Goal: Task Accomplishment & Management: Manage account settings

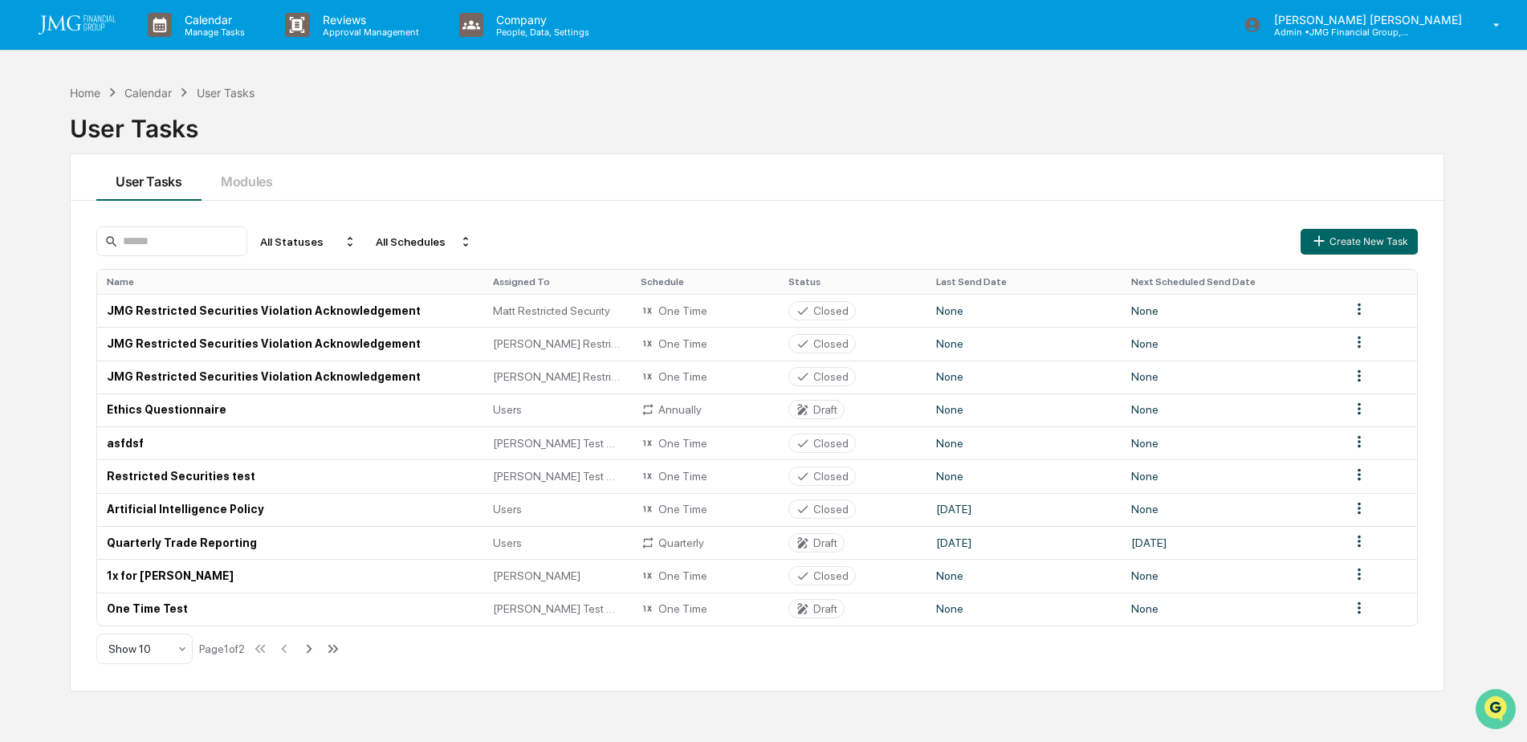
click at [1486, 704] on img "Open customer support" at bounding box center [1496, 709] width 40 height 32
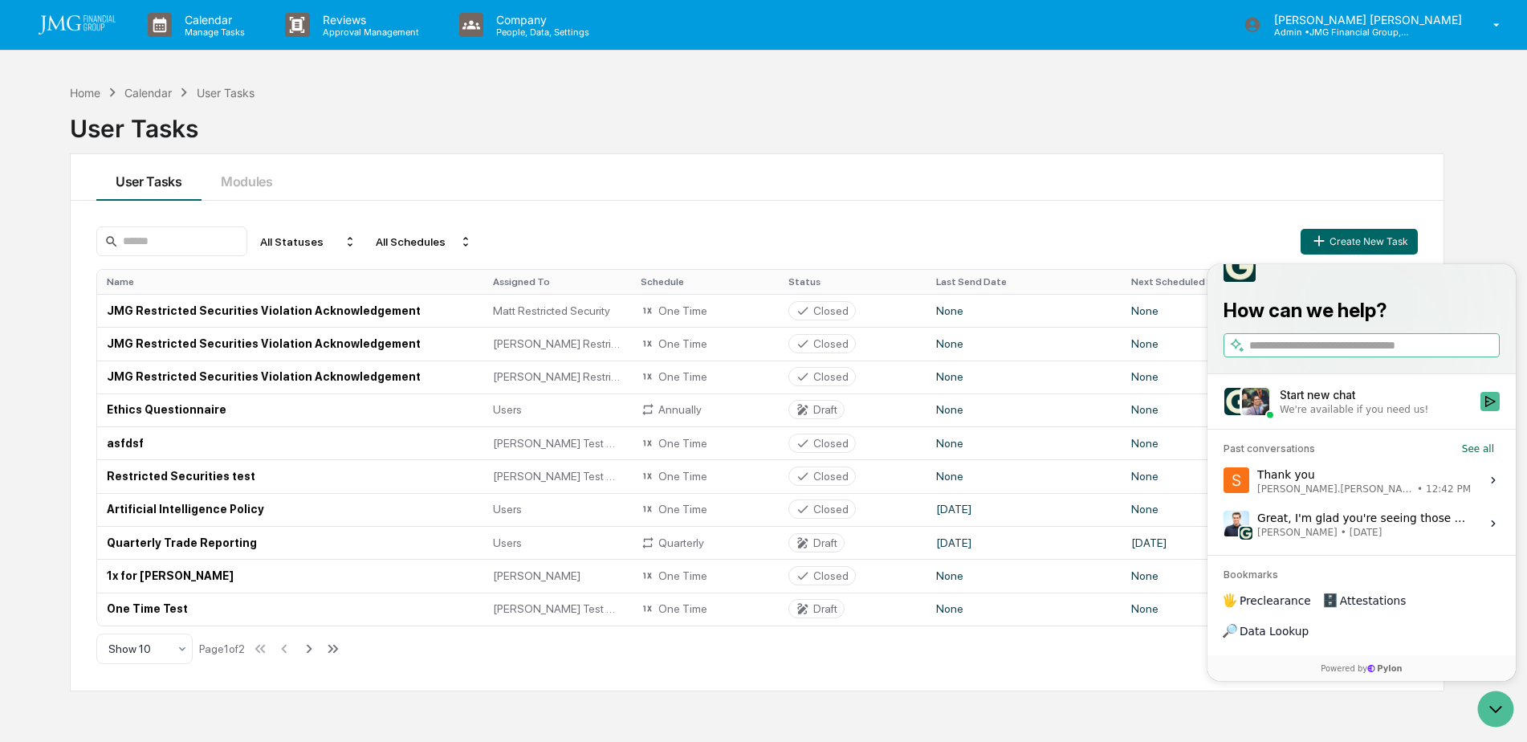
click at [1468, 416] on div "We're available if you need us!" at bounding box center [1375, 409] width 191 height 13
click at [1480, 411] on button "Start new chat We're available if you need us!" at bounding box center [1489, 401] width 19 height 19
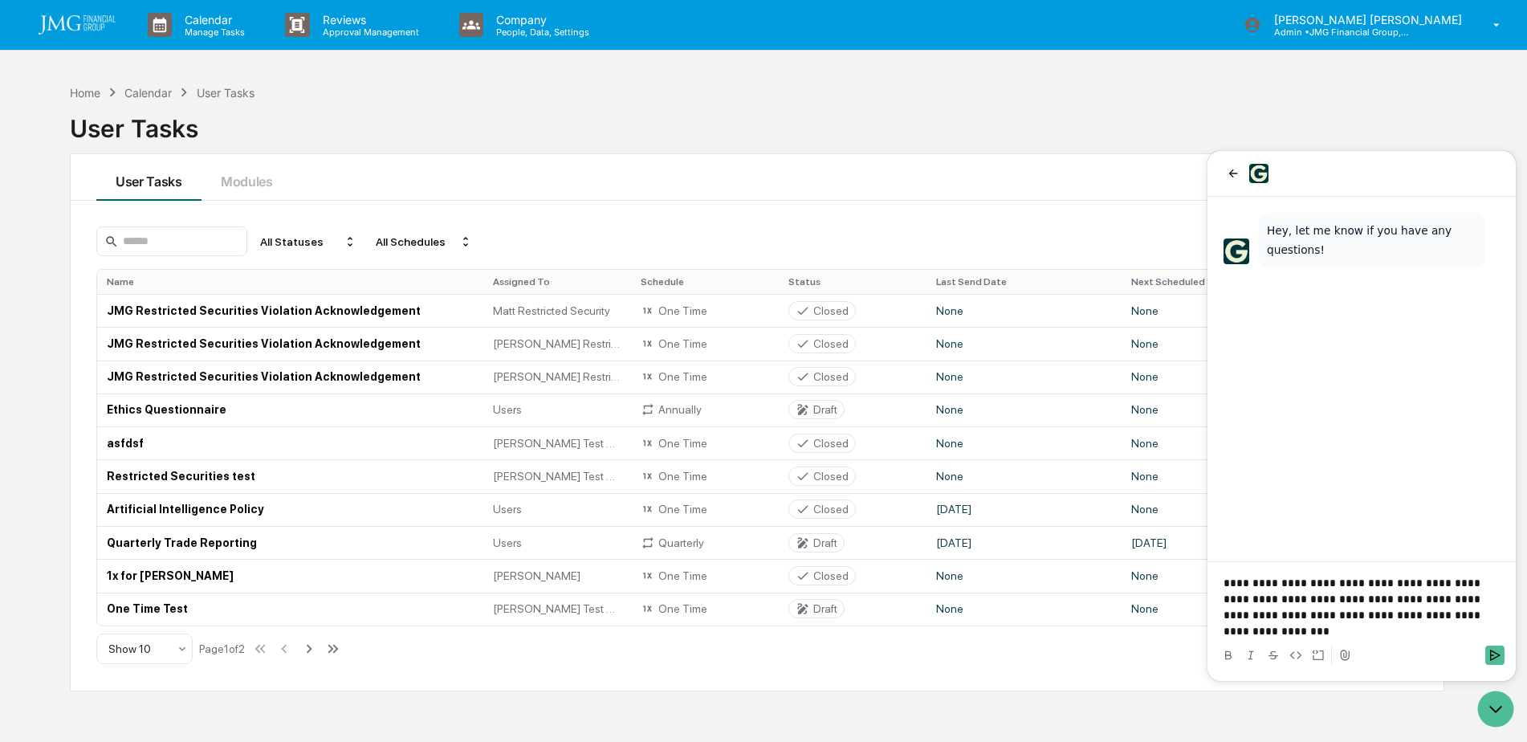
click at [1293, 637] on p "**********" at bounding box center [1362, 607] width 276 height 64
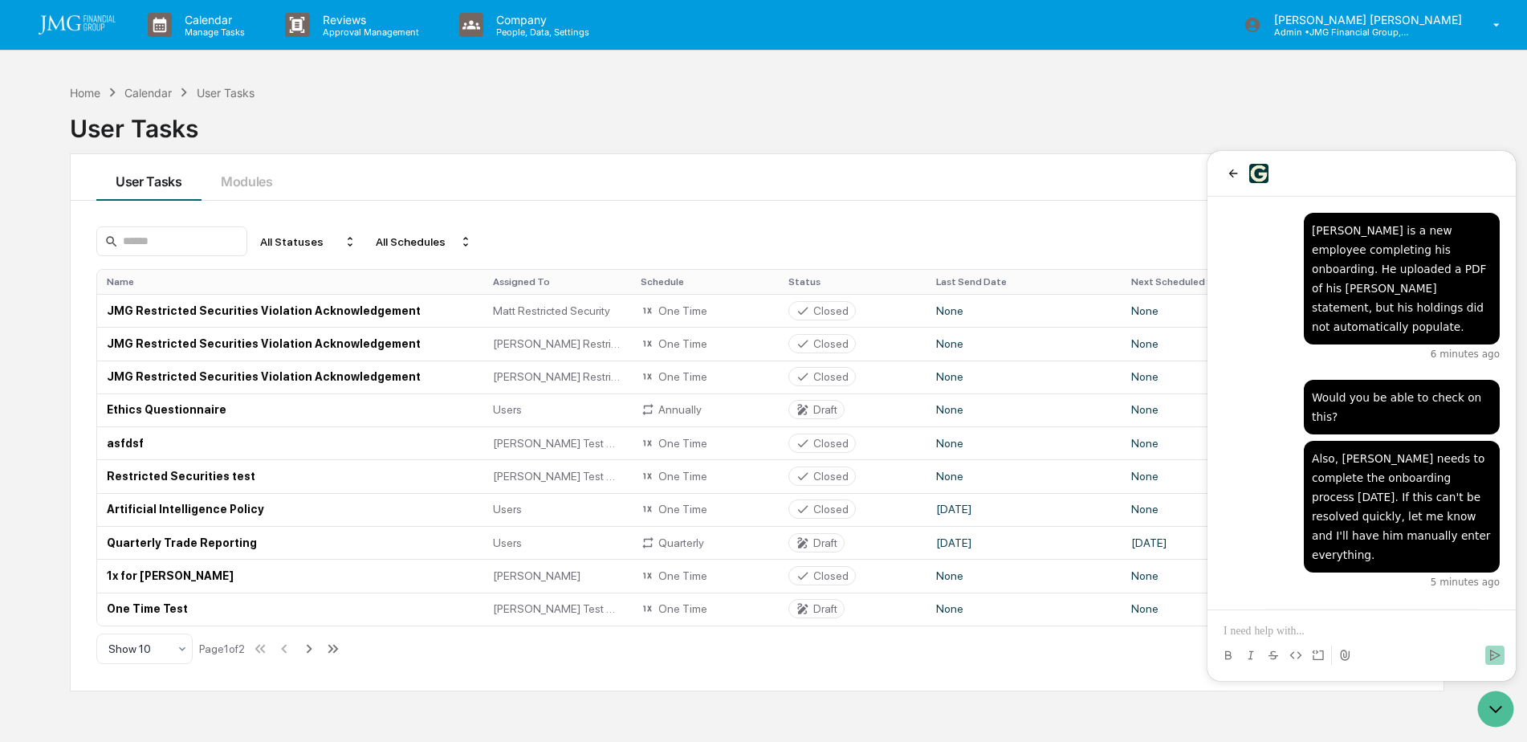
scroll to position [149, 0]
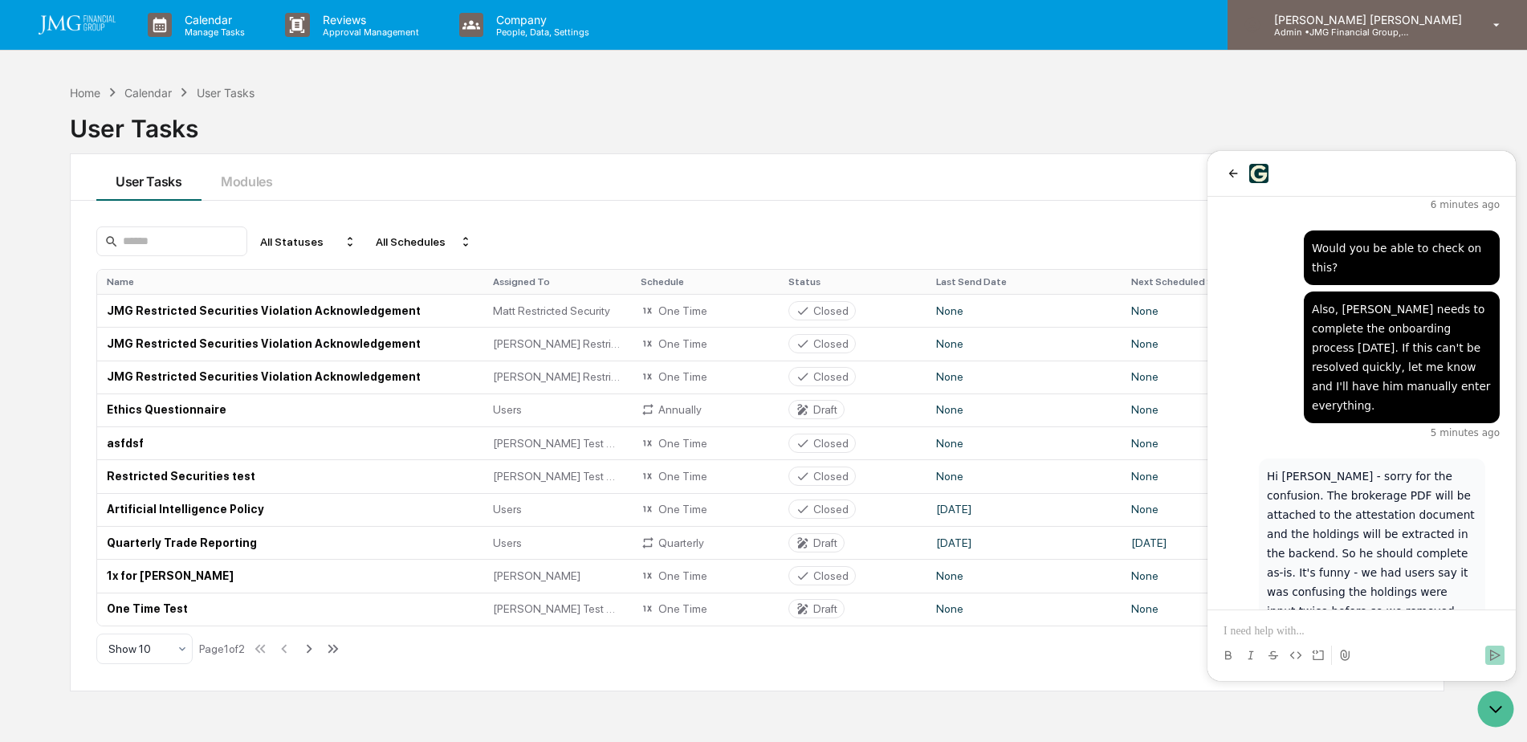
click at [1443, 38] on div "Steven Lennart Admin • JMG Financial Group, Ltd." at bounding box center [1377, 25] width 299 height 50
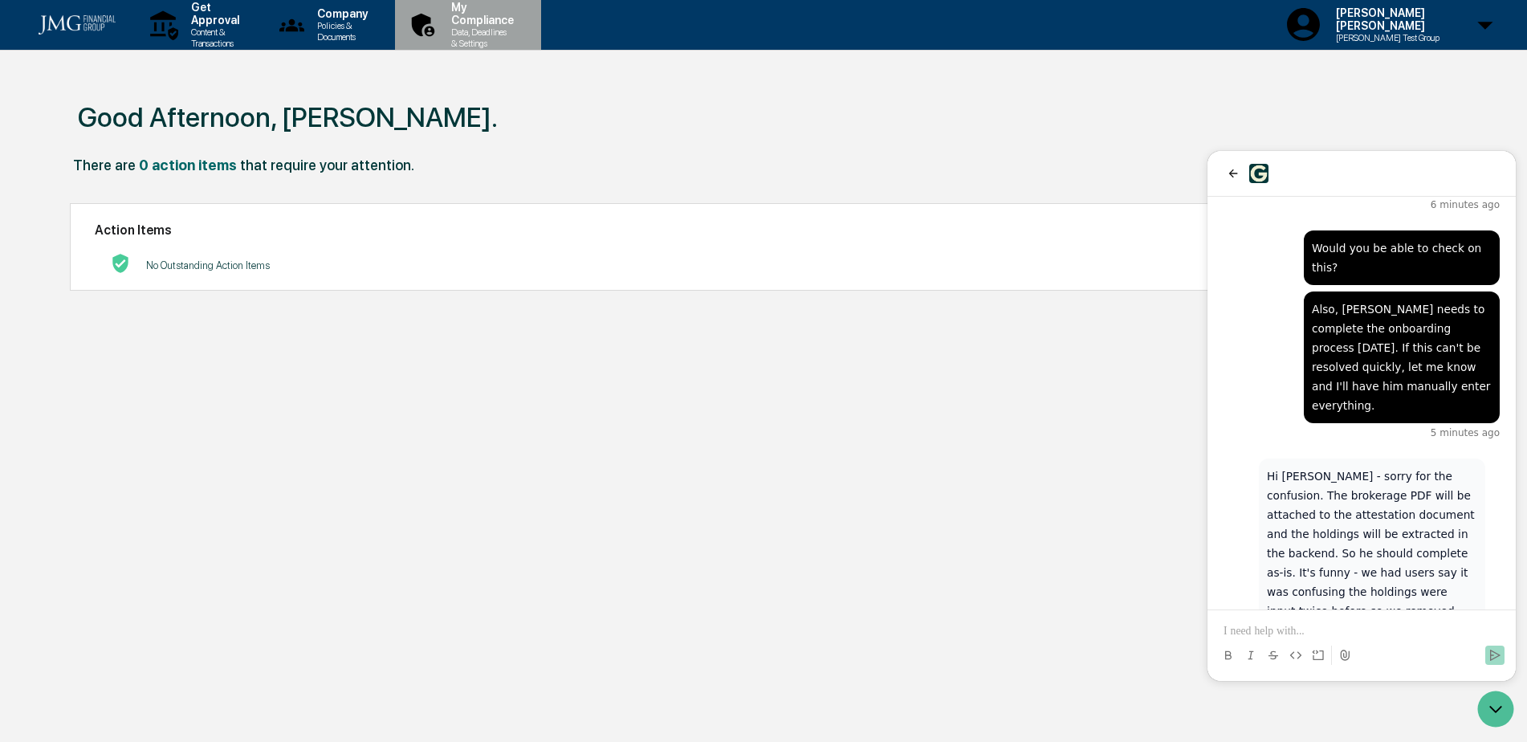
click at [522, 28] on p "Data, Deadlines & Settings" at bounding box center [479, 37] width 83 height 22
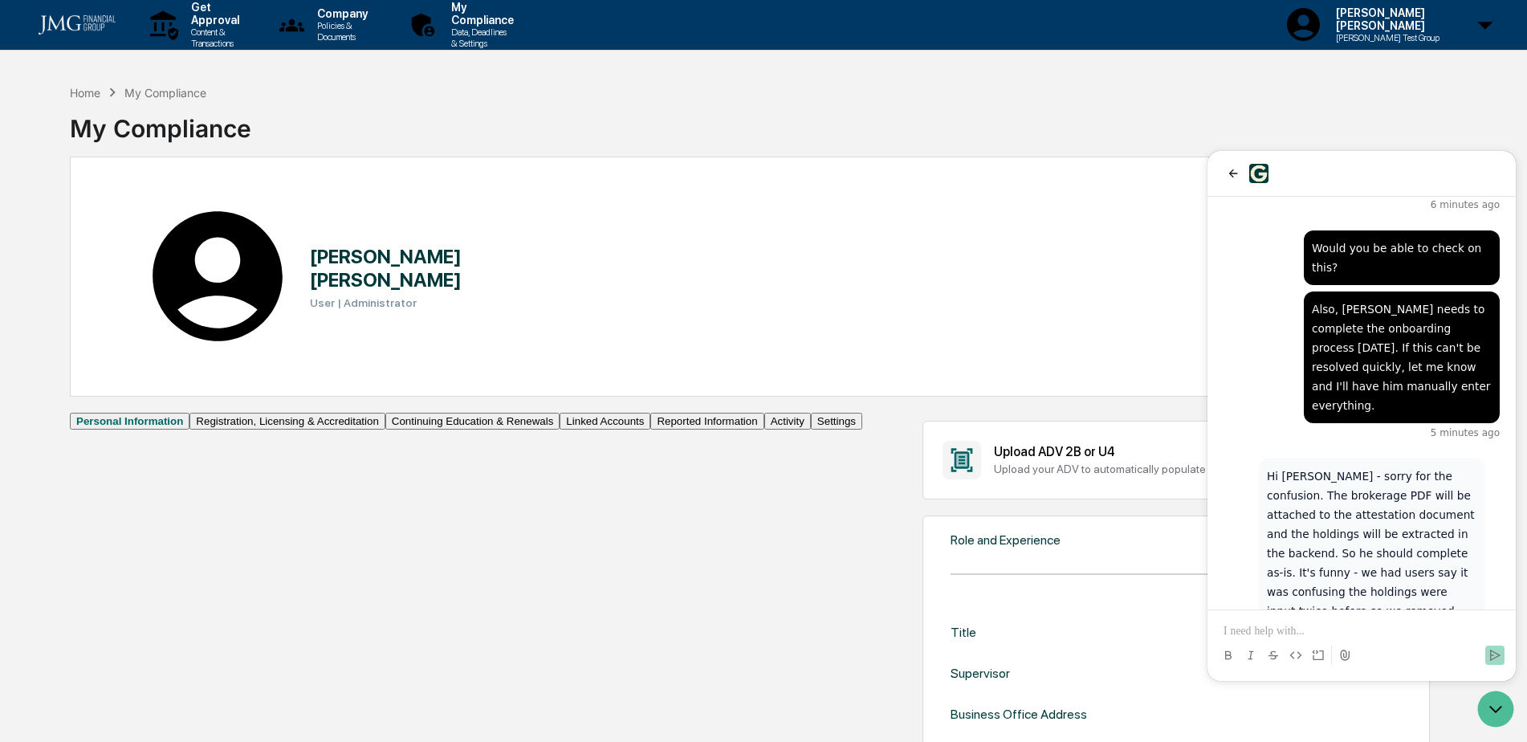
click at [560, 430] on button "Linked Accounts" at bounding box center [605, 421] width 91 height 17
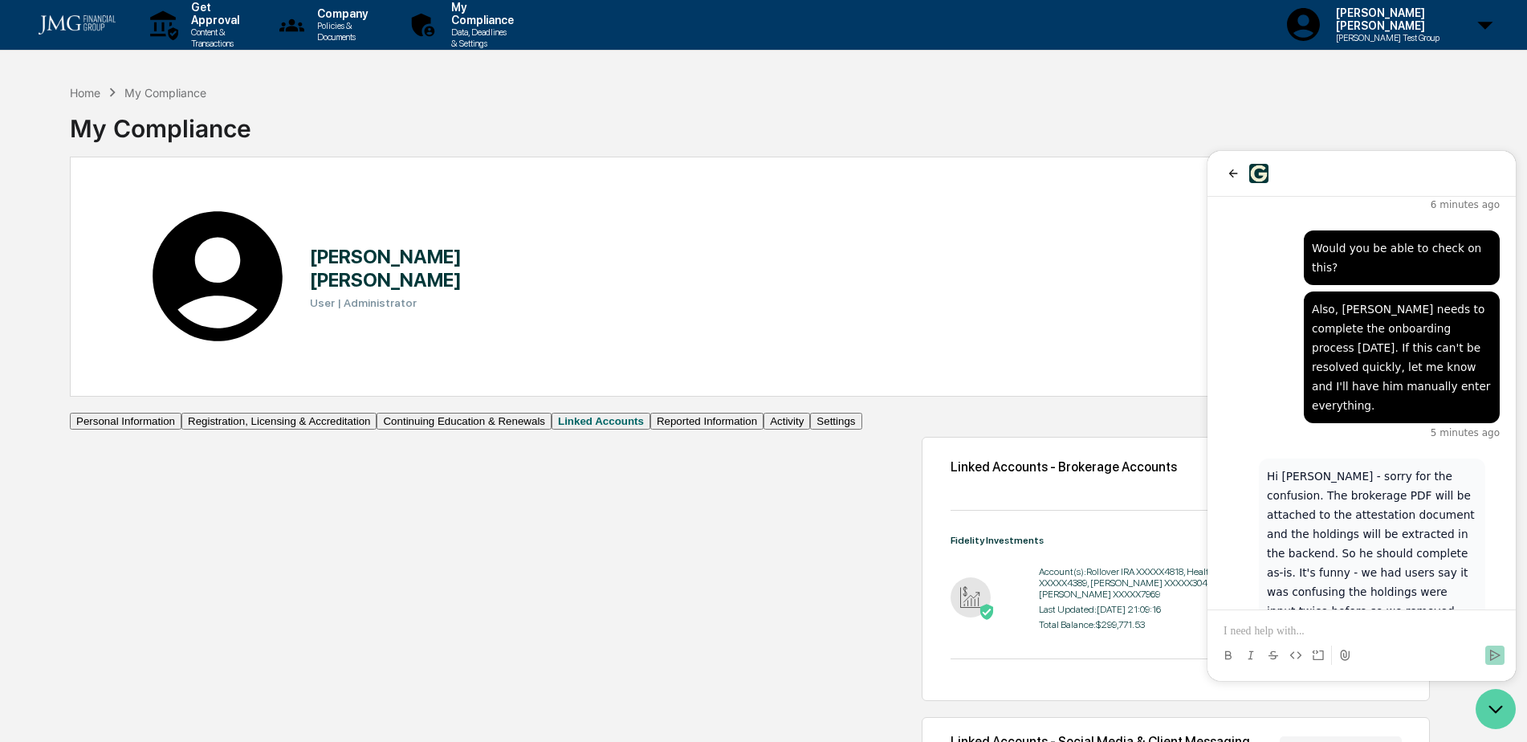
click at [1490, 710] on icon "Open customer support" at bounding box center [1496, 709] width 40 height 40
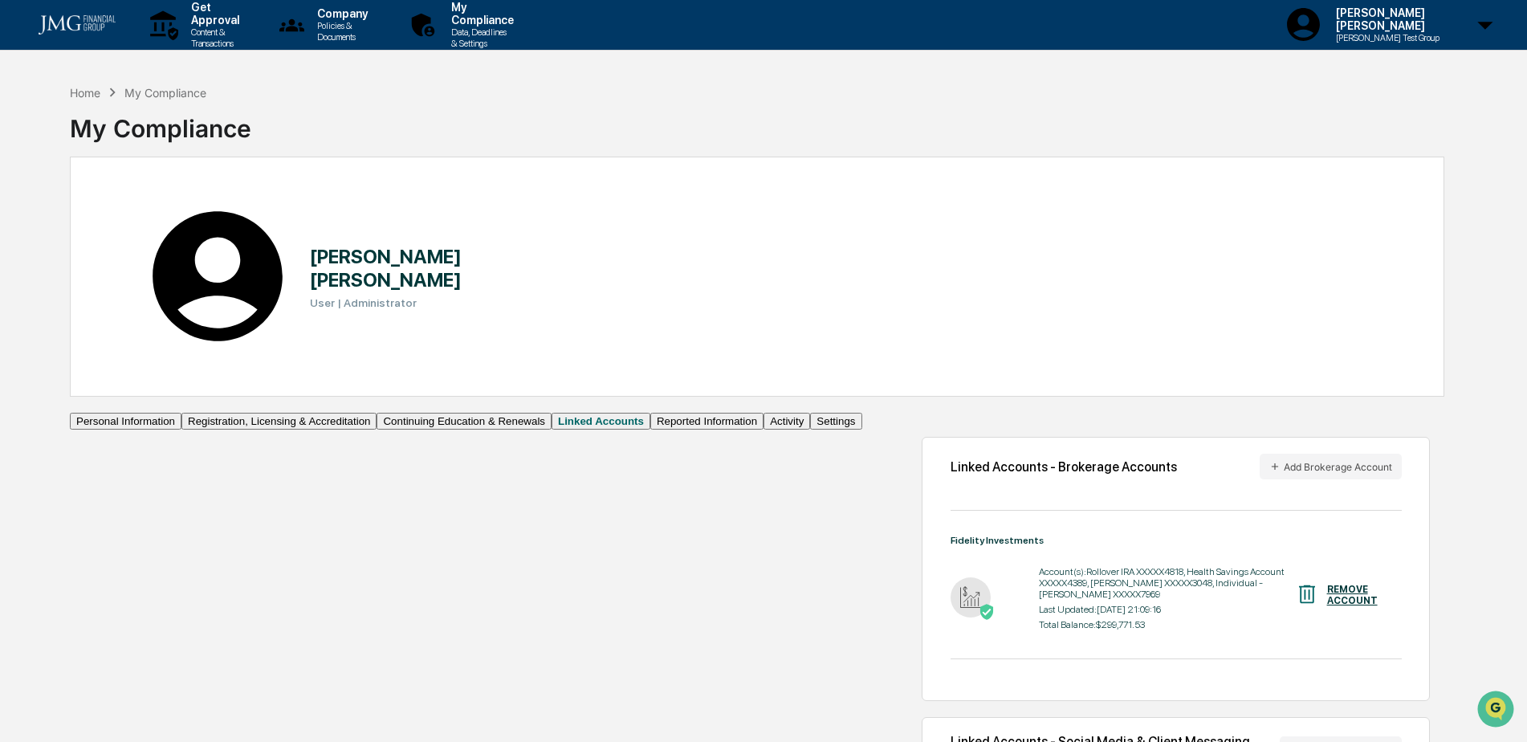
scroll to position [76, 0]
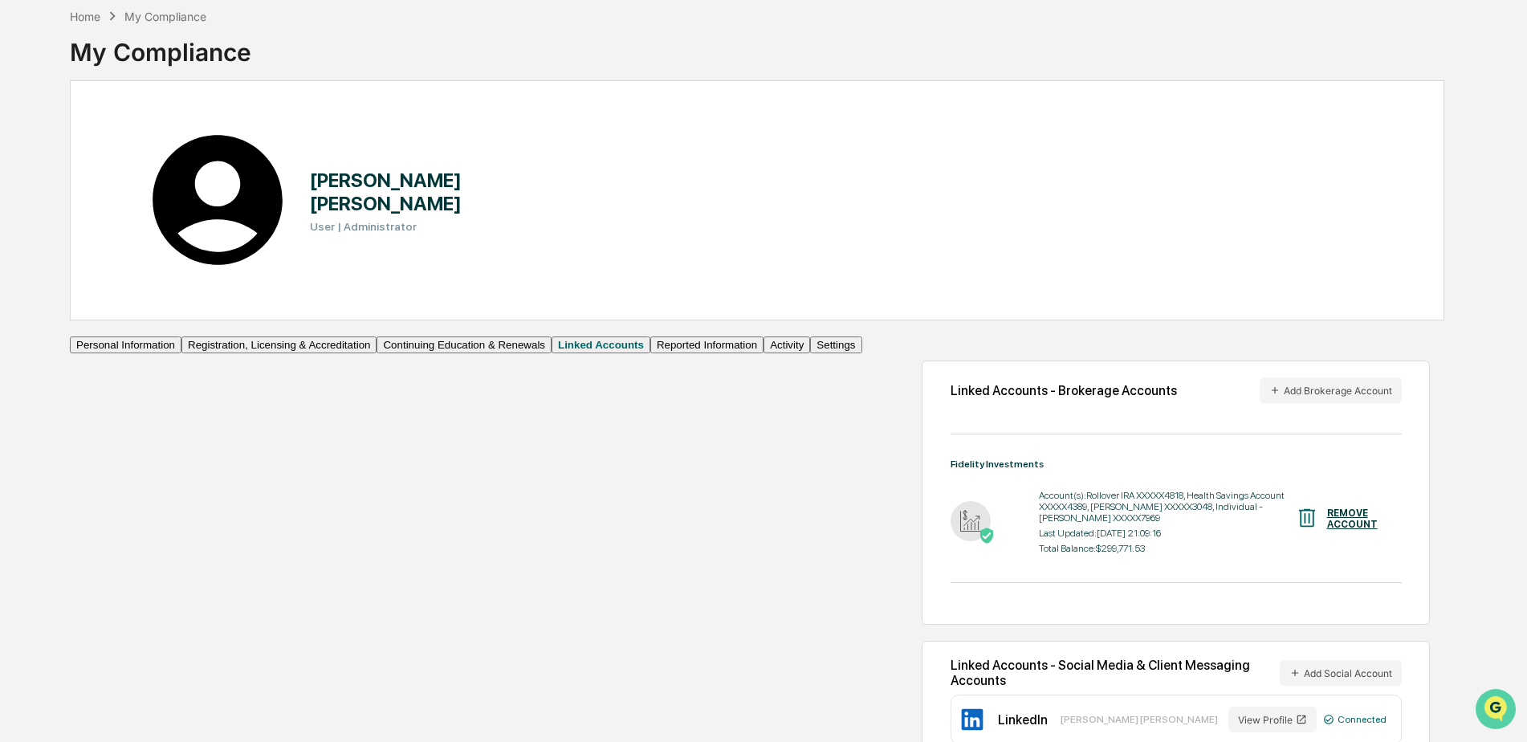
click at [1488, 705] on img "Open customer support" at bounding box center [1496, 709] width 40 height 32
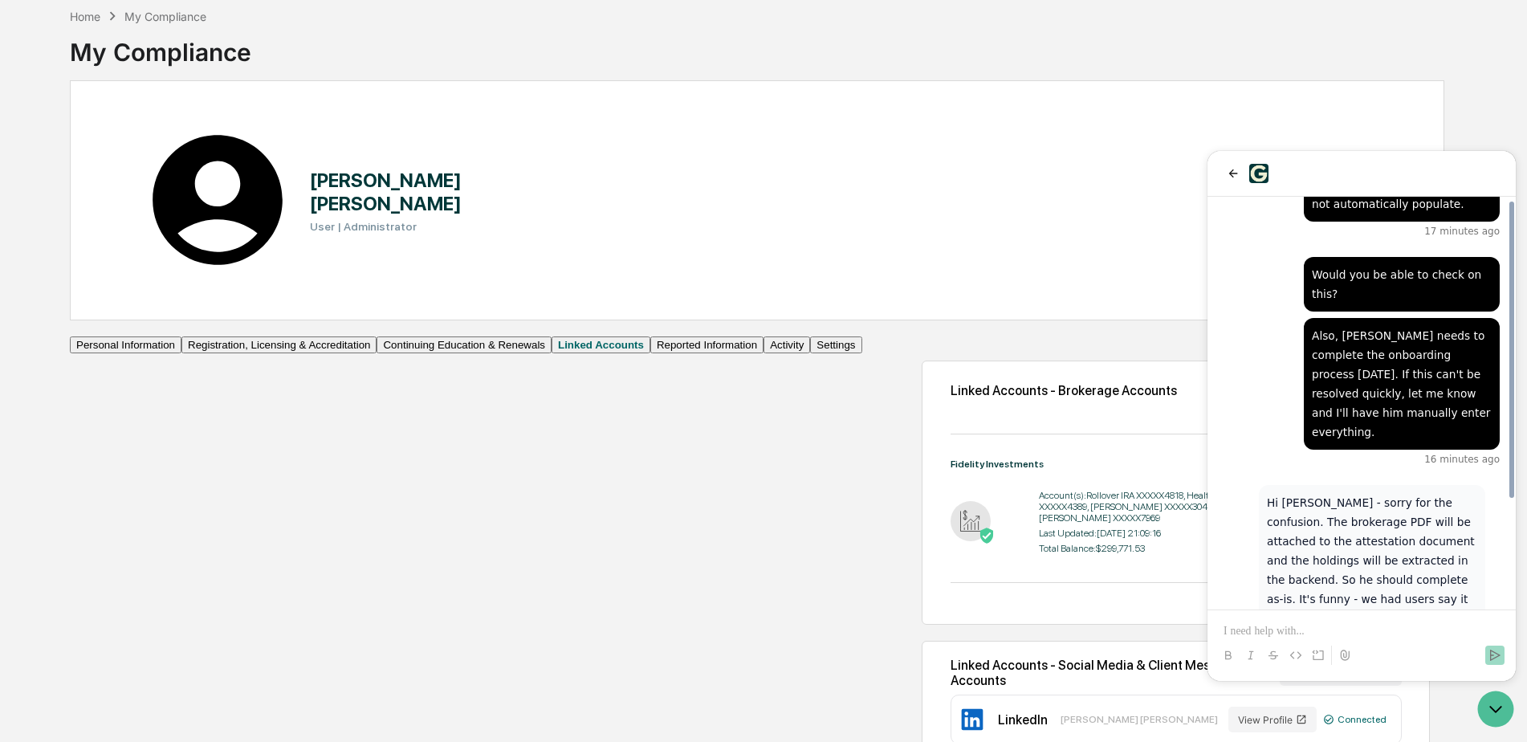
scroll to position [149, 0]
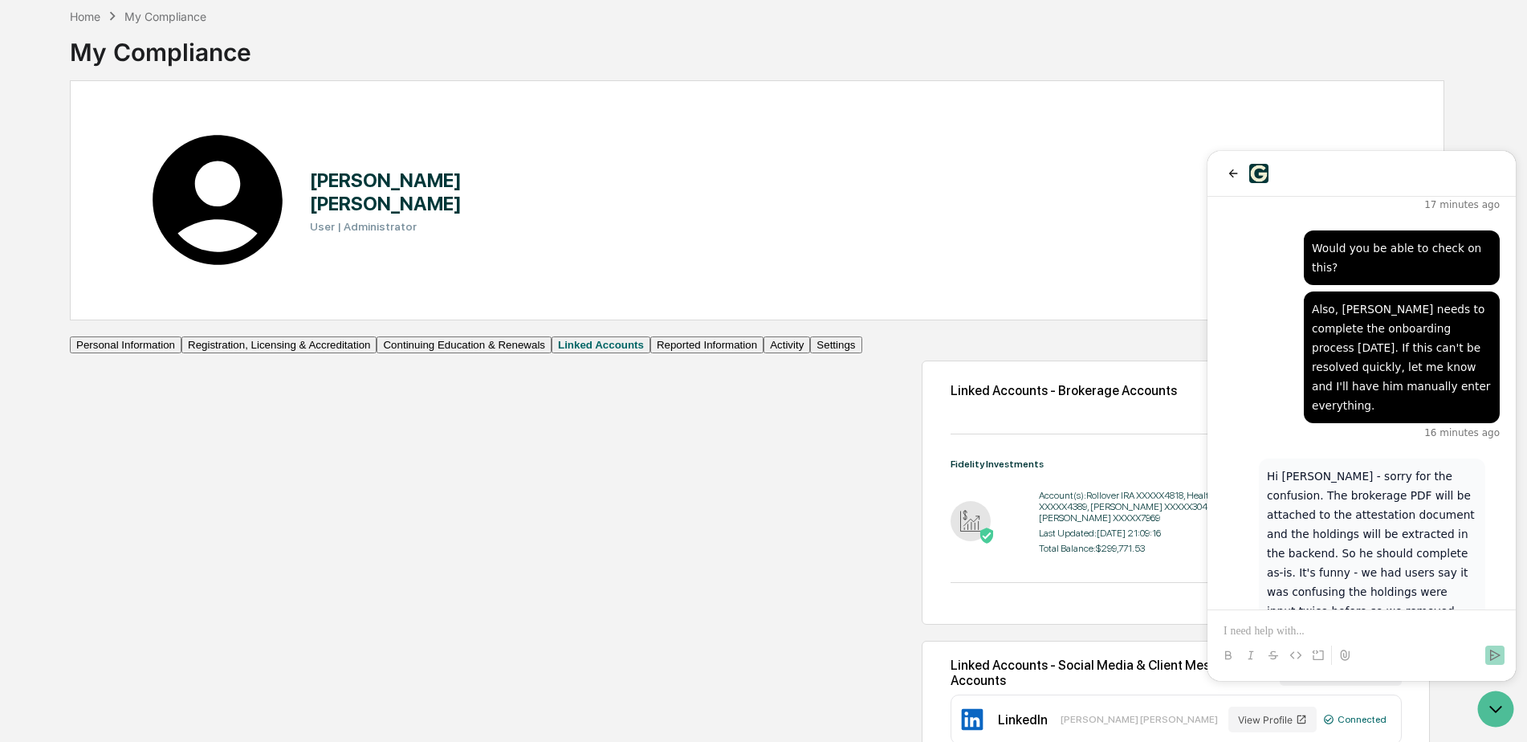
click at [1283, 622] on div at bounding box center [1361, 640] width 295 height 61
click at [1285, 629] on p at bounding box center [1362, 631] width 276 height 16
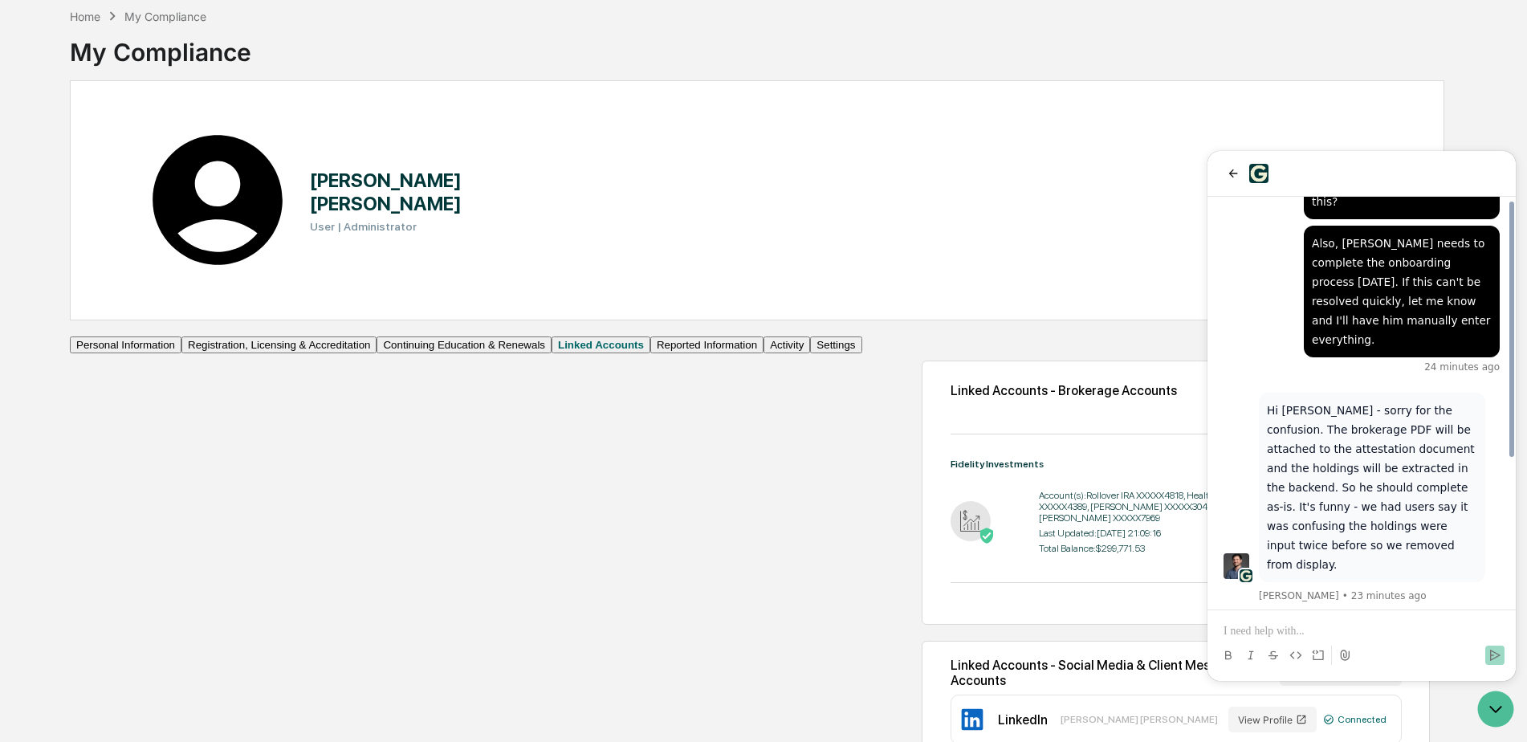
scroll to position [239, 0]
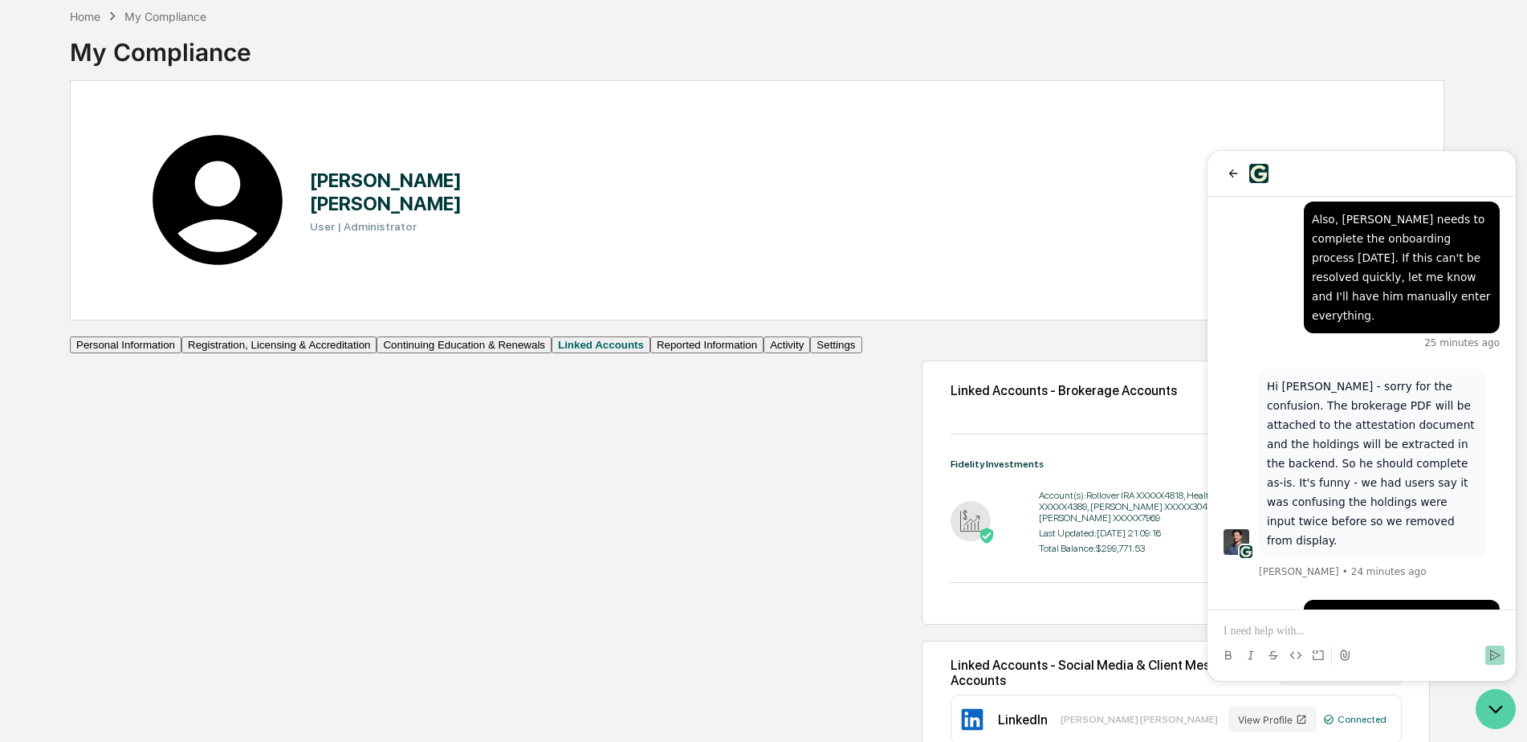
click at [1493, 711] on icon "Open customer support" at bounding box center [1496, 709] width 40 height 40
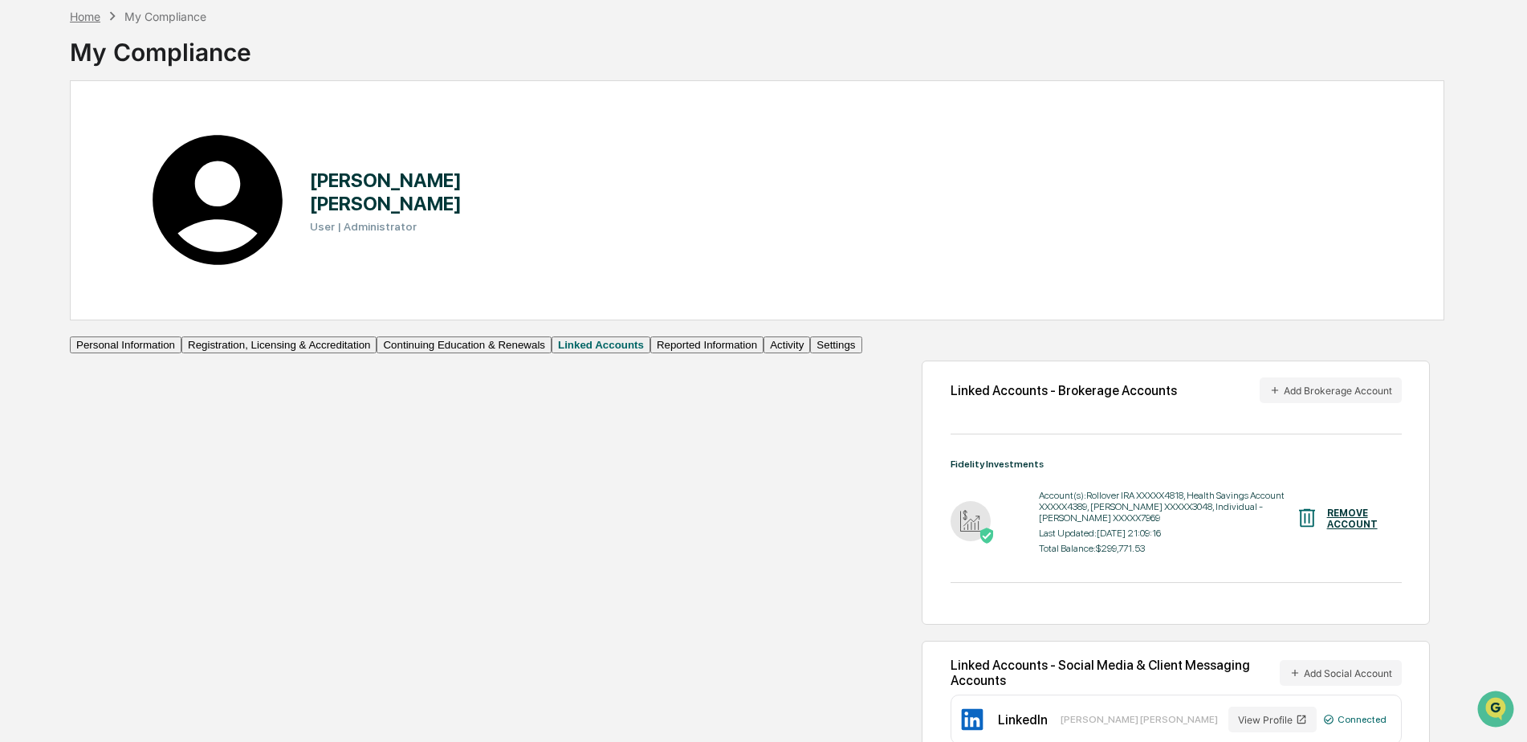
click at [98, 19] on div "Home" at bounding box center [85, 17] width 31 height 14
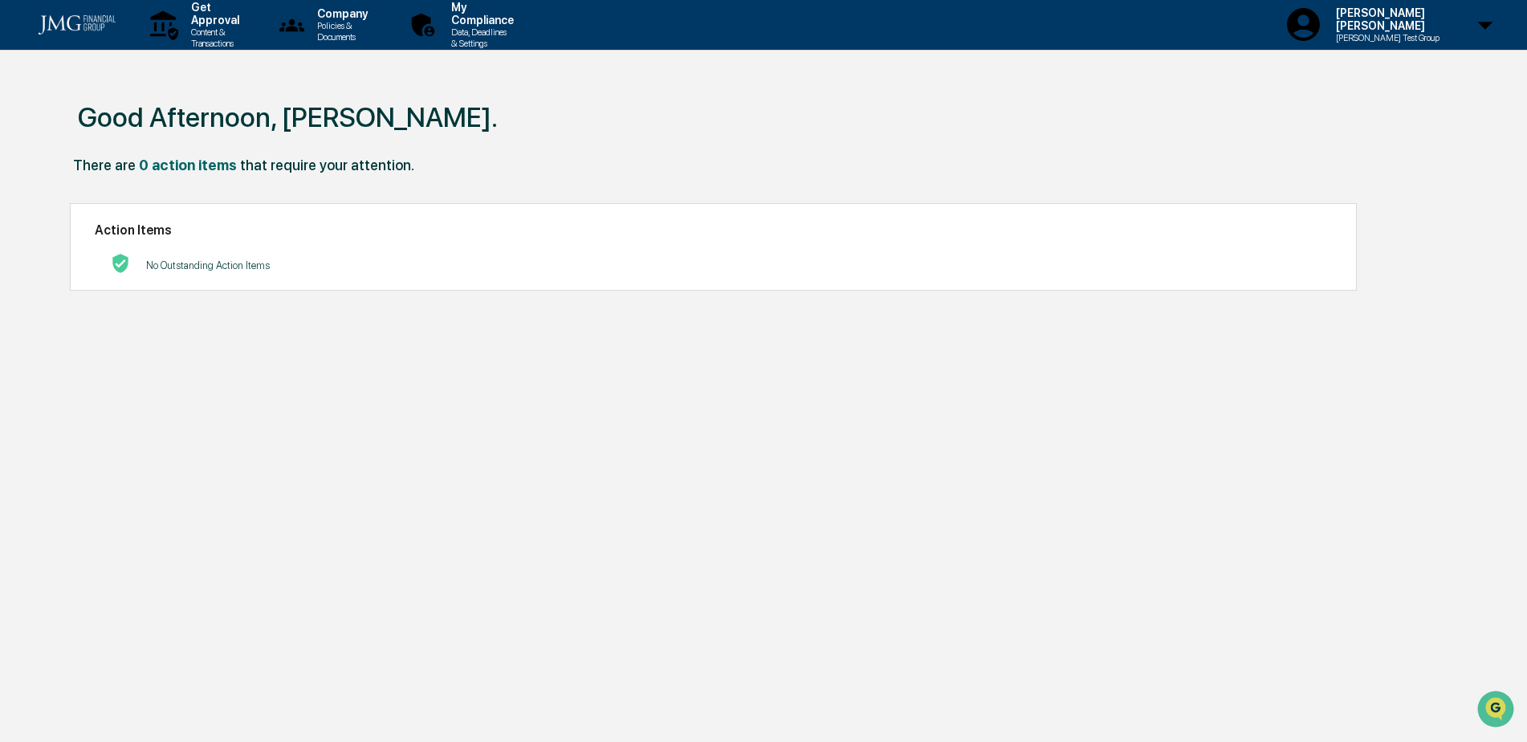
click at [1430, 32] on p "[PERSON_NAME] Test Group" at bounding box center [1385, 37] width 124 height 11
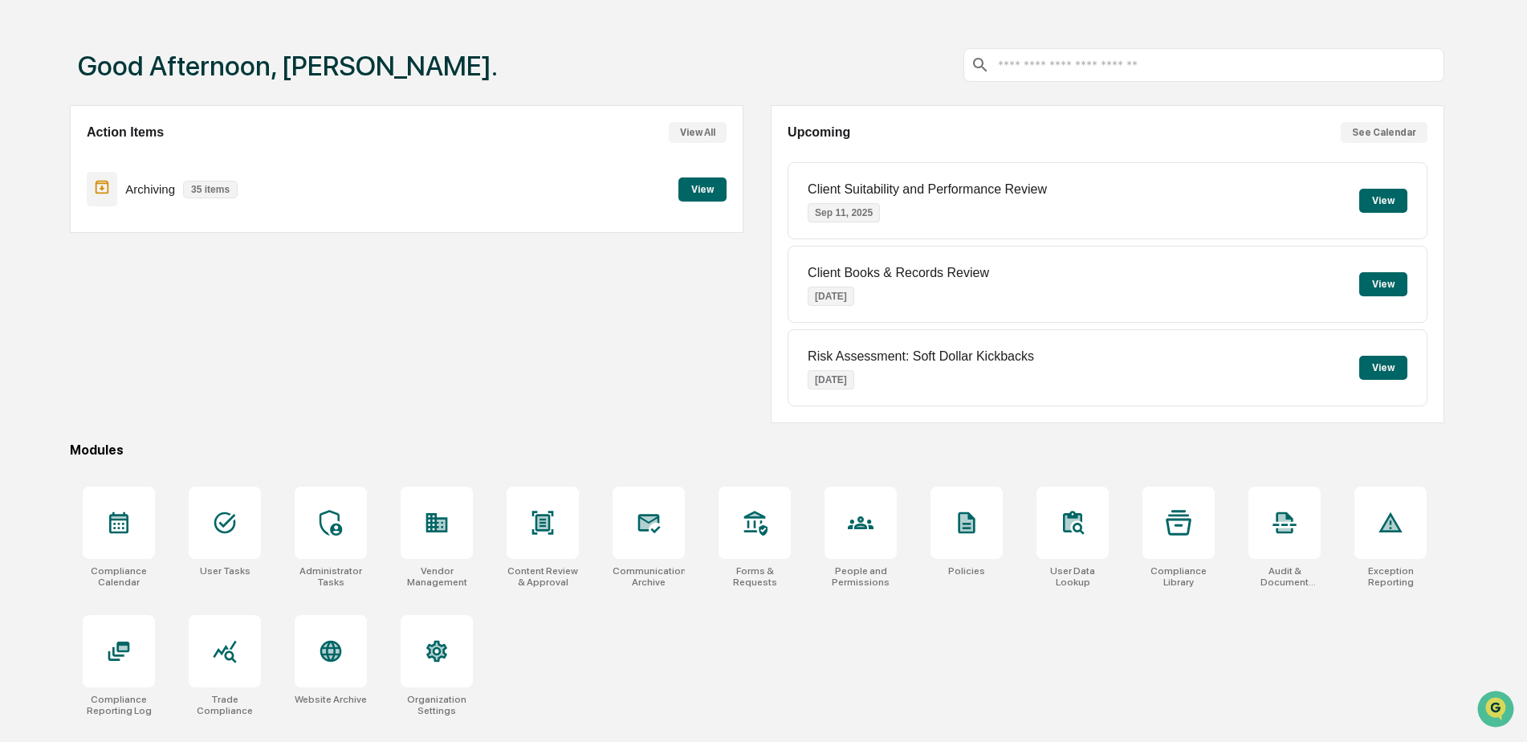
scroll to position [76, 0]
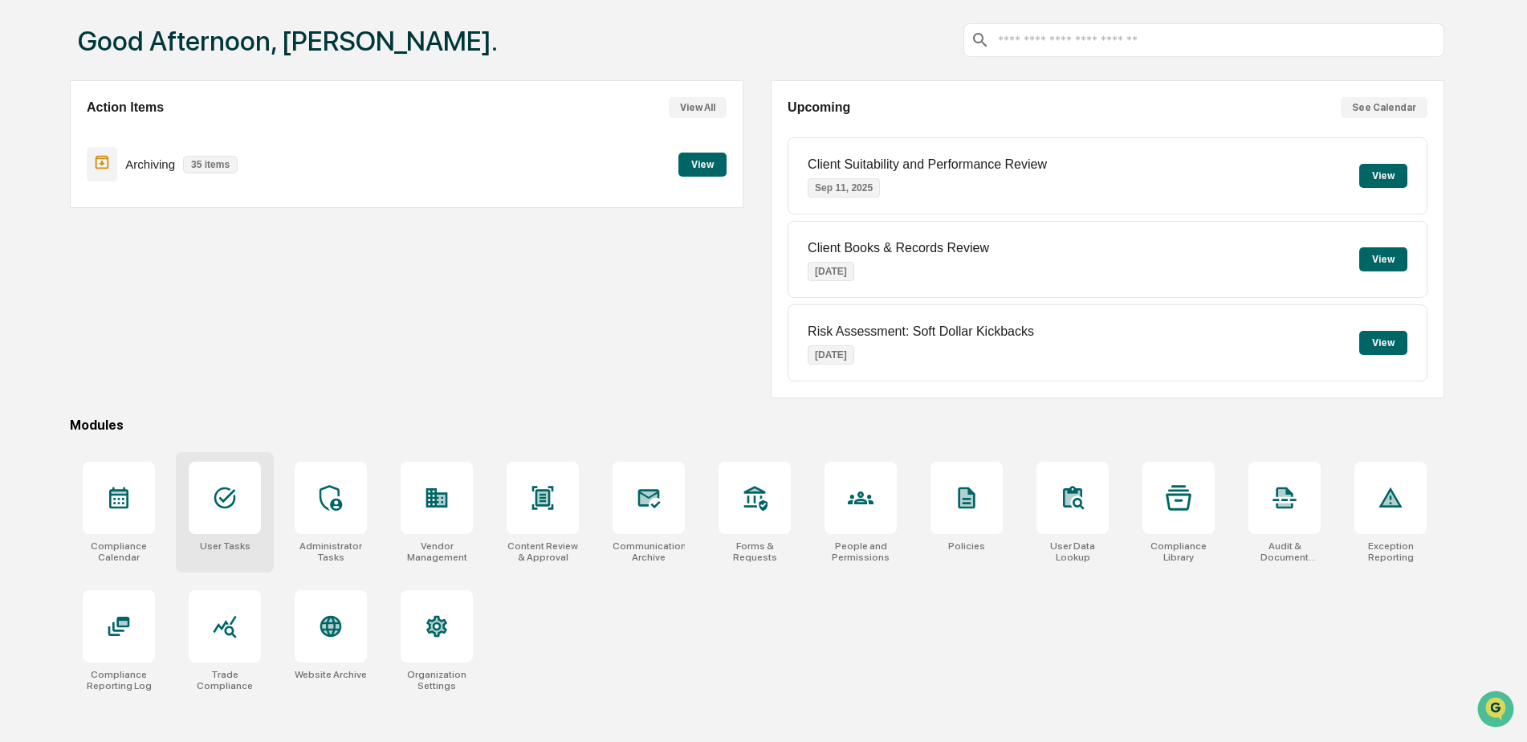
click at [248, 507] on div at bounding box center [225, 498] width 72 height 72
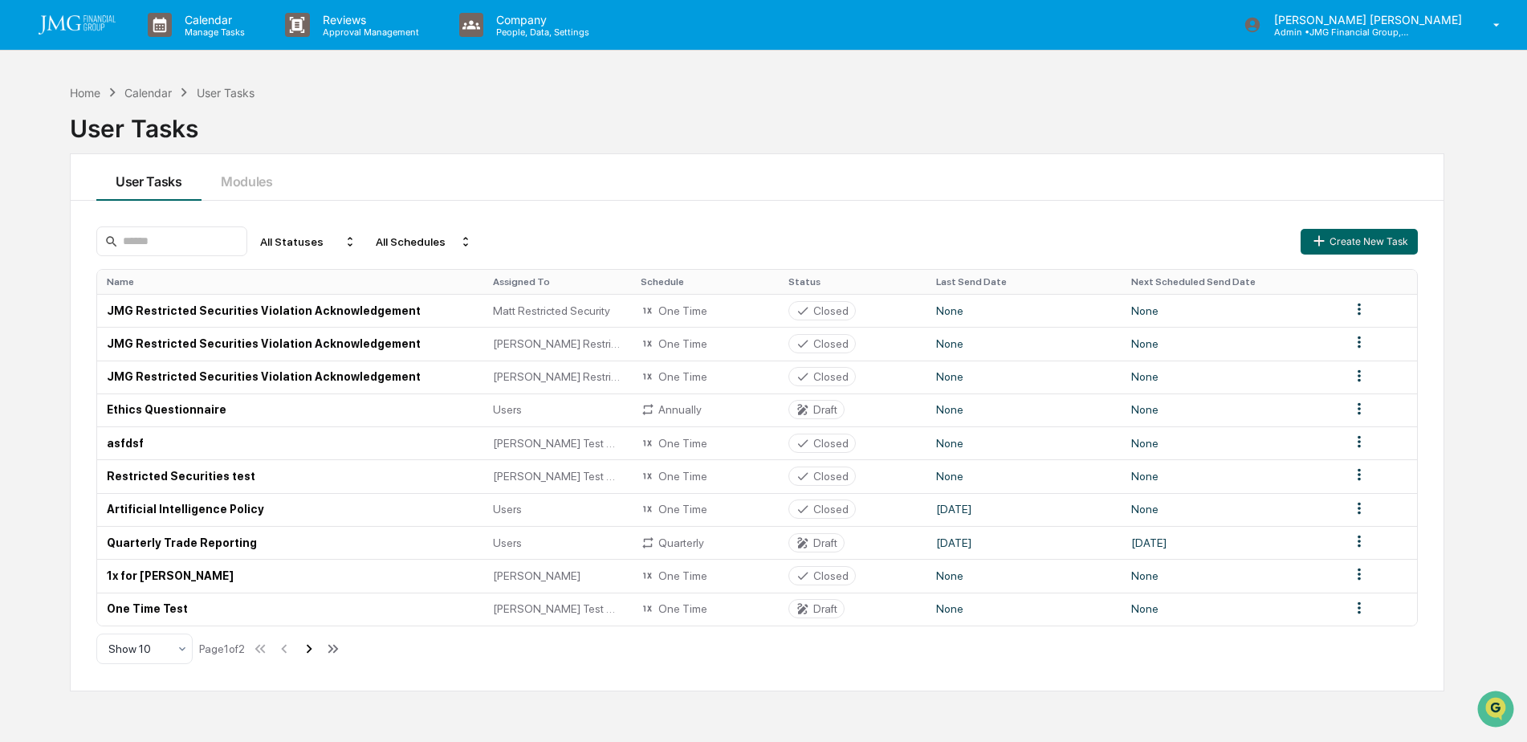
click at [312, 649] on icon at bounding box center [310, 648] width 6 height 9
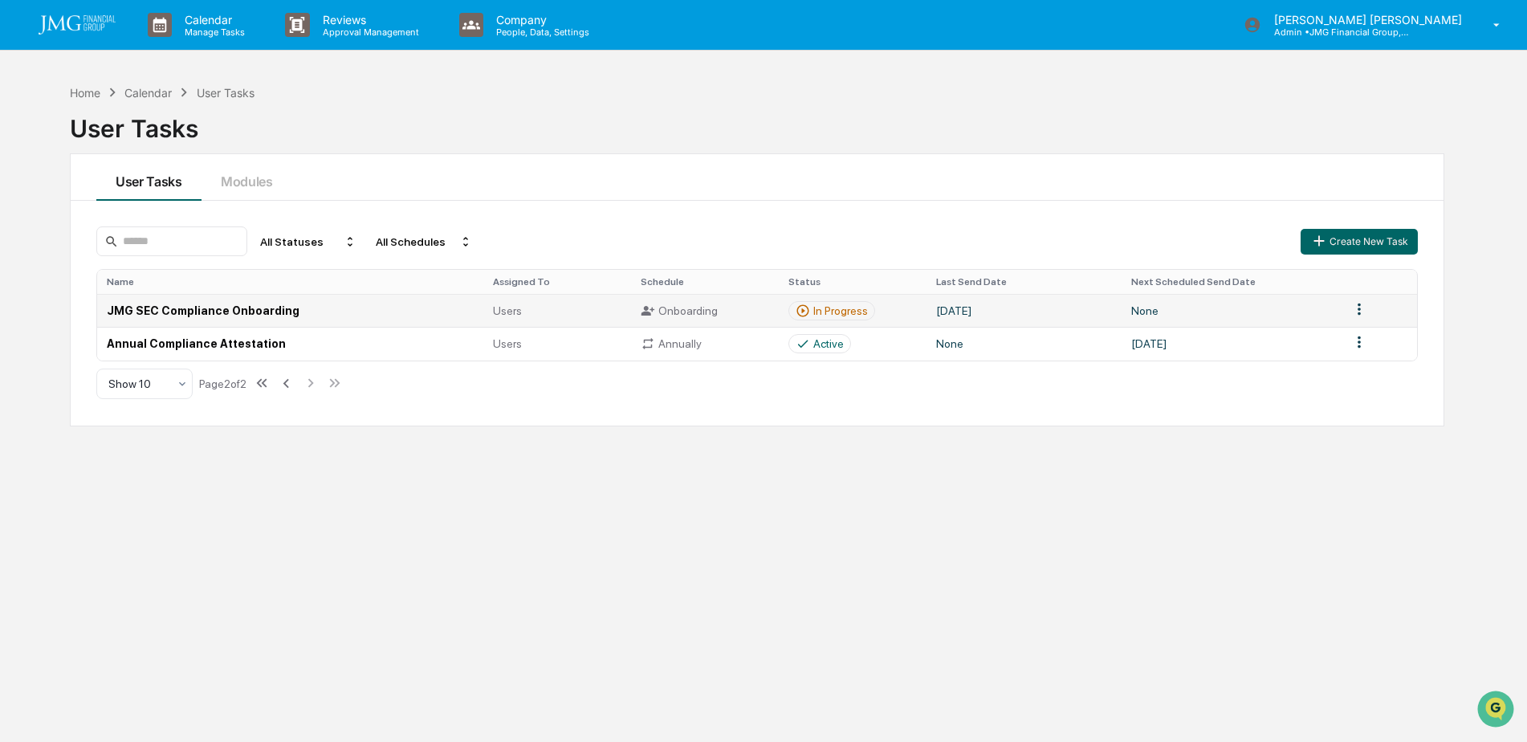
click at [873, 308] on td "In Progress" at bounding box center [853, 310] width 148 height 33
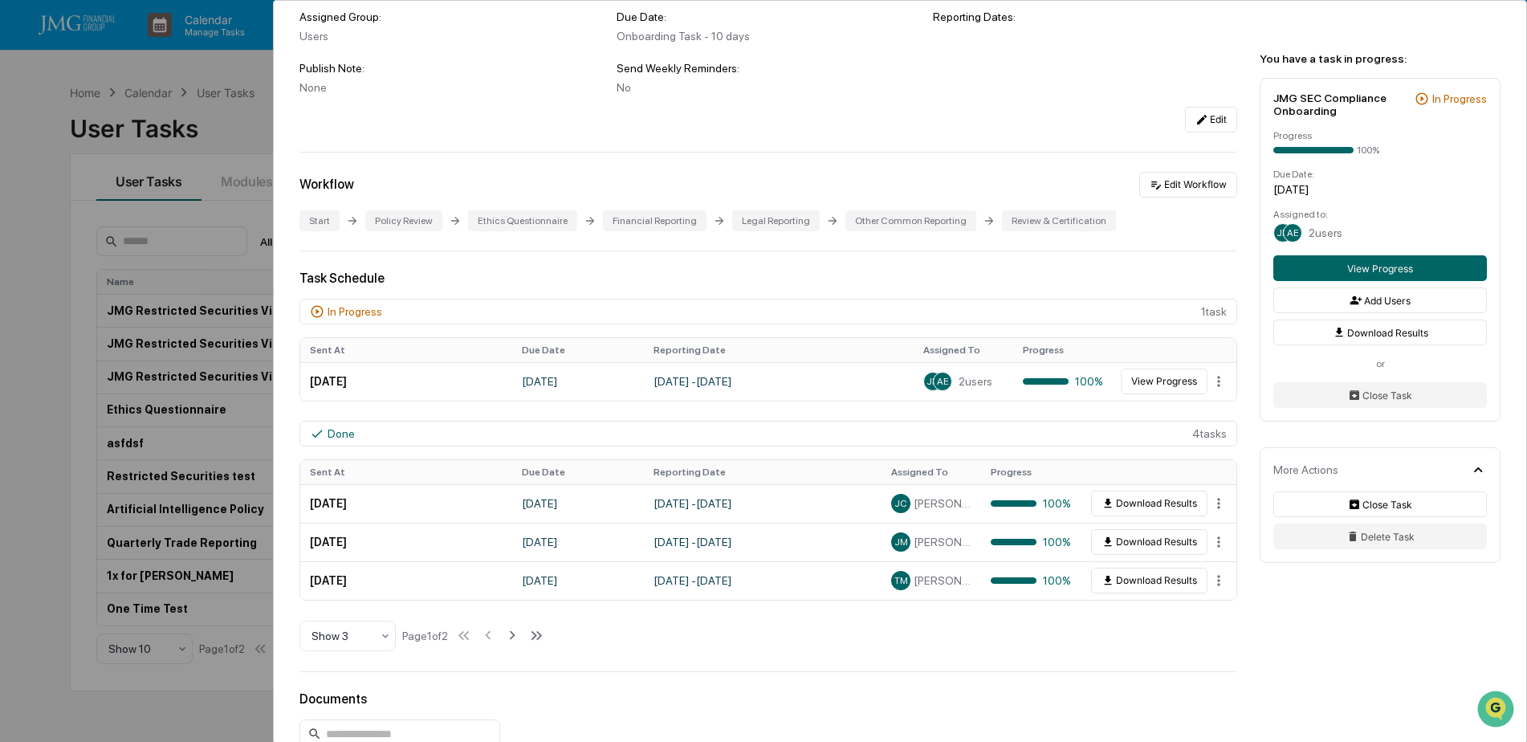
scroll to position [161, 0]
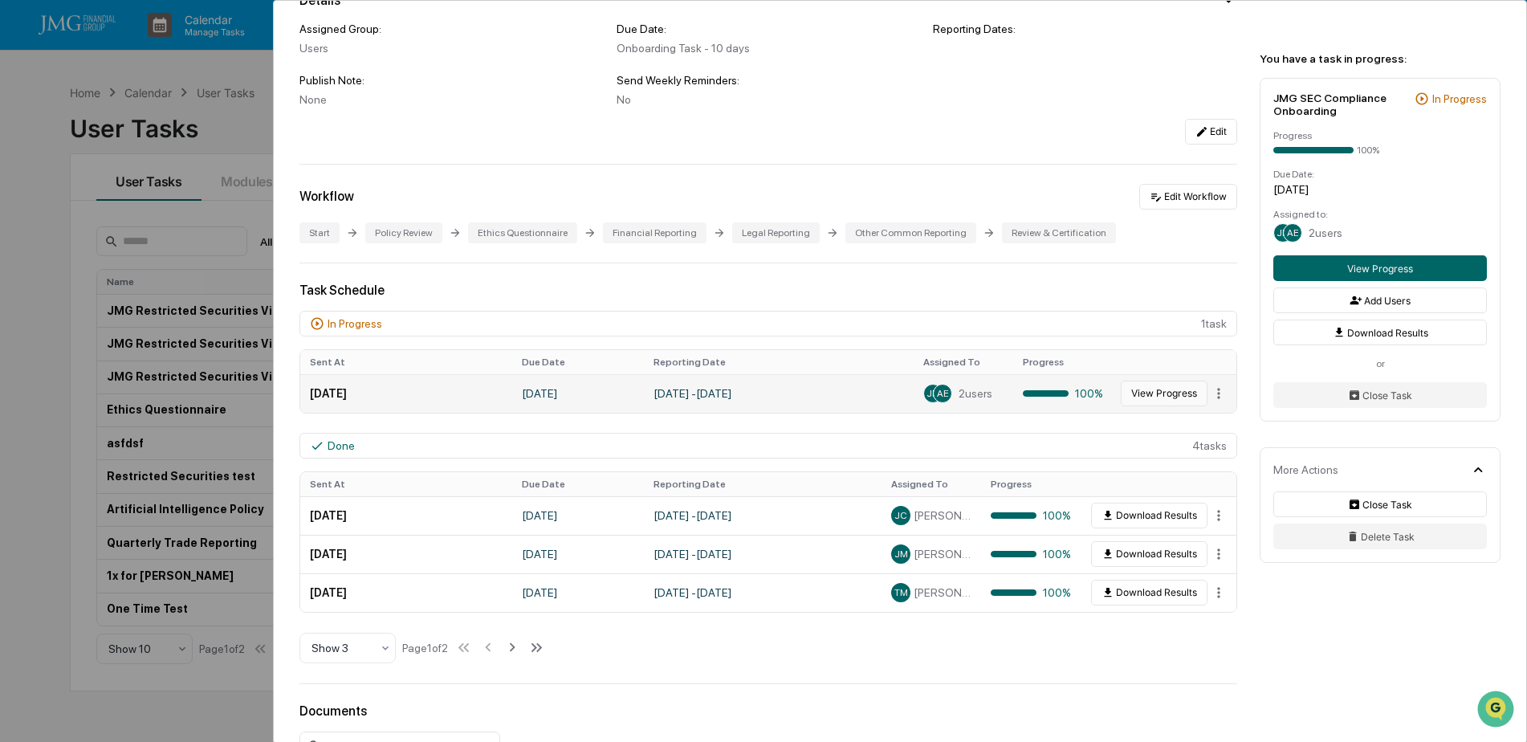
click at [1152, 389] on button "View Progress" at bounding box center [1164, 394] width 87 height 26
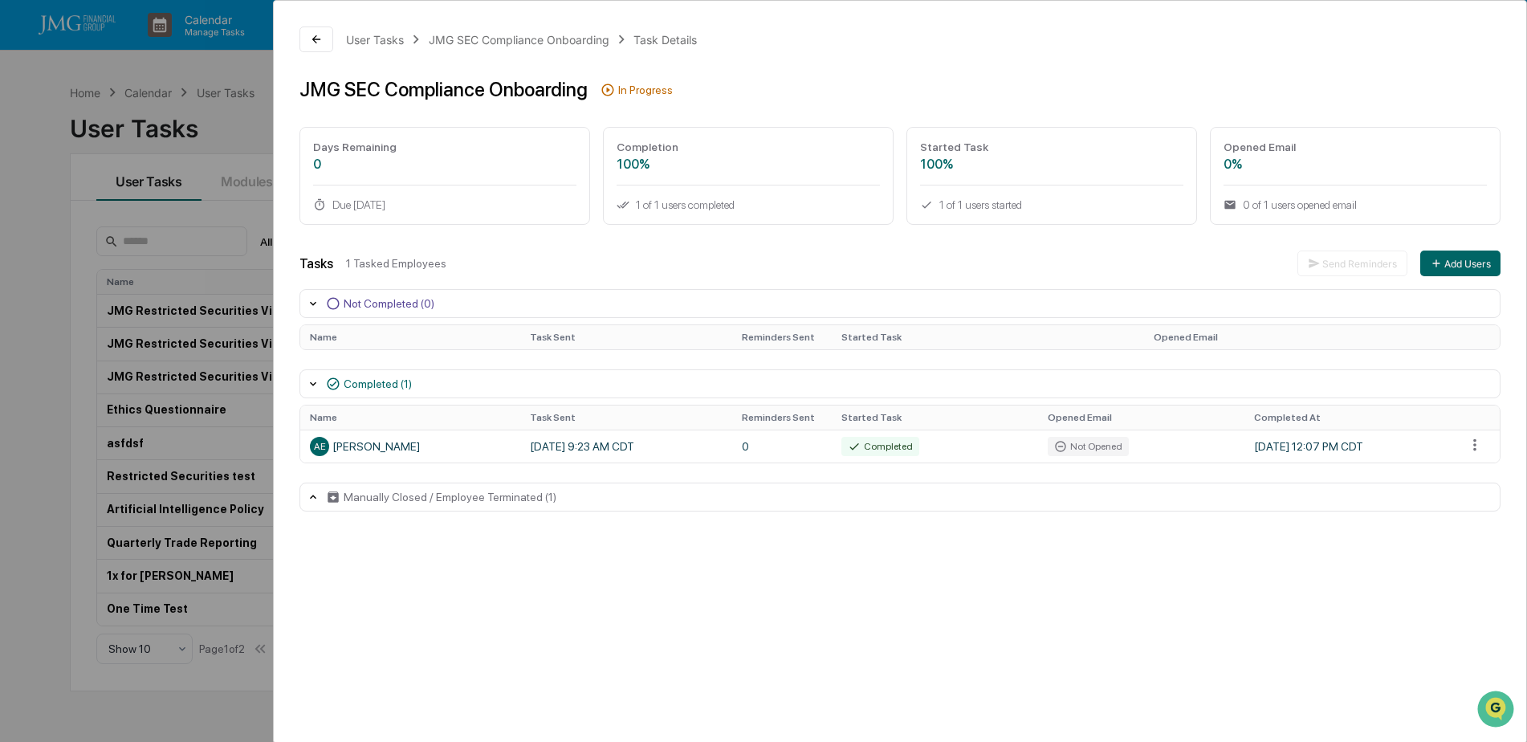
click at [221, 129] on div "User Tasks JMG SEC Compliance Onboarding Task Details JMG SEC Compliance Onboar…" at bounding box center [763, 371] width 1527 height 742
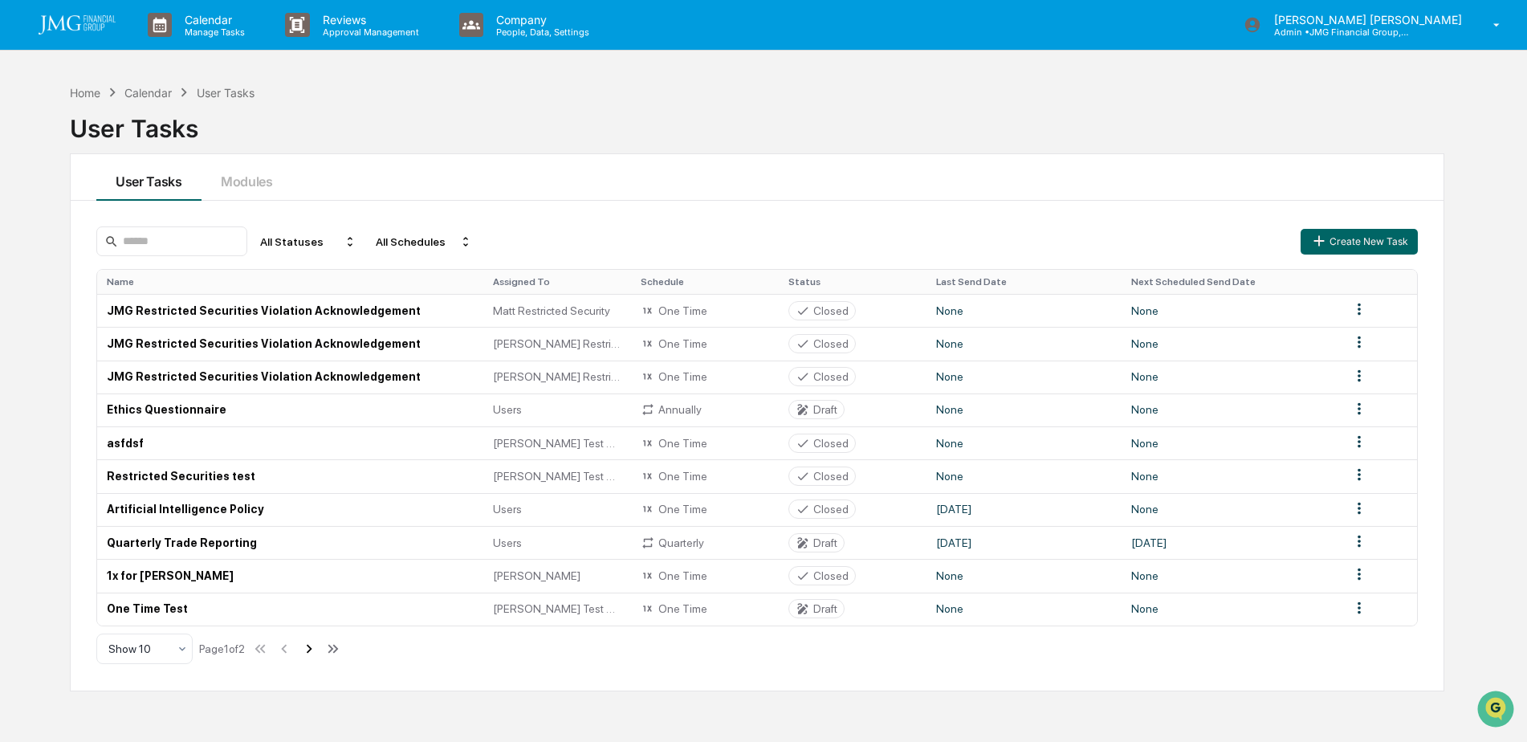
click at [311, 650] on icon at bounding box center [309, 649] width 18 height 18
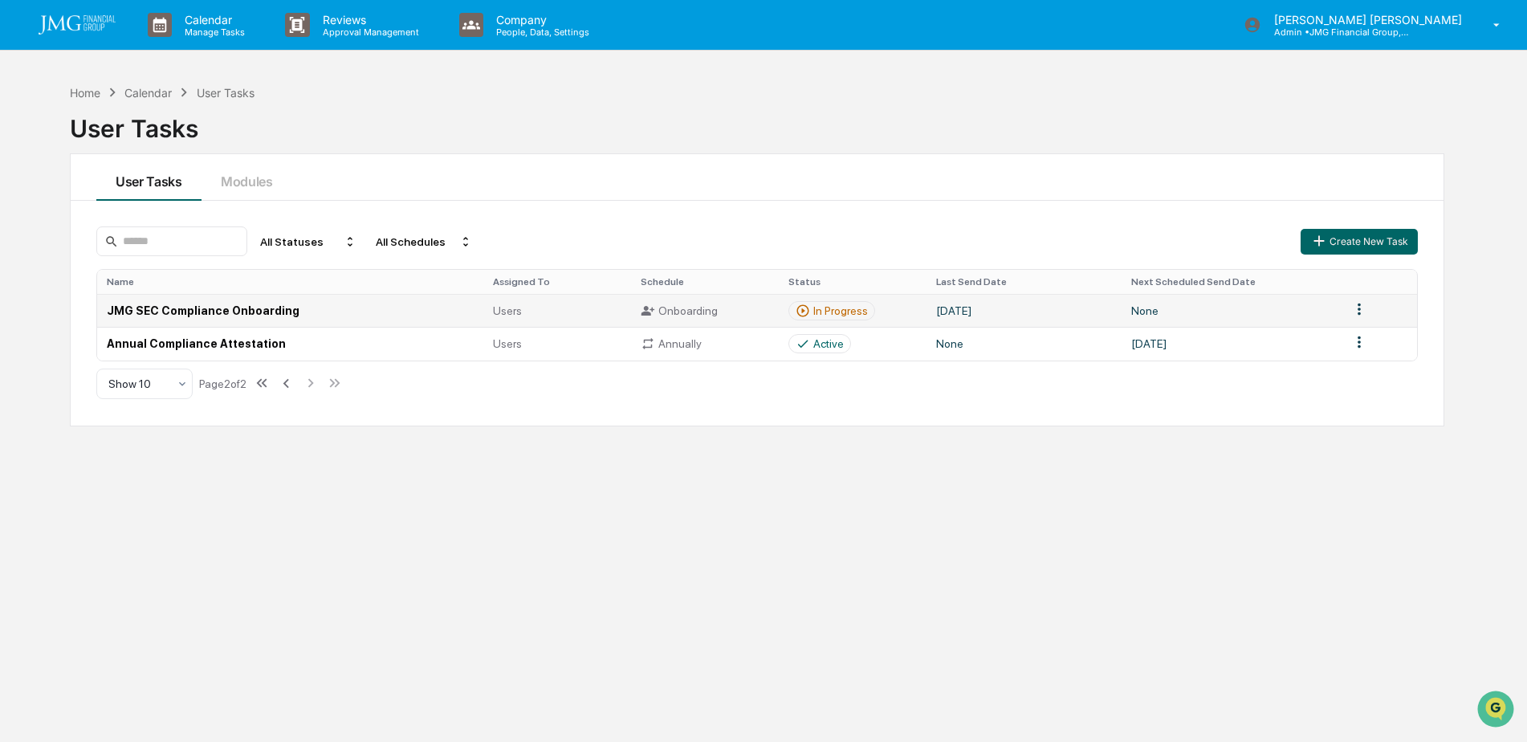
click at [833, 309] on div "In Progress" at bounding box center [840, 310] width 55 height 13
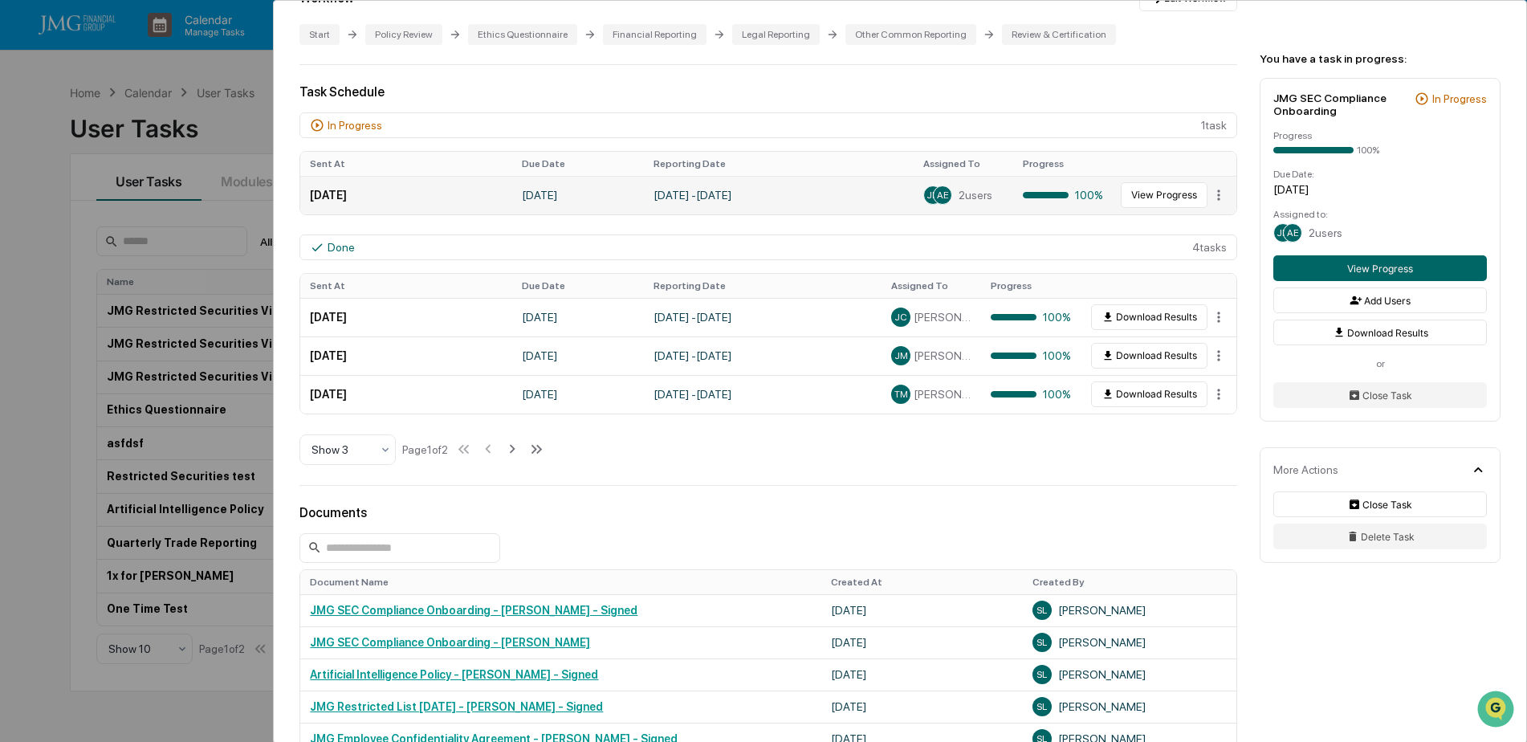
scroll to position [321, 0]
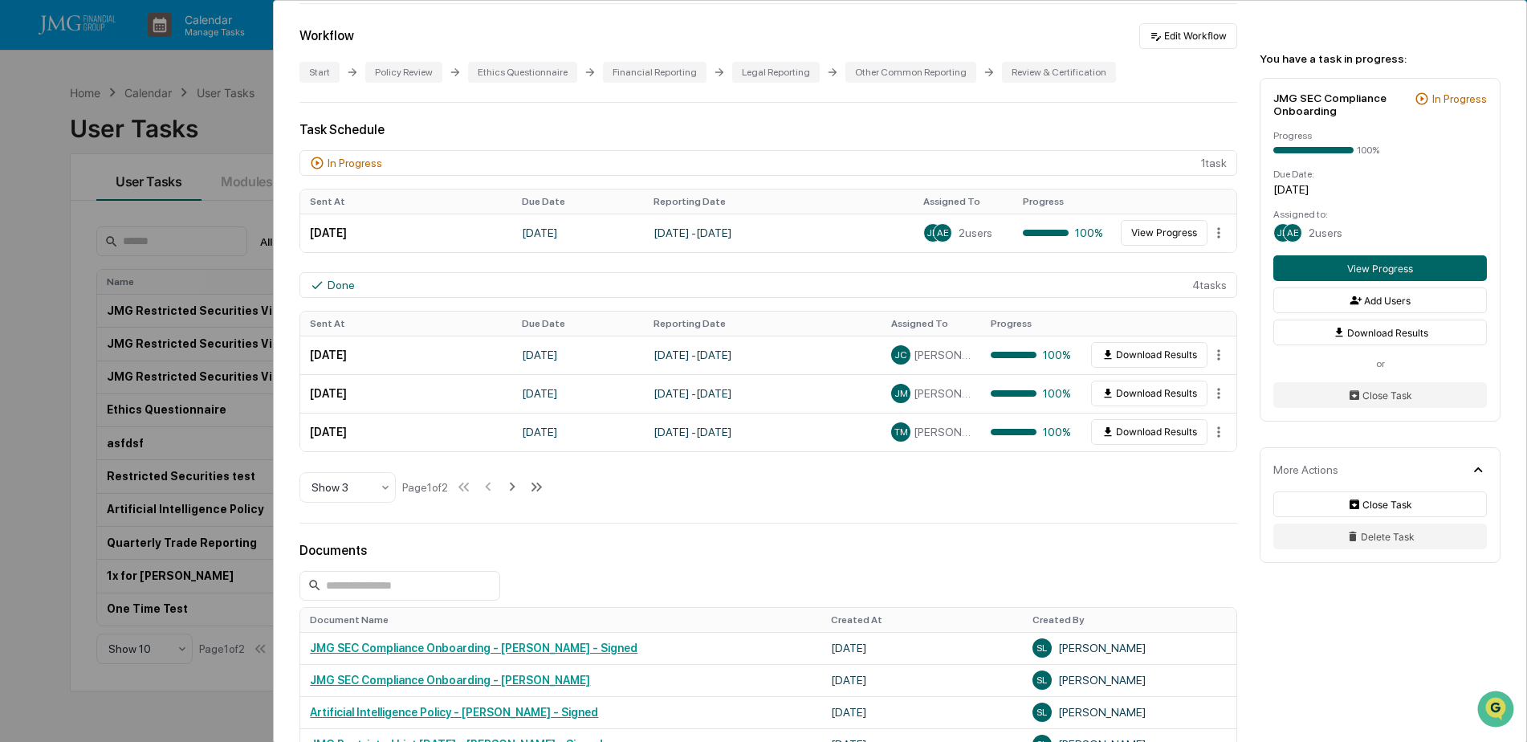
click at [1160, 287] on div "Done 4 task s" at bounding box center [768, 285] width 938 height 26
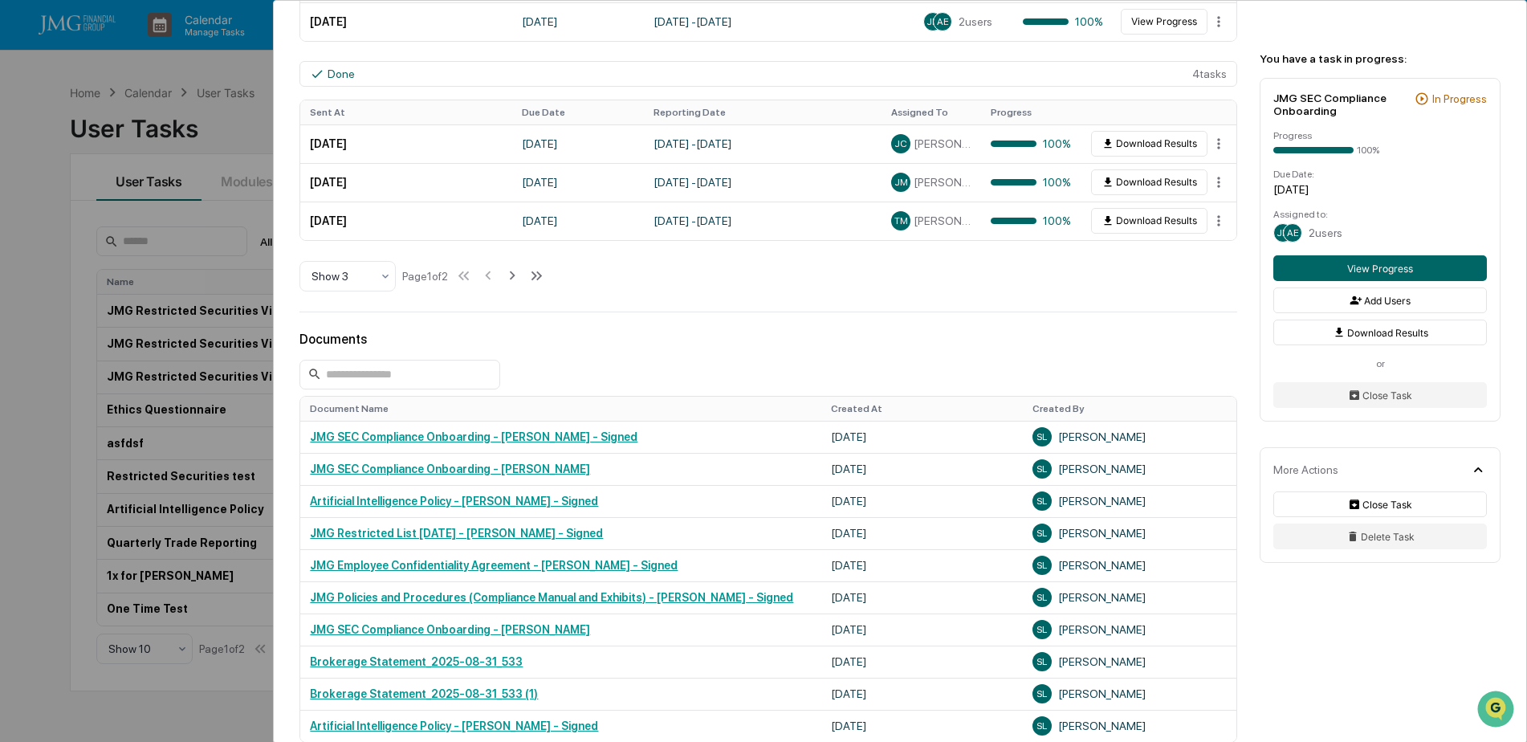
scroll to position [562, 0]
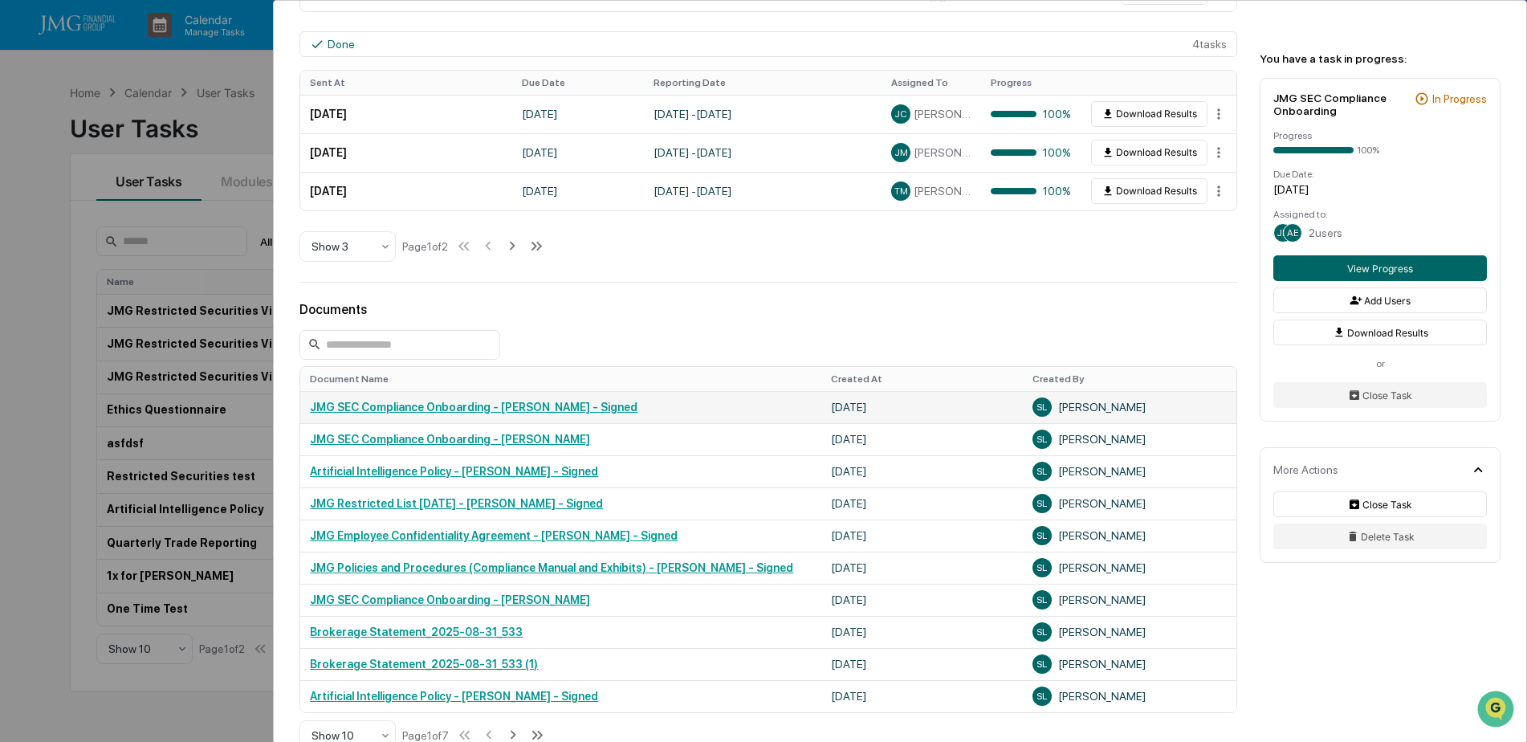
click at [608, 408] on link "JMG SEC Compliance Onboarding - [PERSON_NAME] - Signed" at bounding box center [474, 407] width 328 height 13
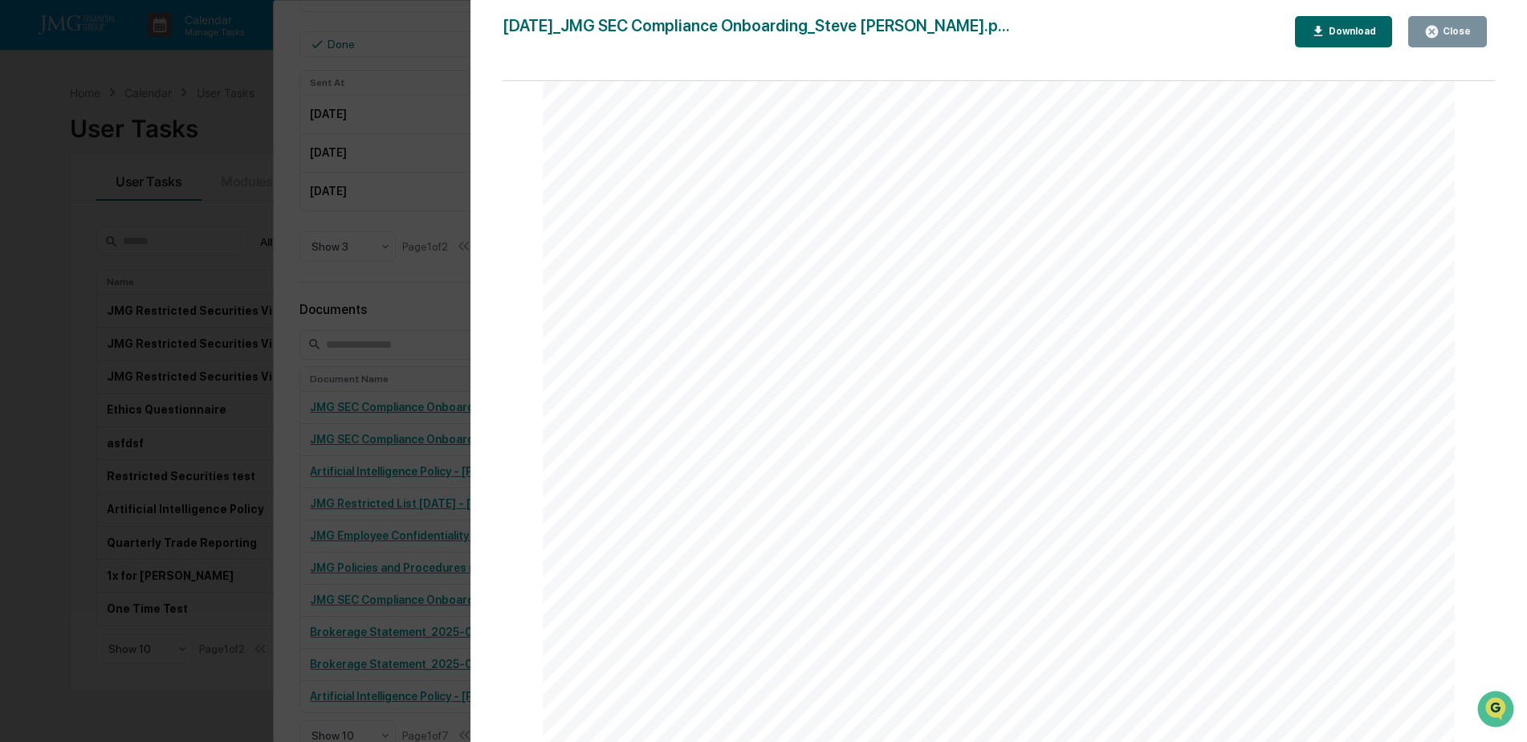
scroll to position [7065, 0]
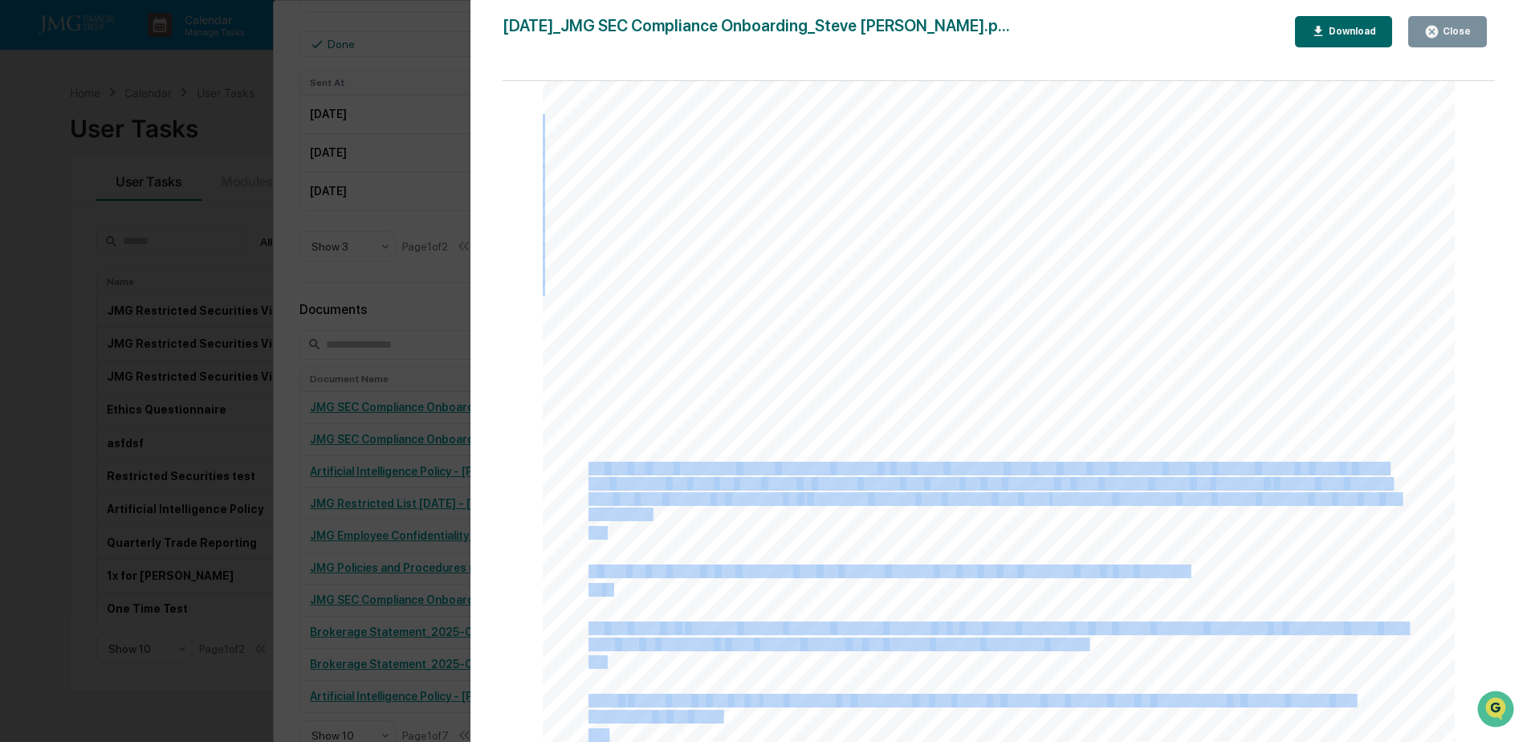
drag, startPoint x: 588, startPoint y: 472, endPoint x: 715, endPoint y: 509, distance: 132.1
click at [715, 509] on div "Ethics Questionnaire Please view this document for Exhibit A & Exhibit B, refer…" at bounding box center [999, 414] width 912 height 1290
click at [690, 513] on div "Ethics Questionnaire Please view this document for Exhibit A & Exhibit B, refer…" at bounding box center [999, 414] width 912 height 1290
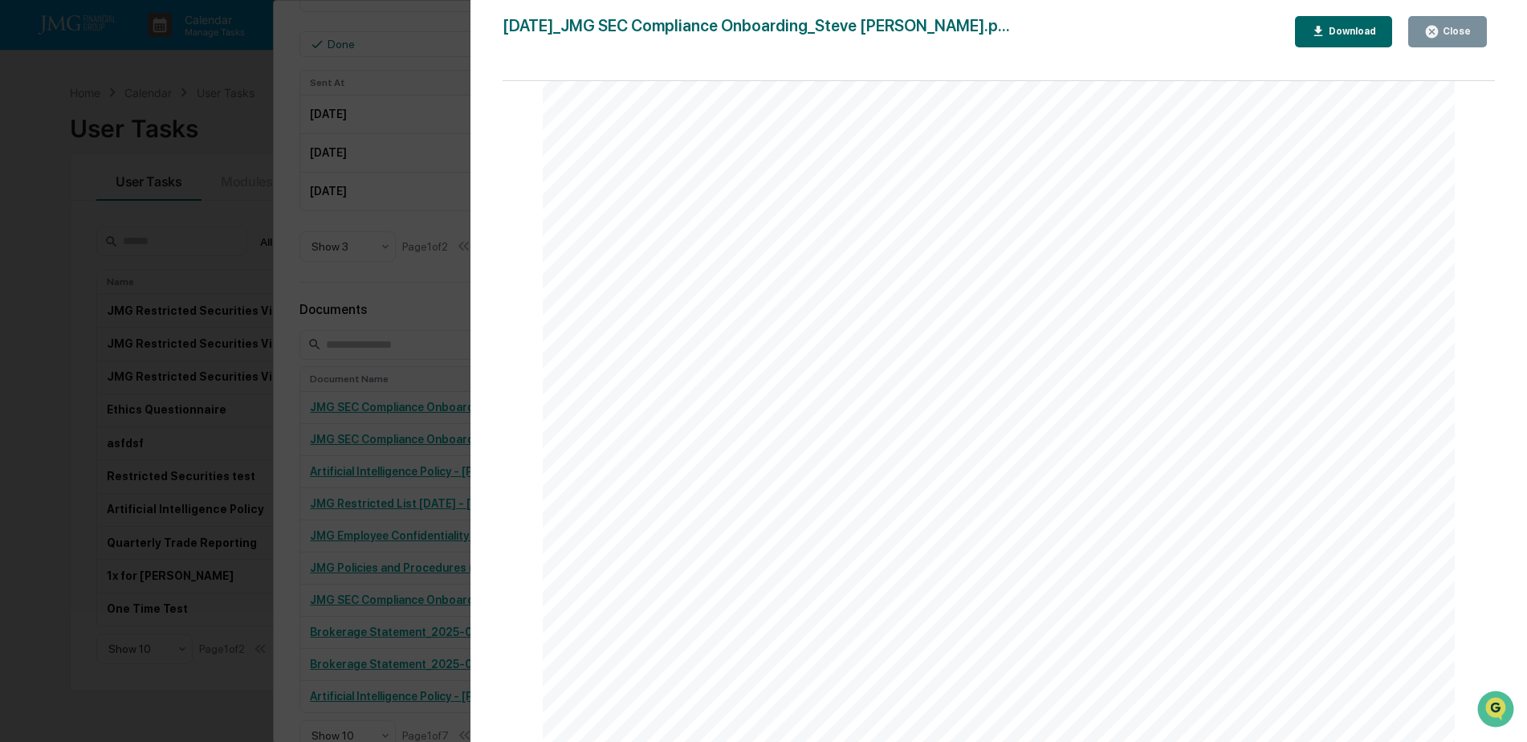
scroll to position [6744, 0]
click at [1451, 36] on div "Close" at bounding box center [1455, 31] width 31 height 11
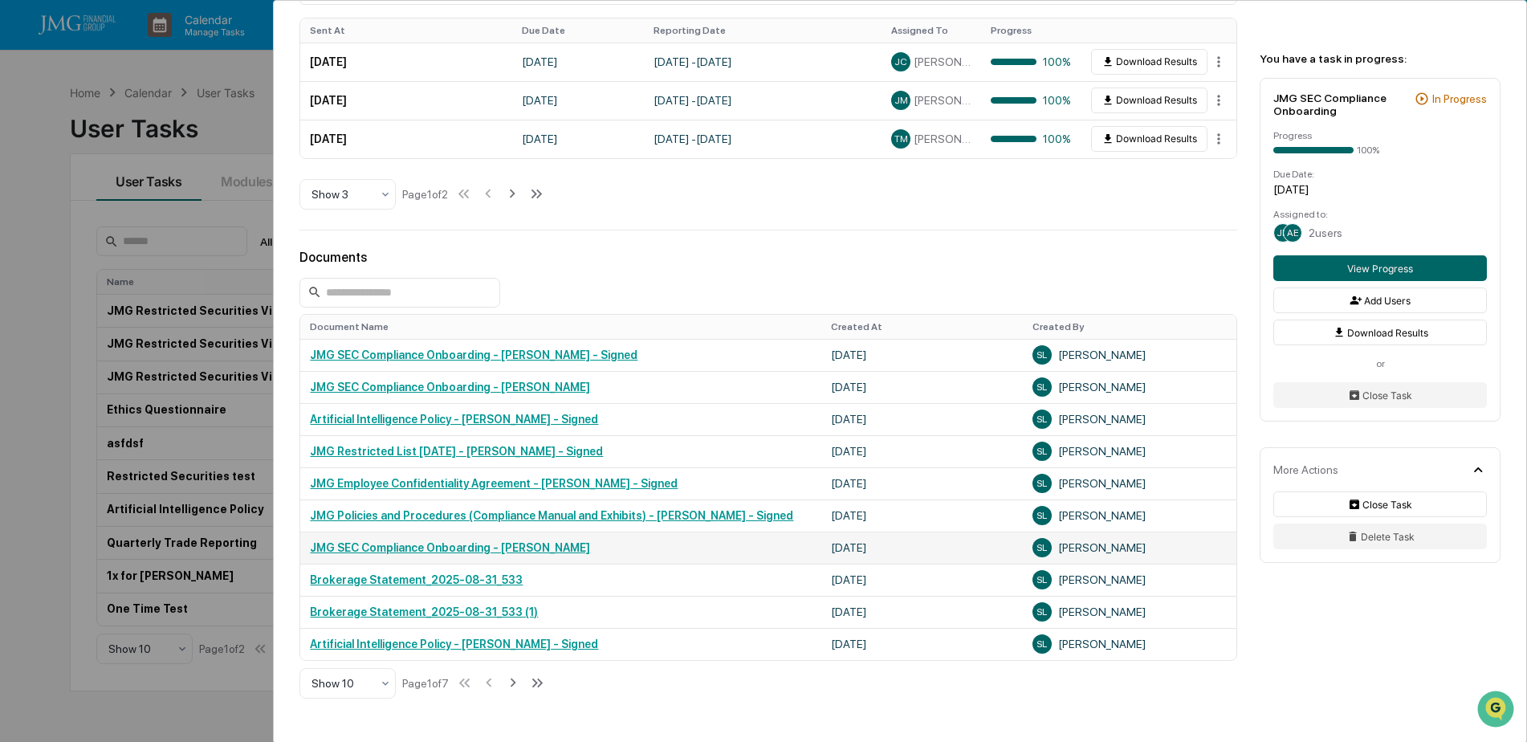
scroll to position [642, 0]
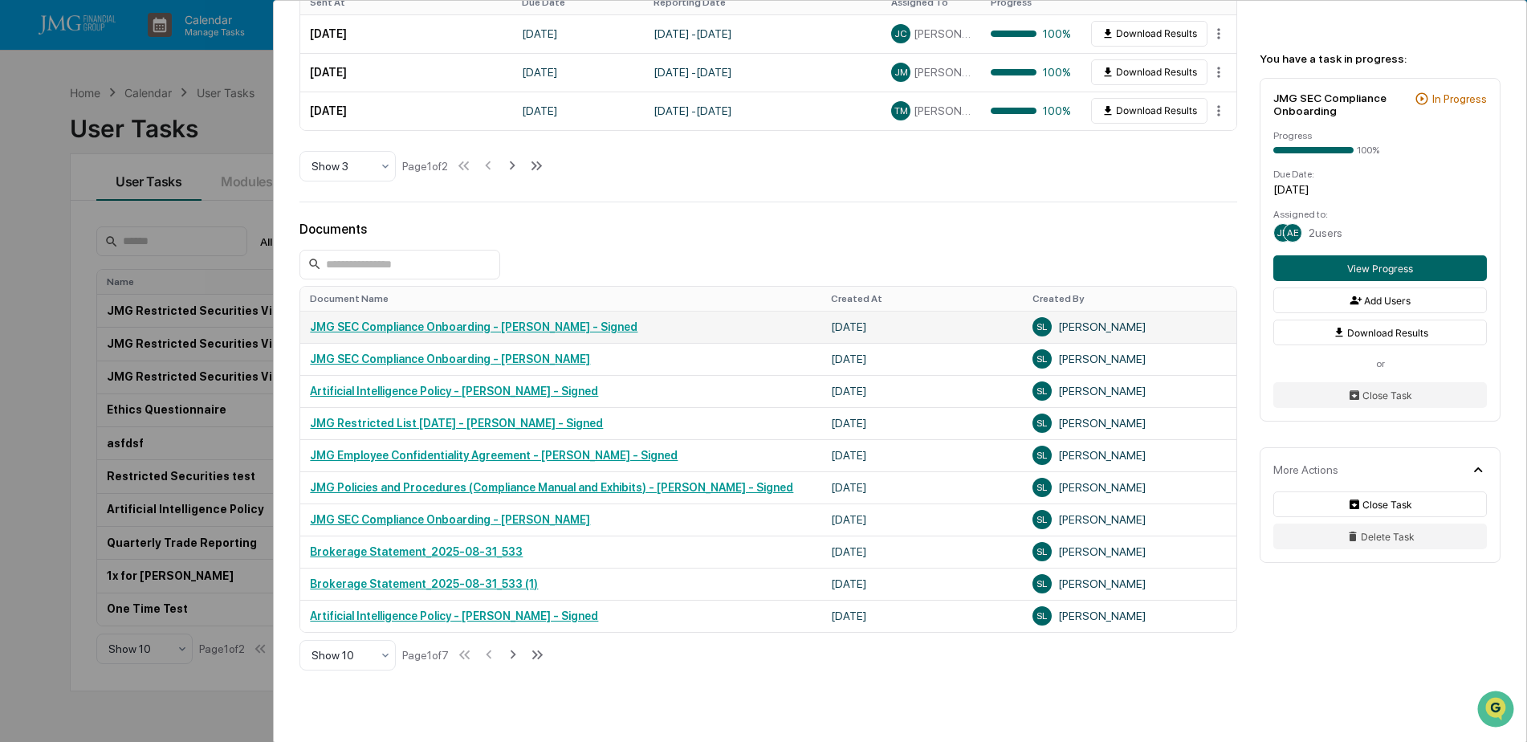
click at [601, 324] on link "JMG SEC Compliance Onboarding - [PERSON_NAME] - Signed" at bounding box center [474, 326] width 328 height 13
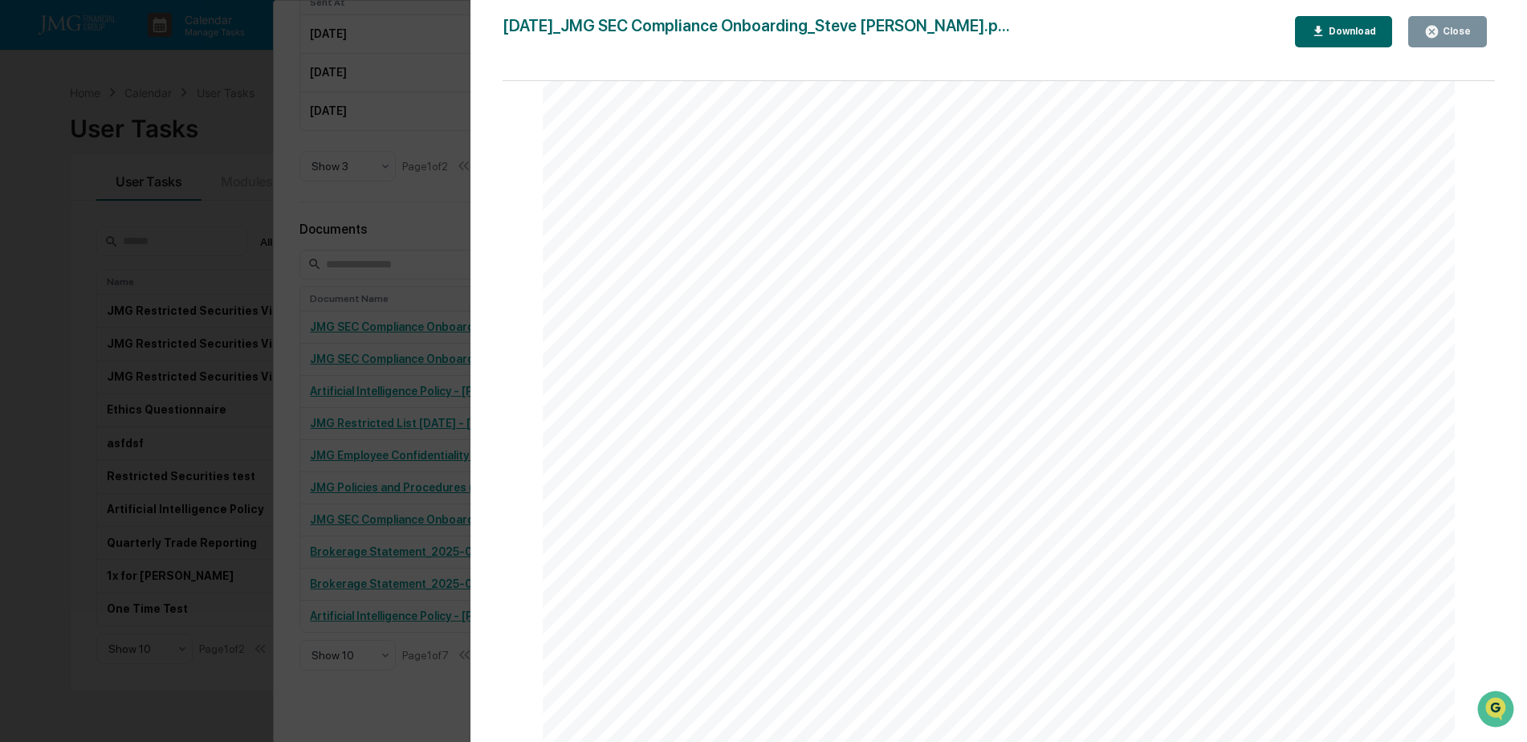
scroll to position [6905, 0]
click at [1451, 37] on div "Close" at bounding box center [1455, 31] width 31 height 11
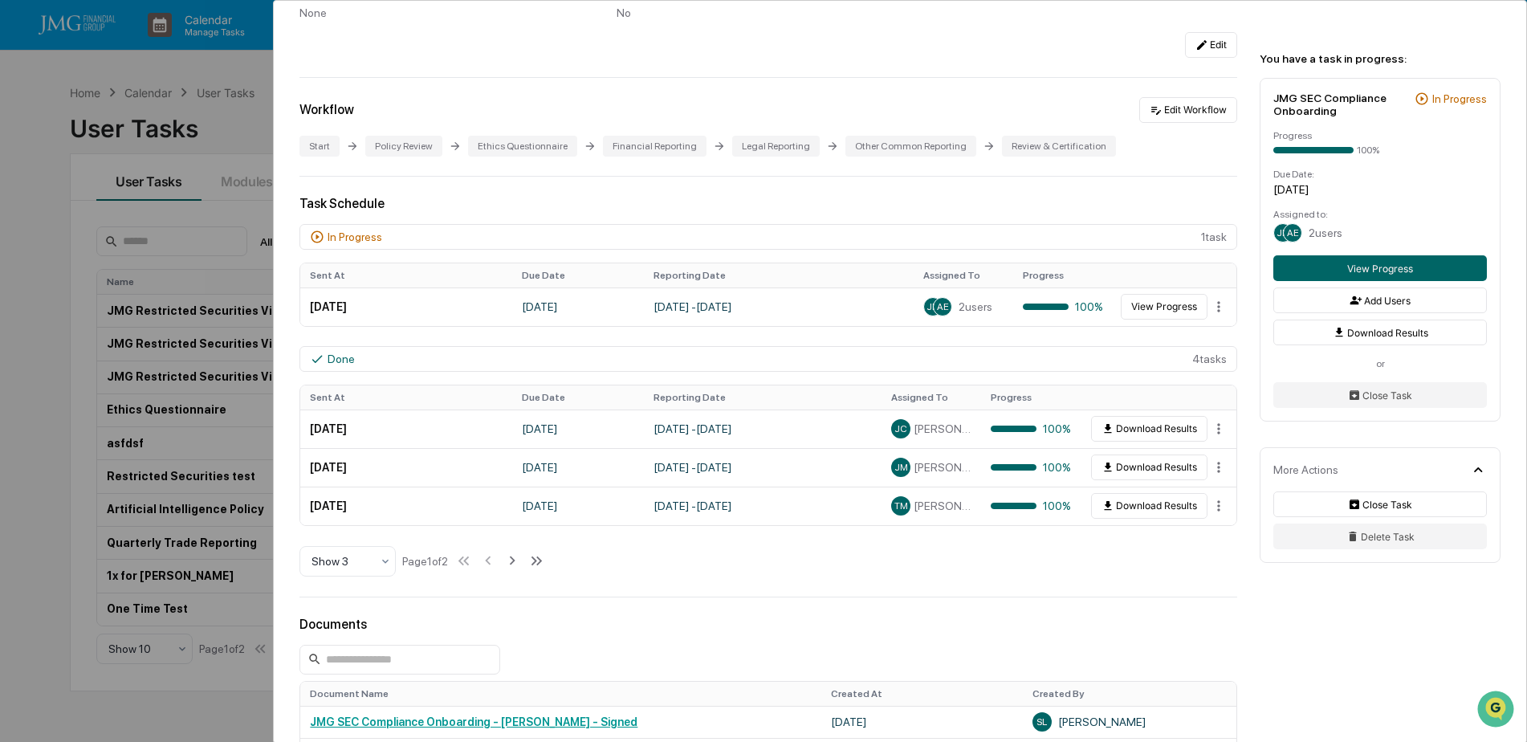
scroll to position [250, 0]
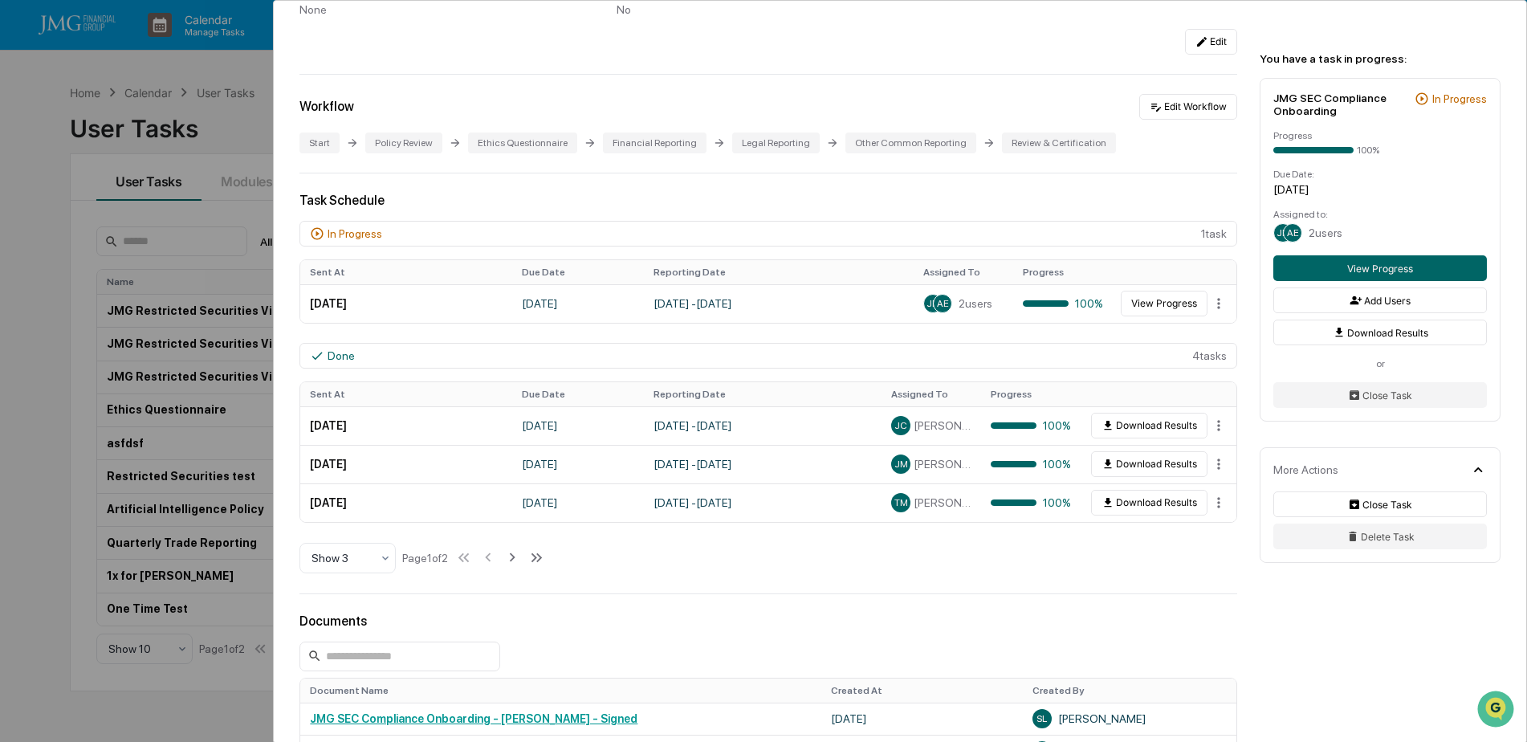
click at [229, 219] on div "User Tasks JMG SEC Compliance Onboarding JMG SEC Compliance Onboarding Active N…" at bounding box center [763, 371] width 1527 height 742
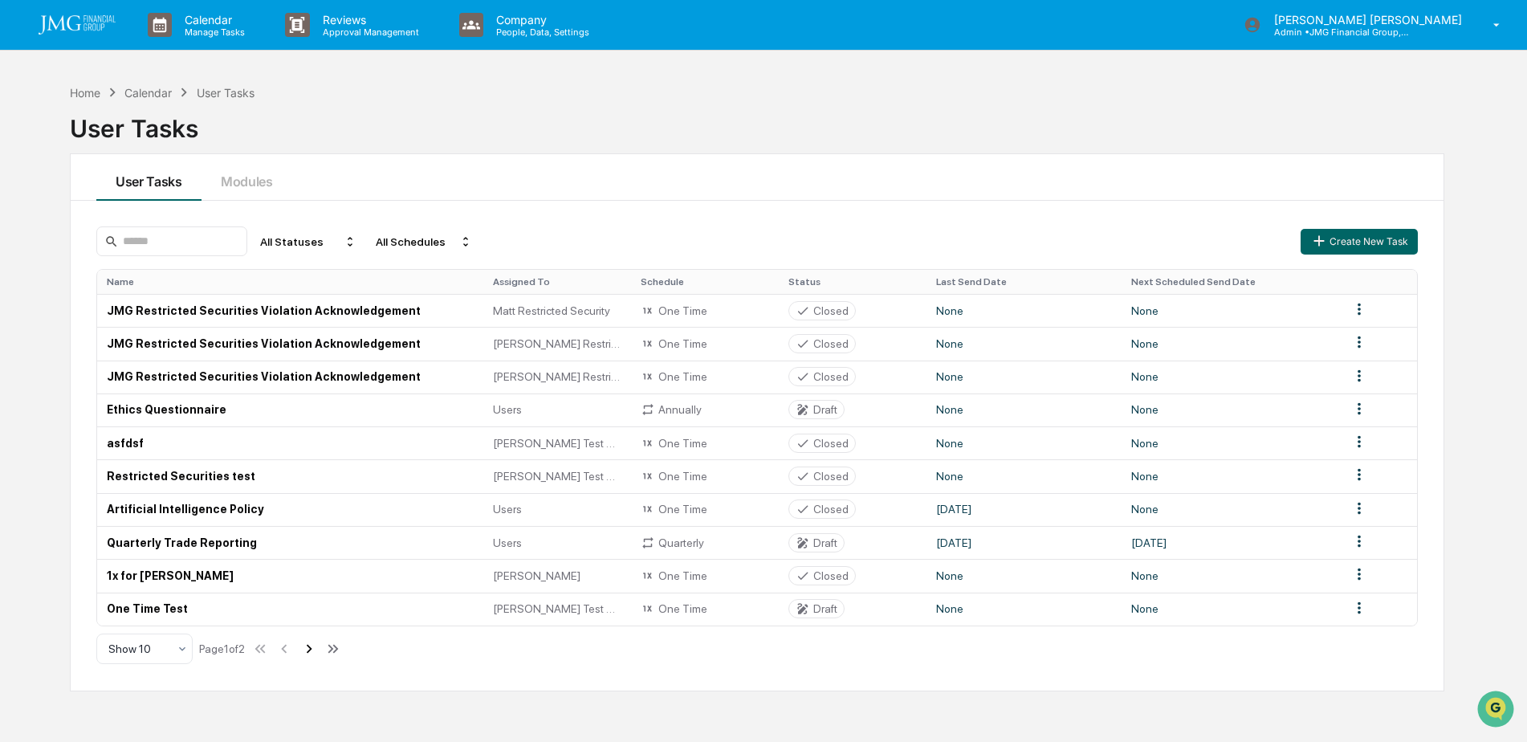
click at [311, 650] on icon at bounding box center [309, 649] width 18 height 18
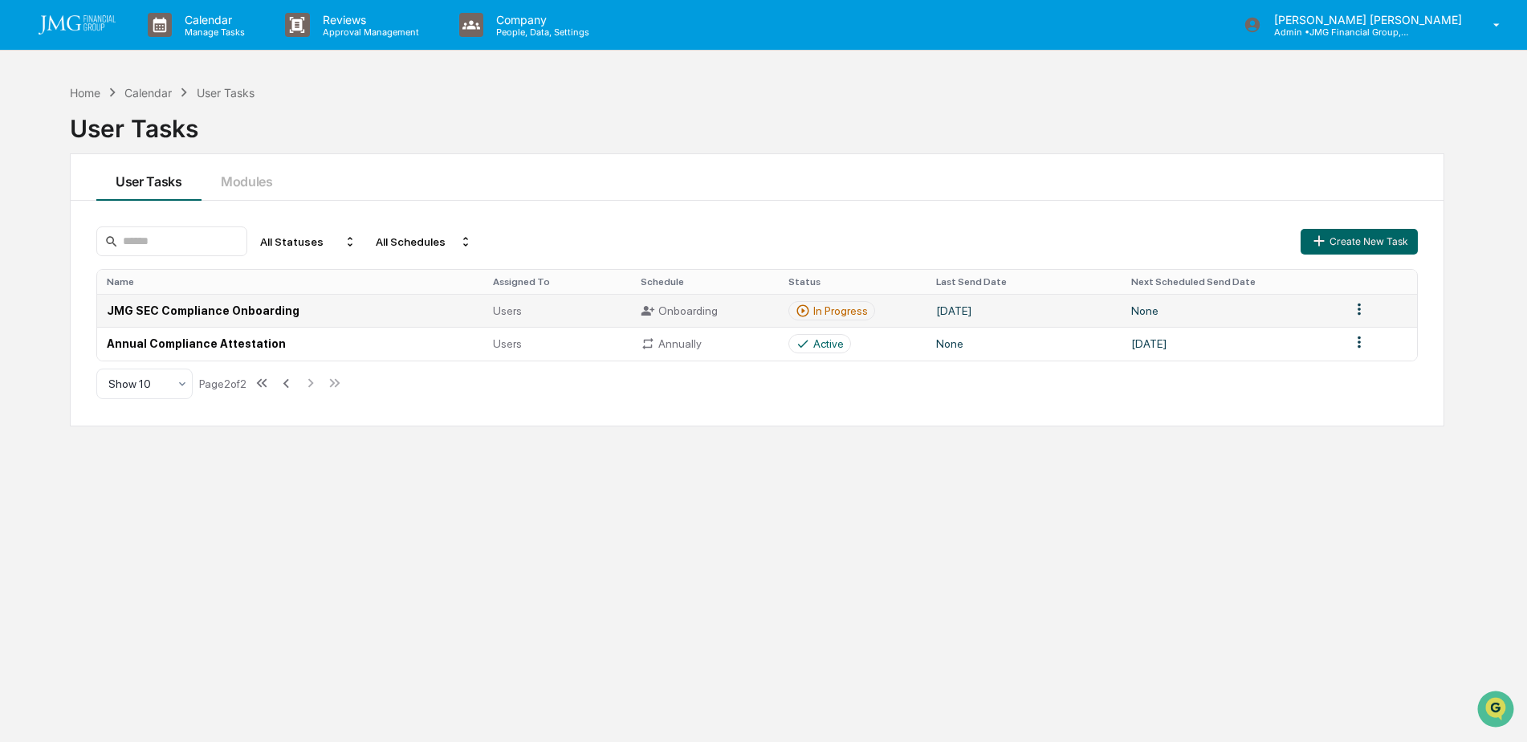
click at [336, 309] on td "JMG SEC Compliance Onboarding" at bounding box center [290, 310] width 386 height 33
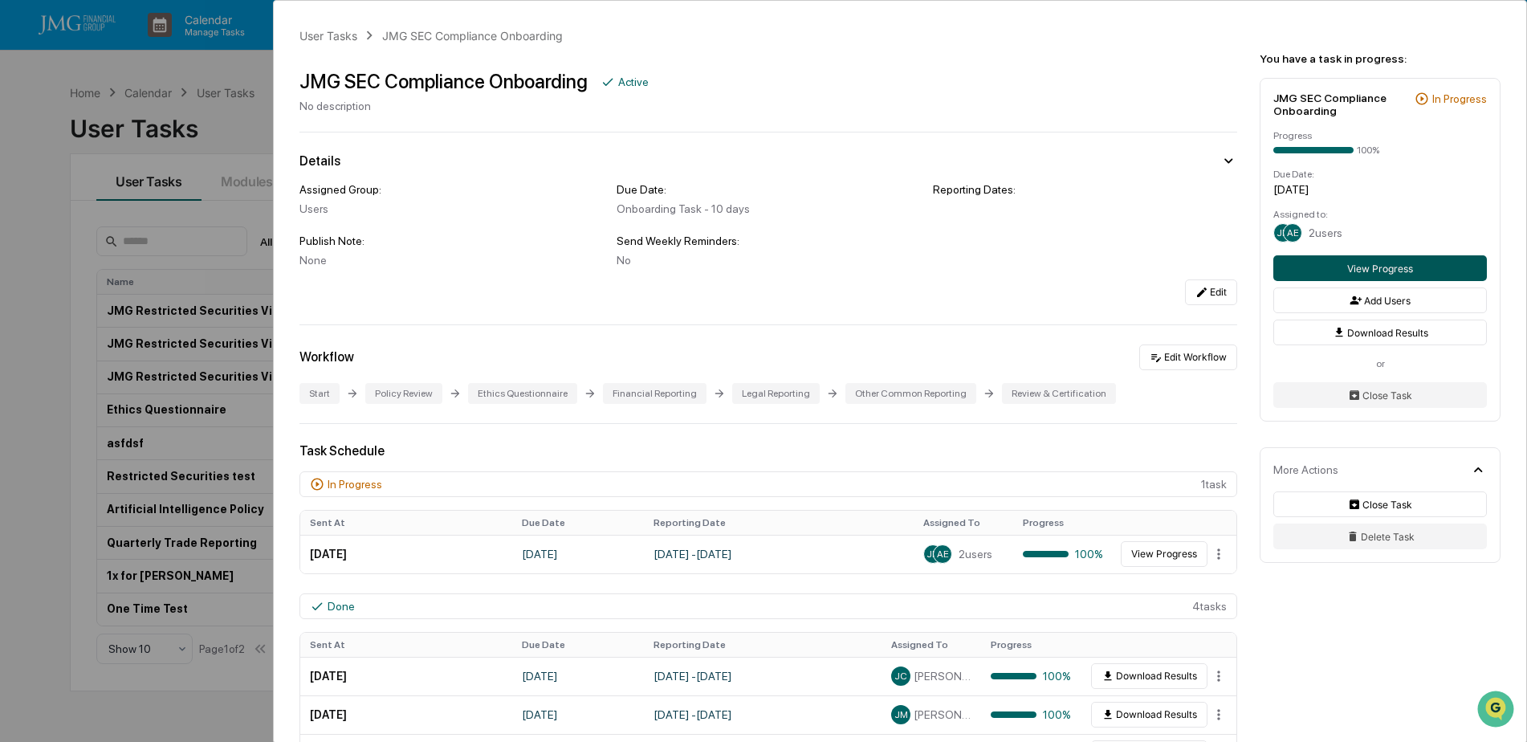
click at [1304, 271] on button "View Progress" at bounding box center [1380, 268] width 214 height 26
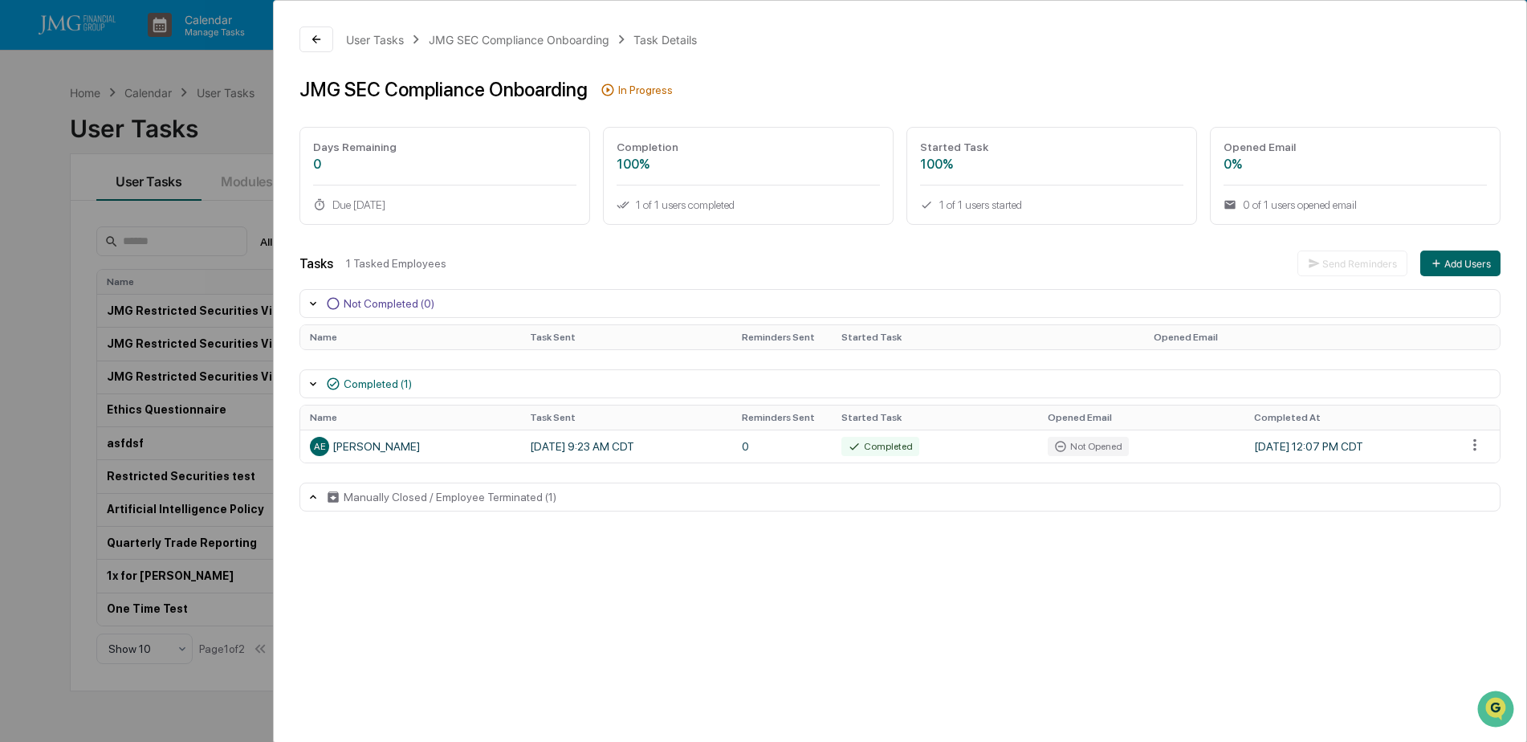
click at [308, 386] on icon at bounding box center [313, 383] width 13 height 13
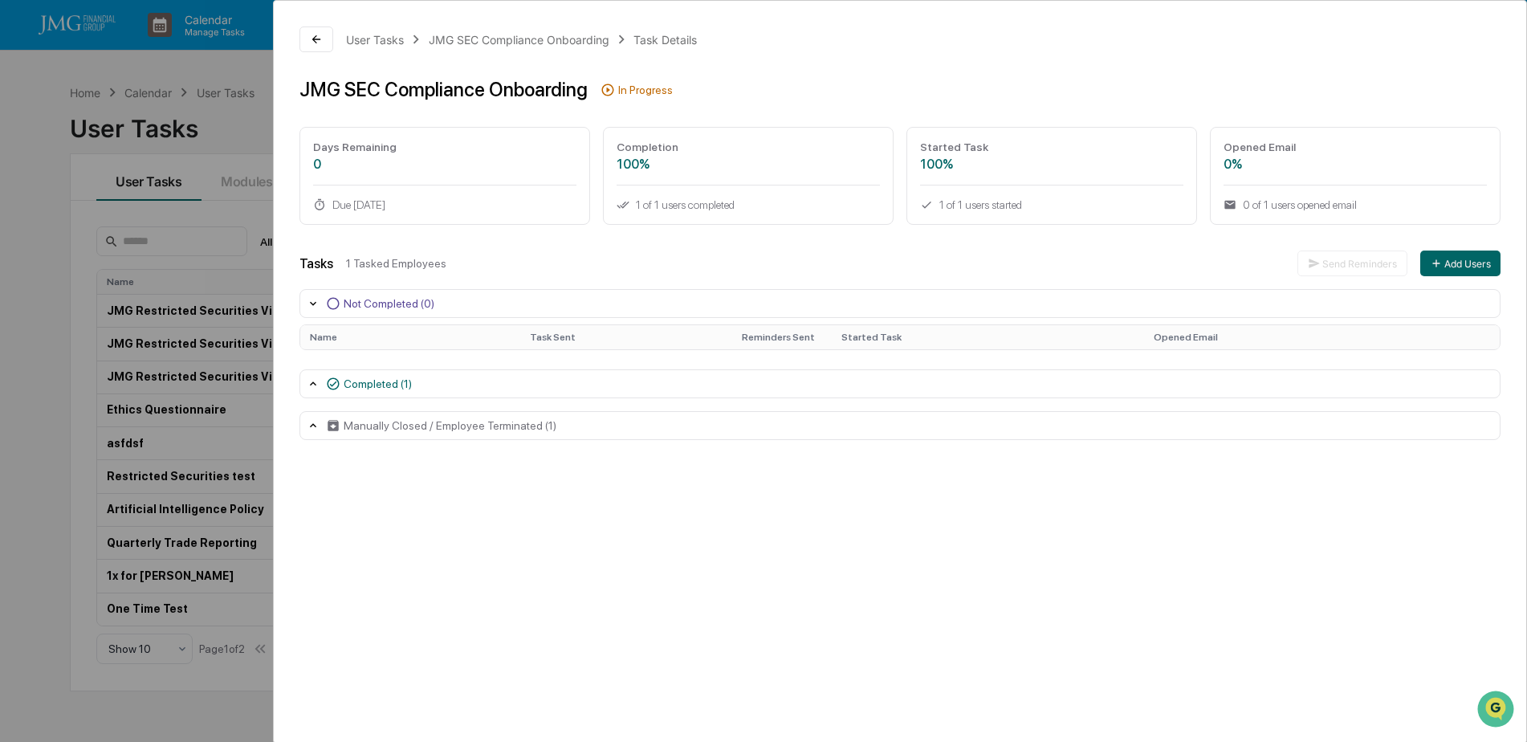
click at [308, 386] on icon at bounding box center [313, 383] width 13 height 13
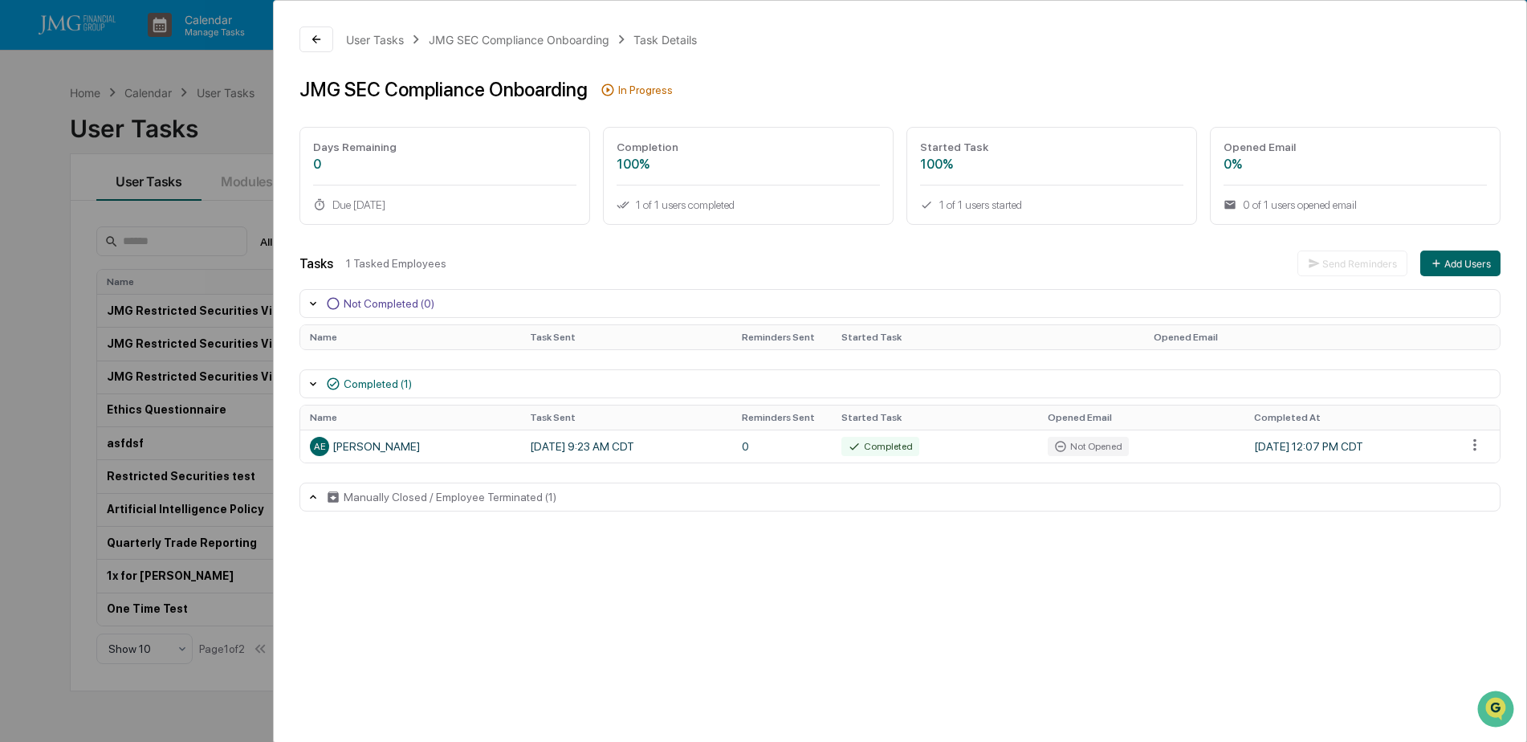
click at [310, 504] on div "Manually Closed / Employee Terminated (1)" at bounding box center [899, 497] width 1201 height 29
click at [307, 47] on button at bounding box center [316, 39] width 34 height 26
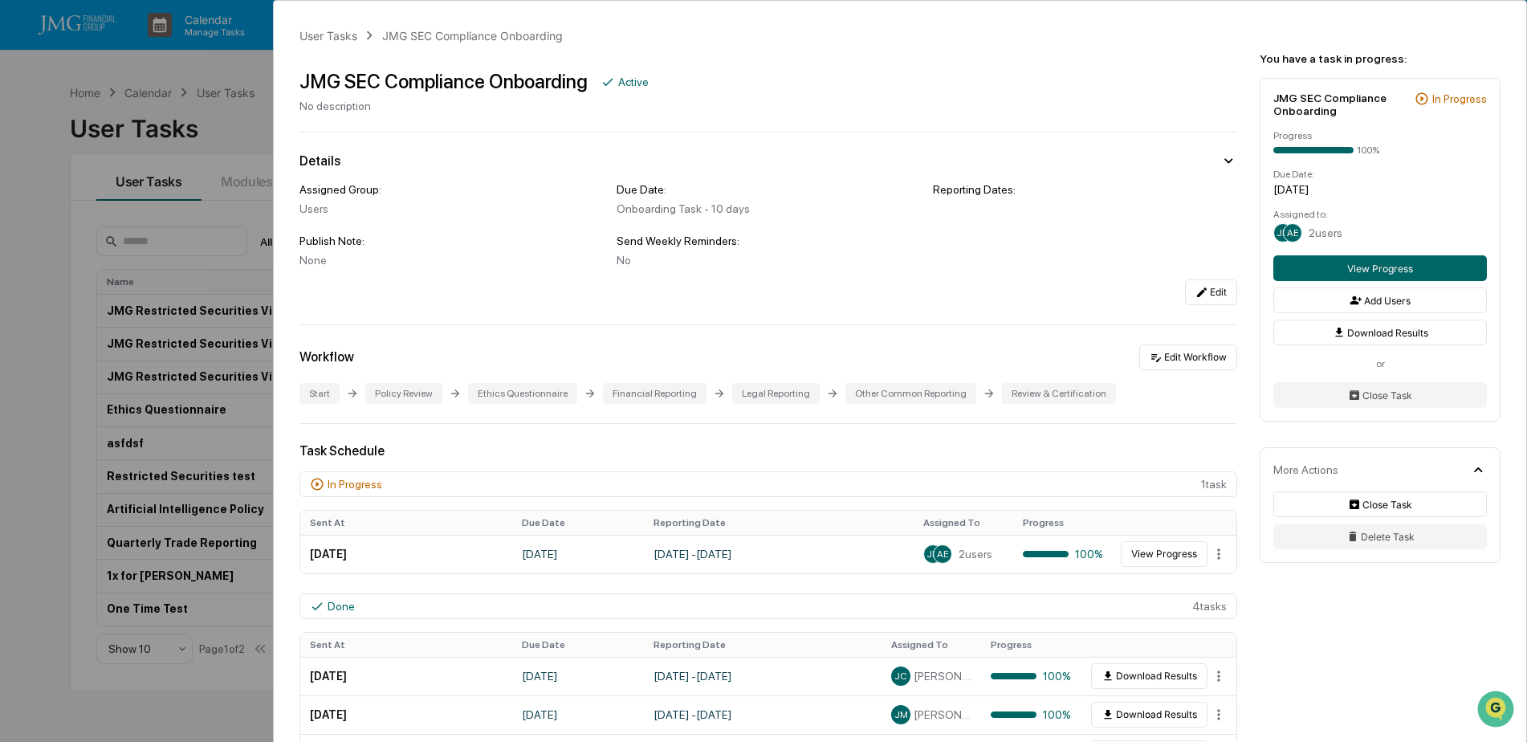
click at [1232, 418] on div "User Tasks JMG SEC Compliance Onboarding JMG SEC Compliance Onboarding Active N…" at bounding box center [900, 737] width 1252 height 1473
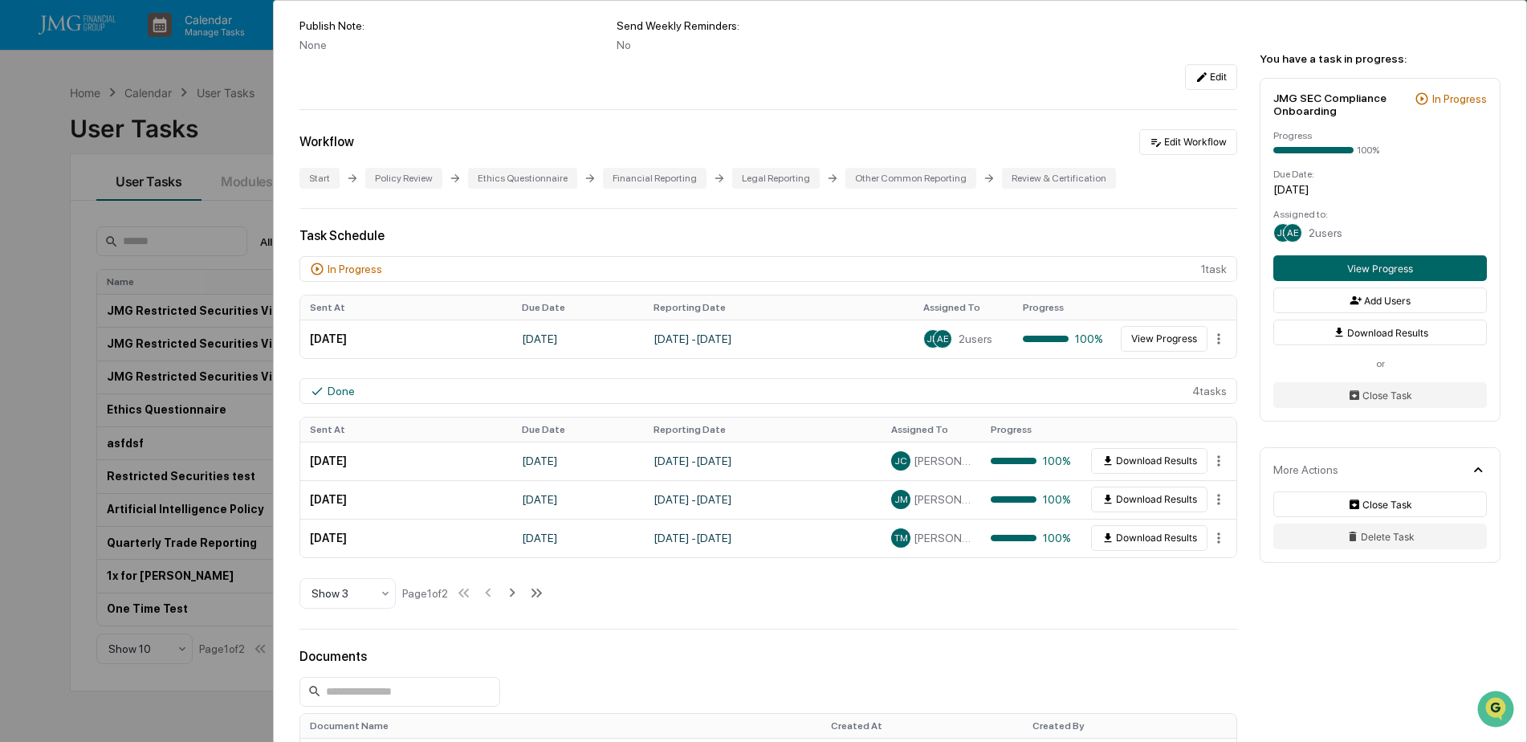
scroll to position [241, 0]
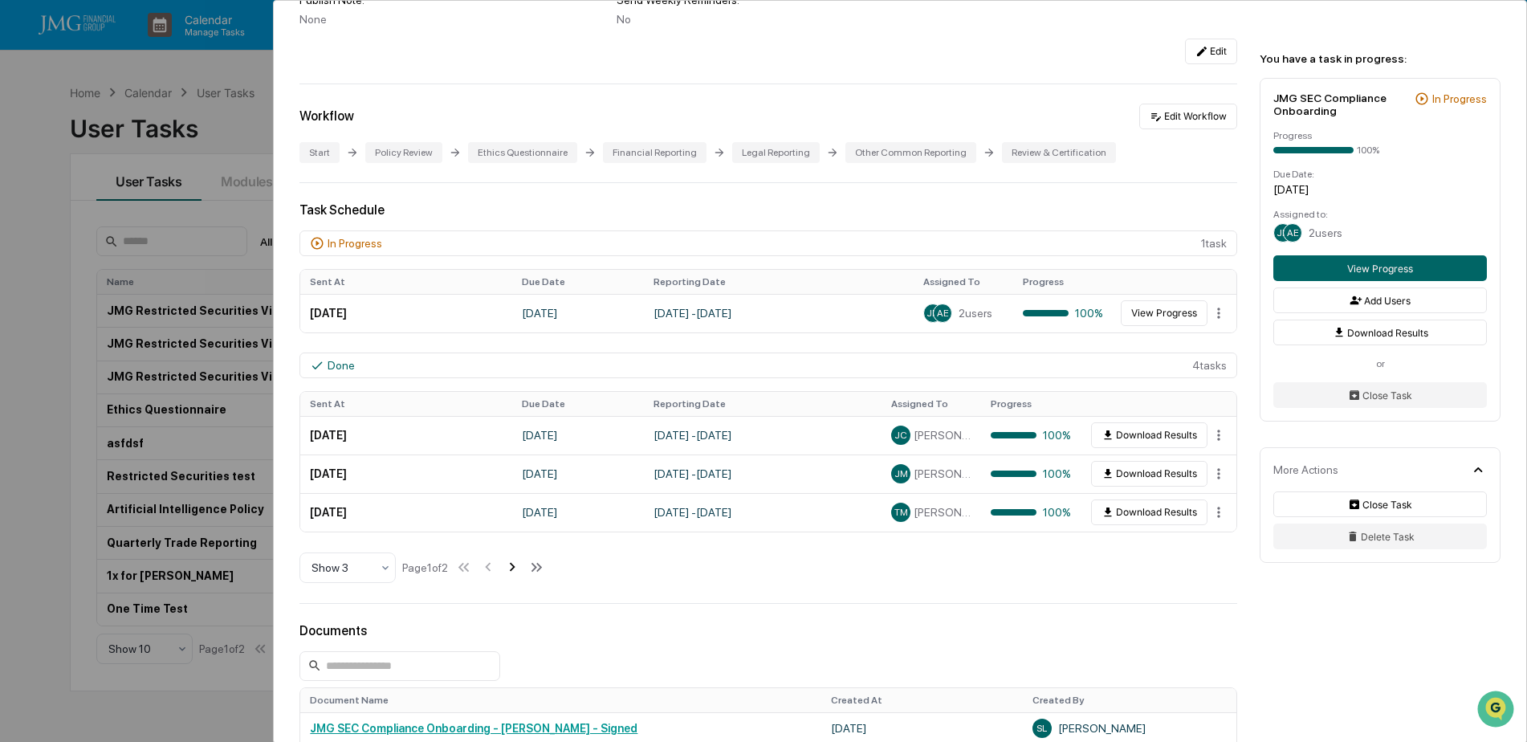
click at [517, 568] on icon at bounding box center [512, 567] width 18 height 18
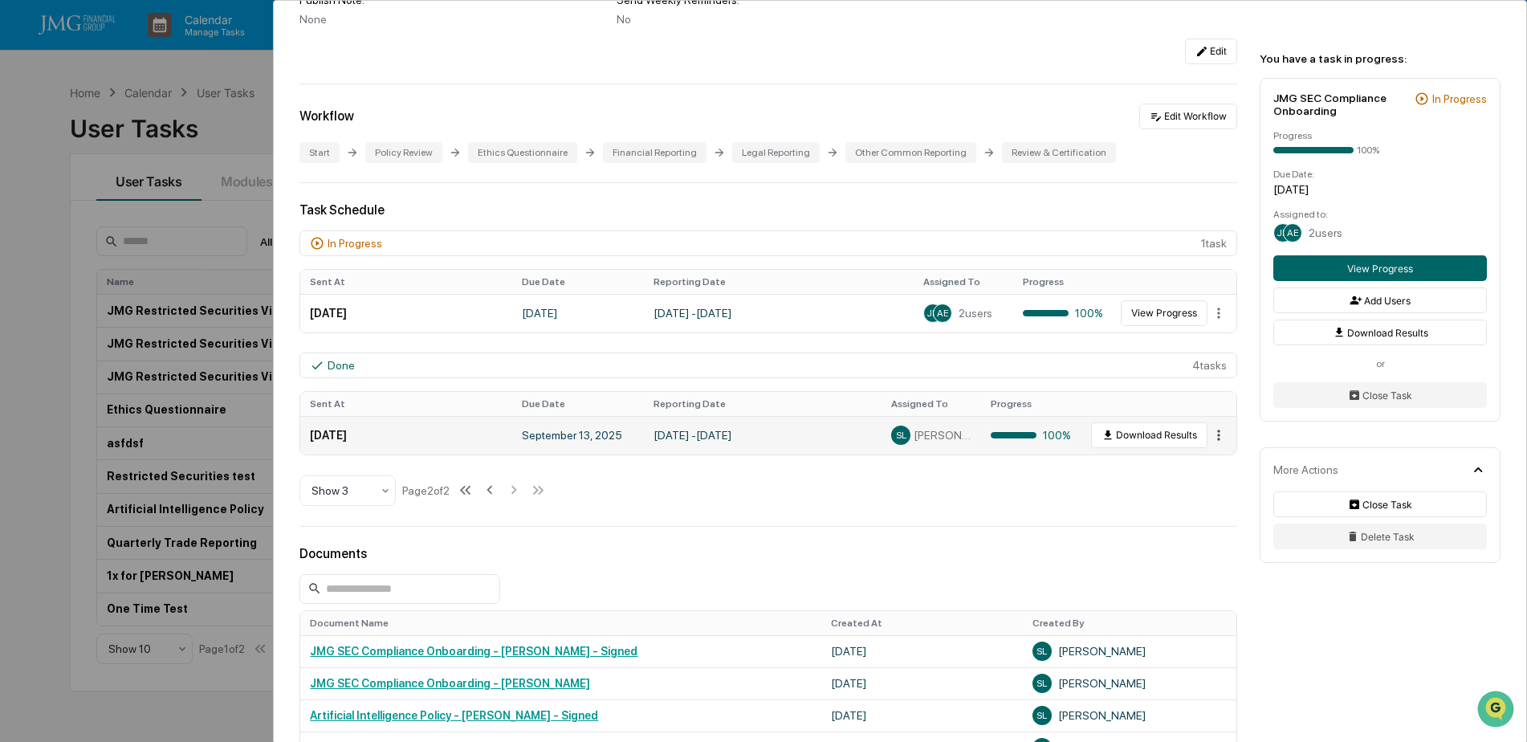
click at [1216, 431] on html "Calendar Manage Tasks Reviews Approval Management Company People, Data, Setting…" at bounding box center [763, 371] width 1527 height 742
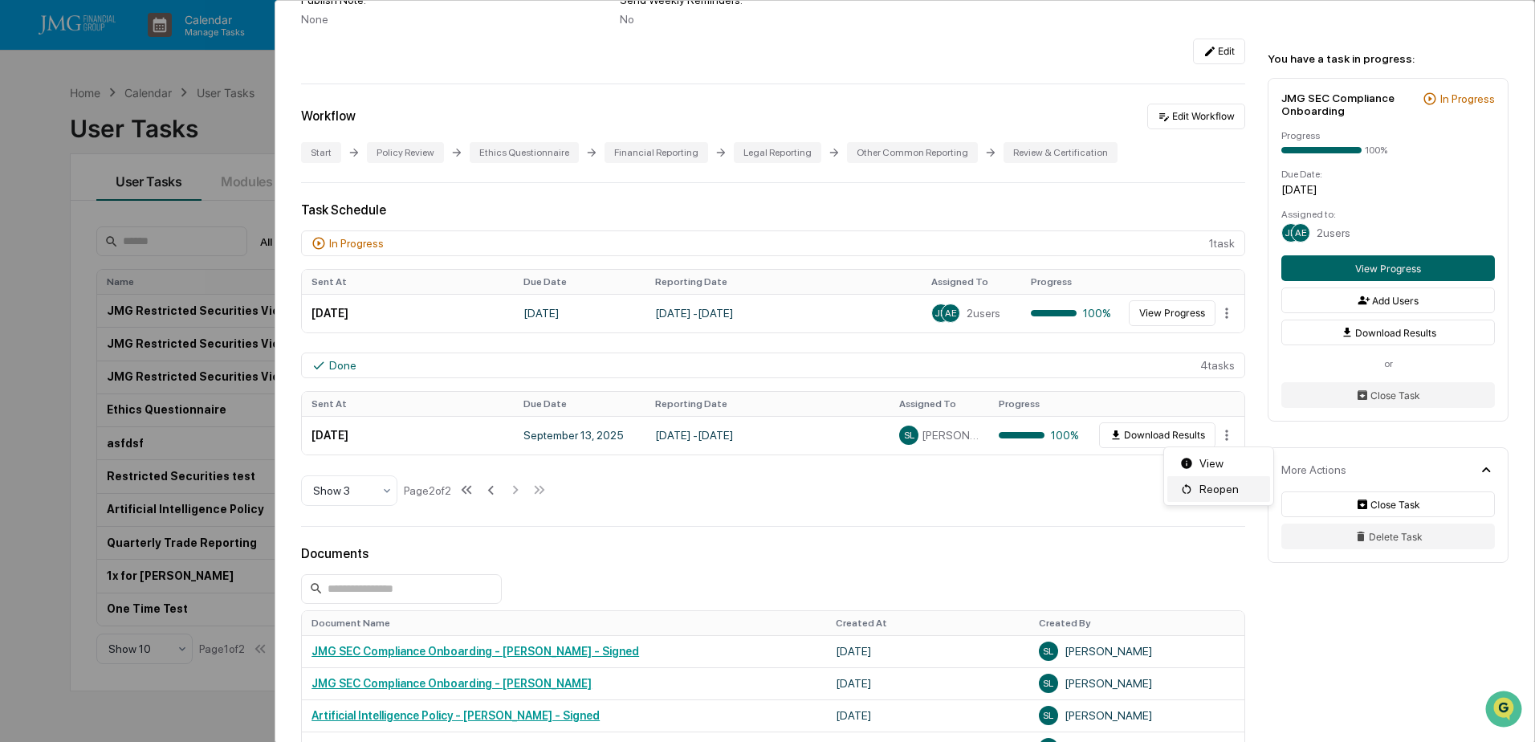
click at [1233, 490] on div "Reopen" at bounding box center [1218, 489] width 103 height 26
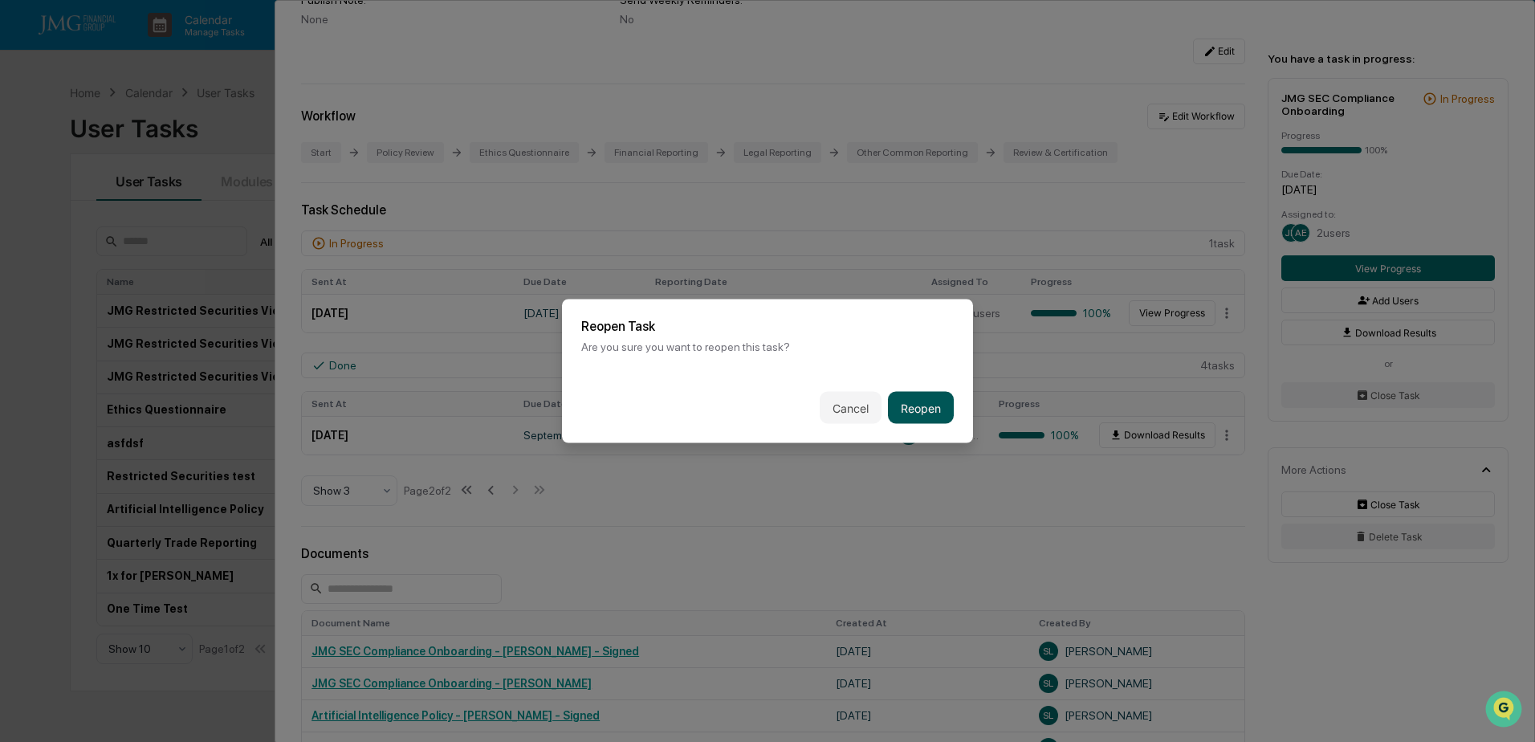
click at [926, 408] on button "Reopen" at bounding box center [921, 408] width 66 height 32
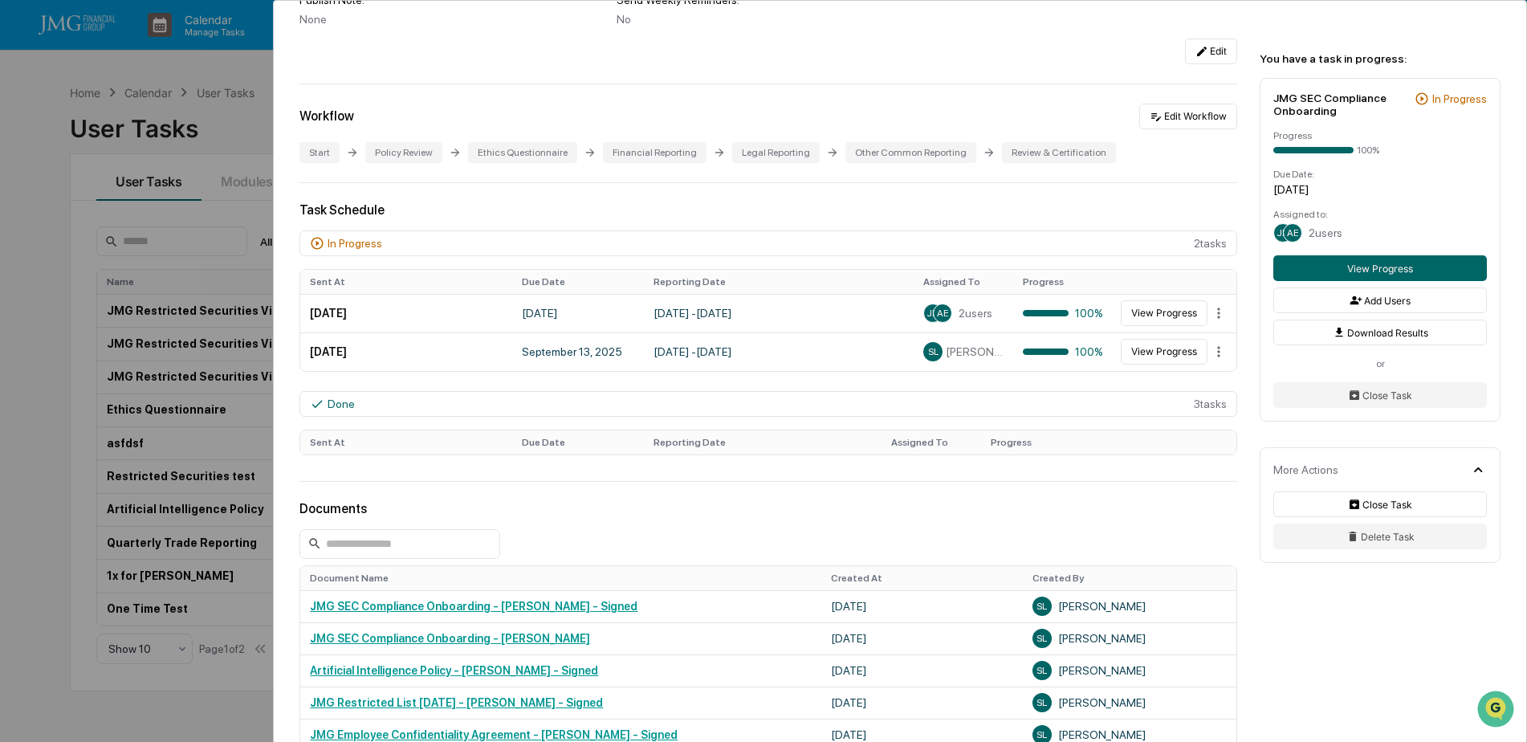
click at [209, 145] on div "User Tasks JMG SEC Compliance Onboarding JMG SEC Compliance Onboarding Active N…" at bounding box center [763, 371] width 1527 height 742
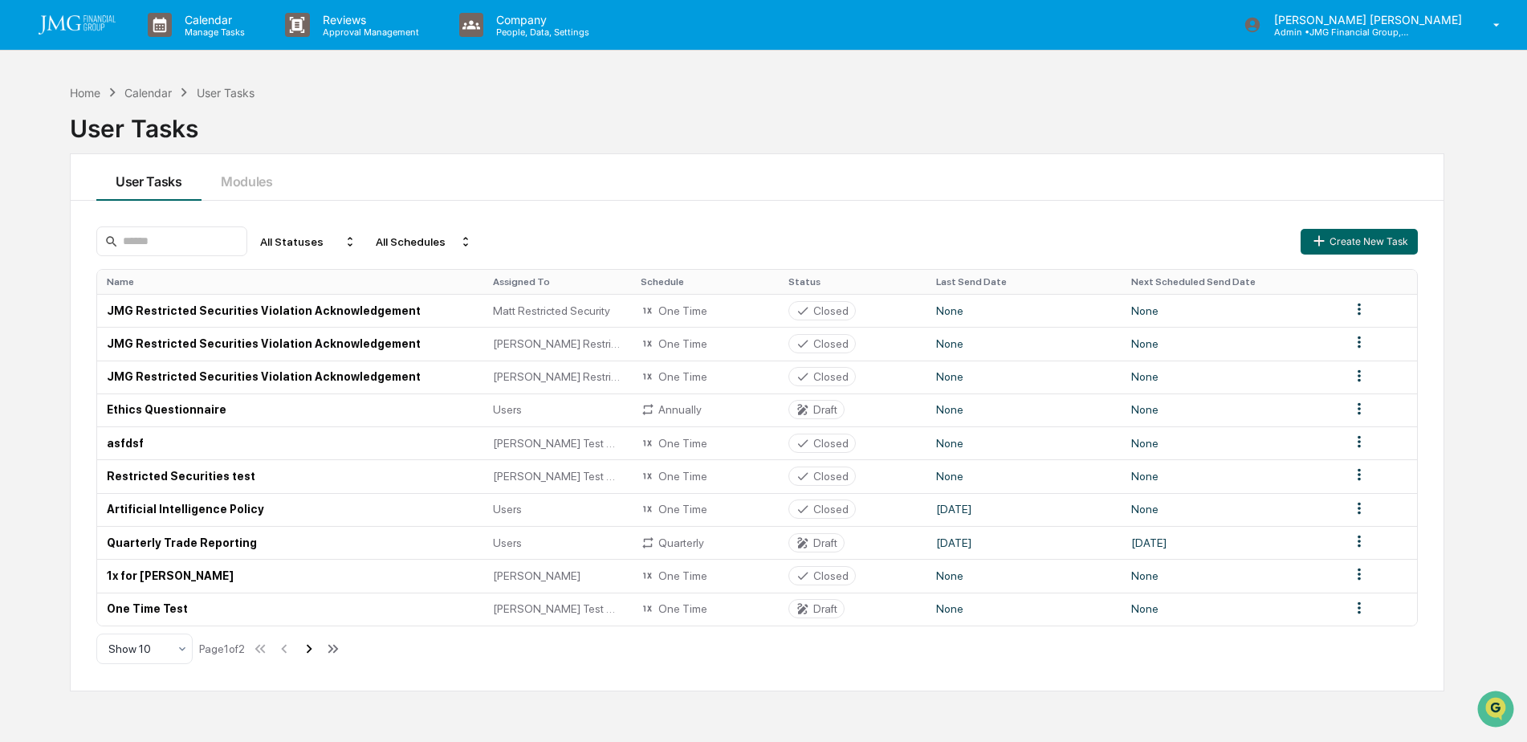
click at [312, 648] on icon at bounding box center [309, 649] width 18 height 18
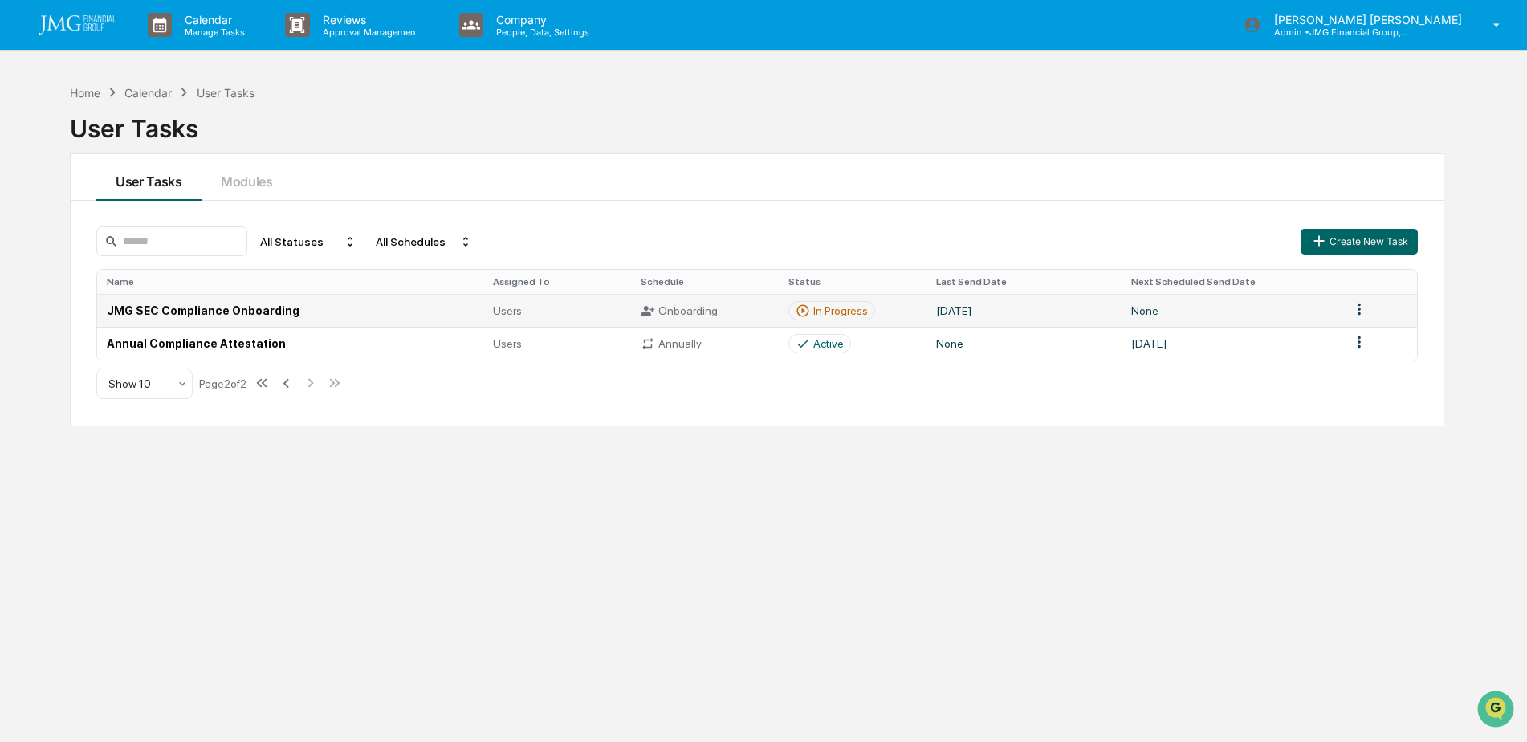
click at [873, 308] on td "In Progress" at bounding box center [853, 310] width 148 height 33
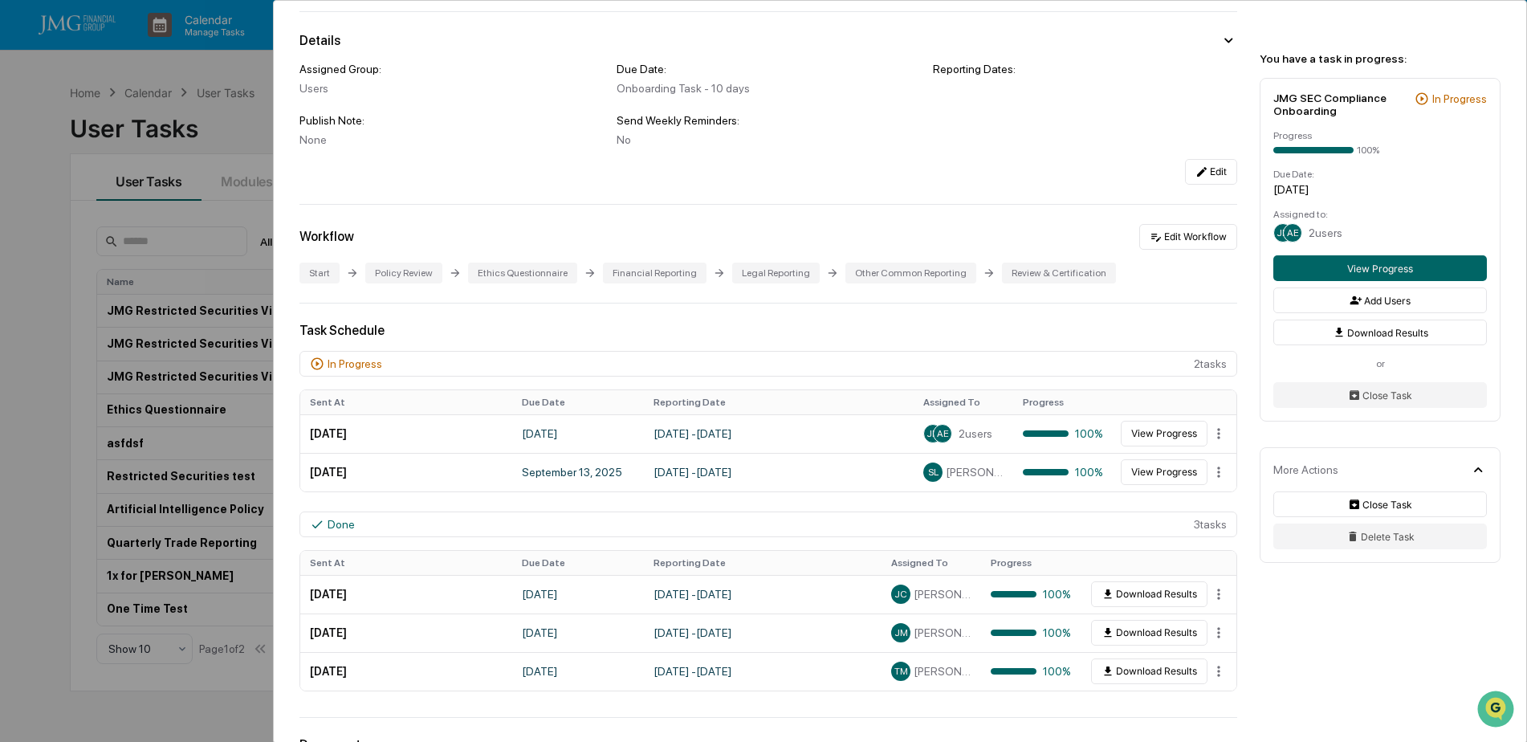
scroll to position [161, 0]
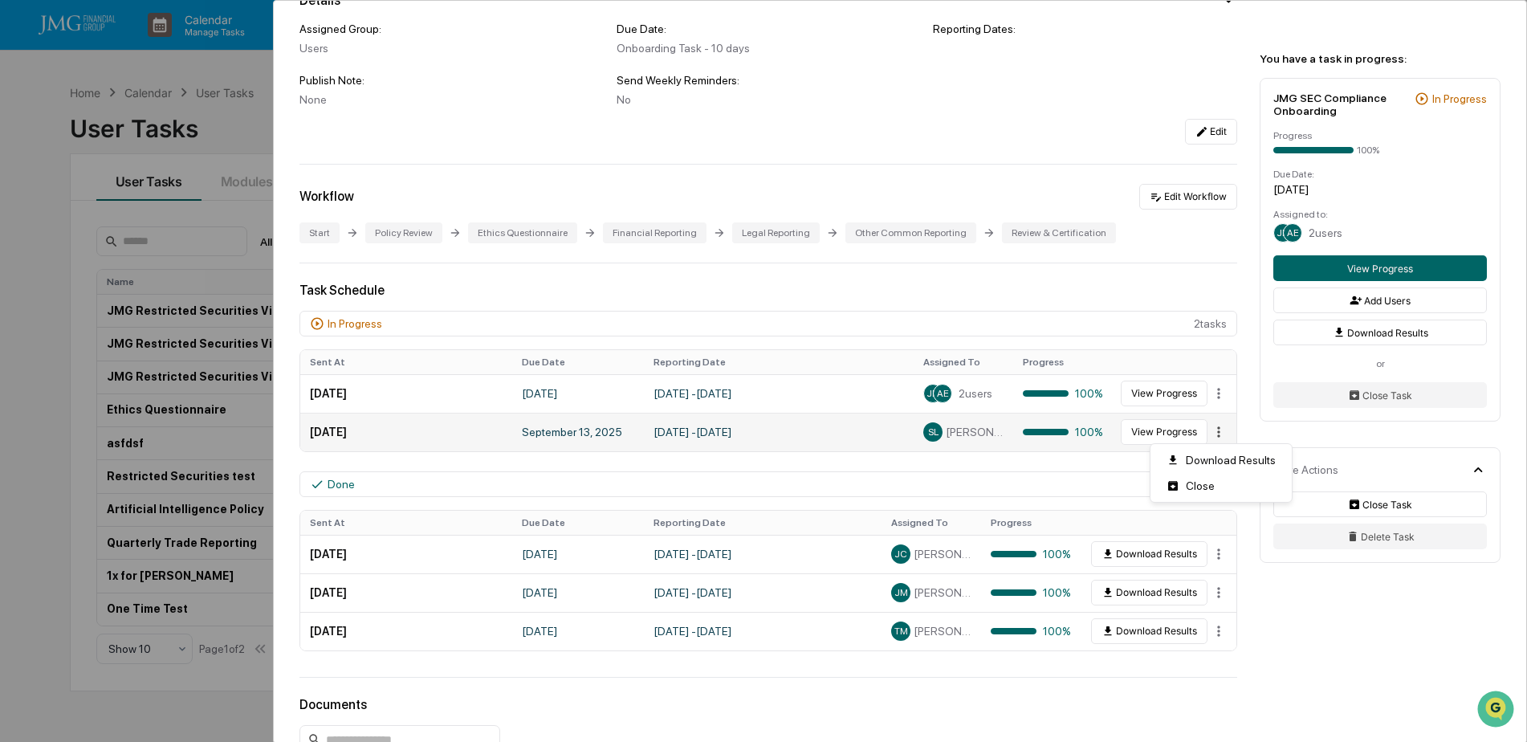
click at [1215, 430] on html "Calendar Manage Tasks Reviews Approval Management Company People, Data, Setting…" at bounding box center [763, 371] width 1527 height 742
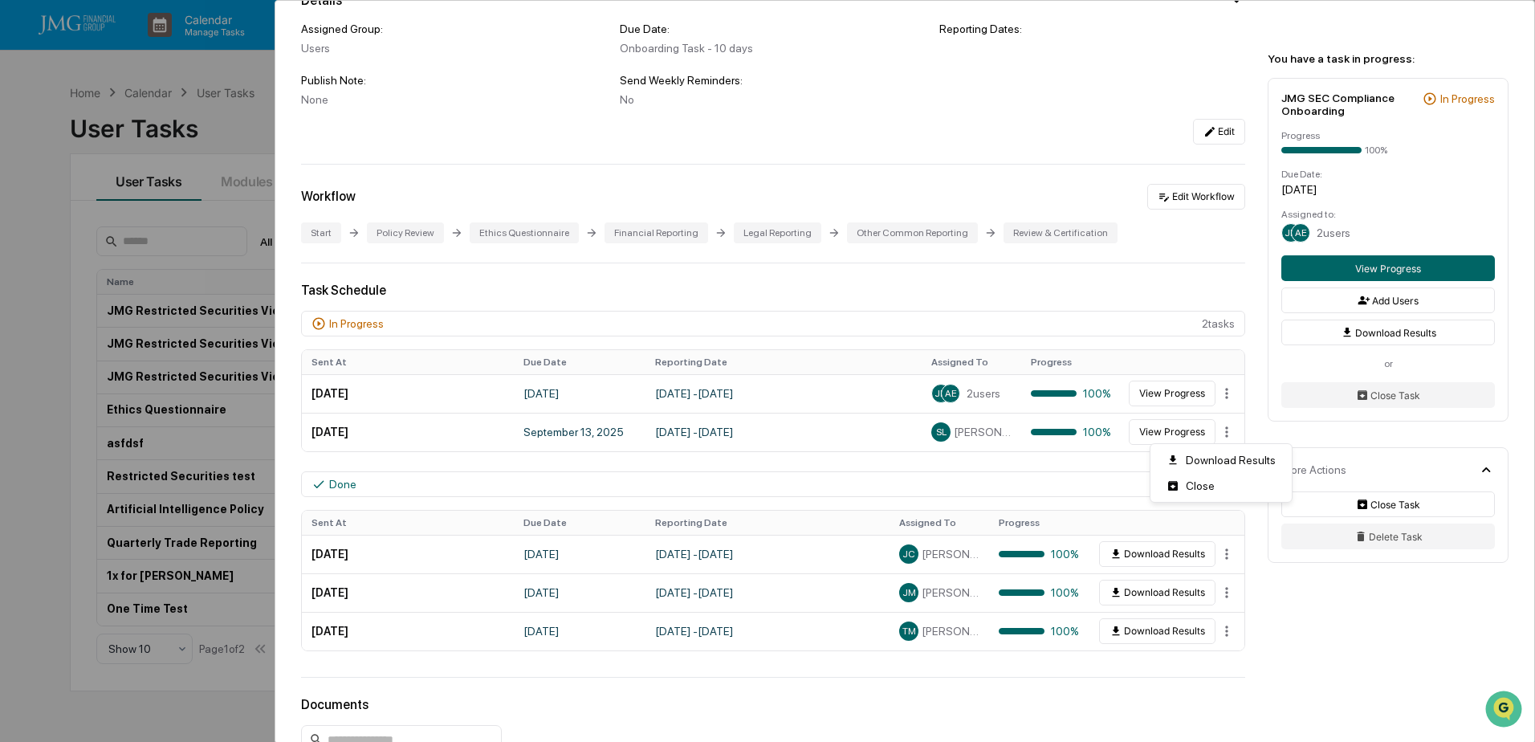
click at [1128, 278] on html "Calendar Manage Tasks Reviews Approval Management Company People, Data, Setting…" at bounding box center [767, 371] width 1535 height 742
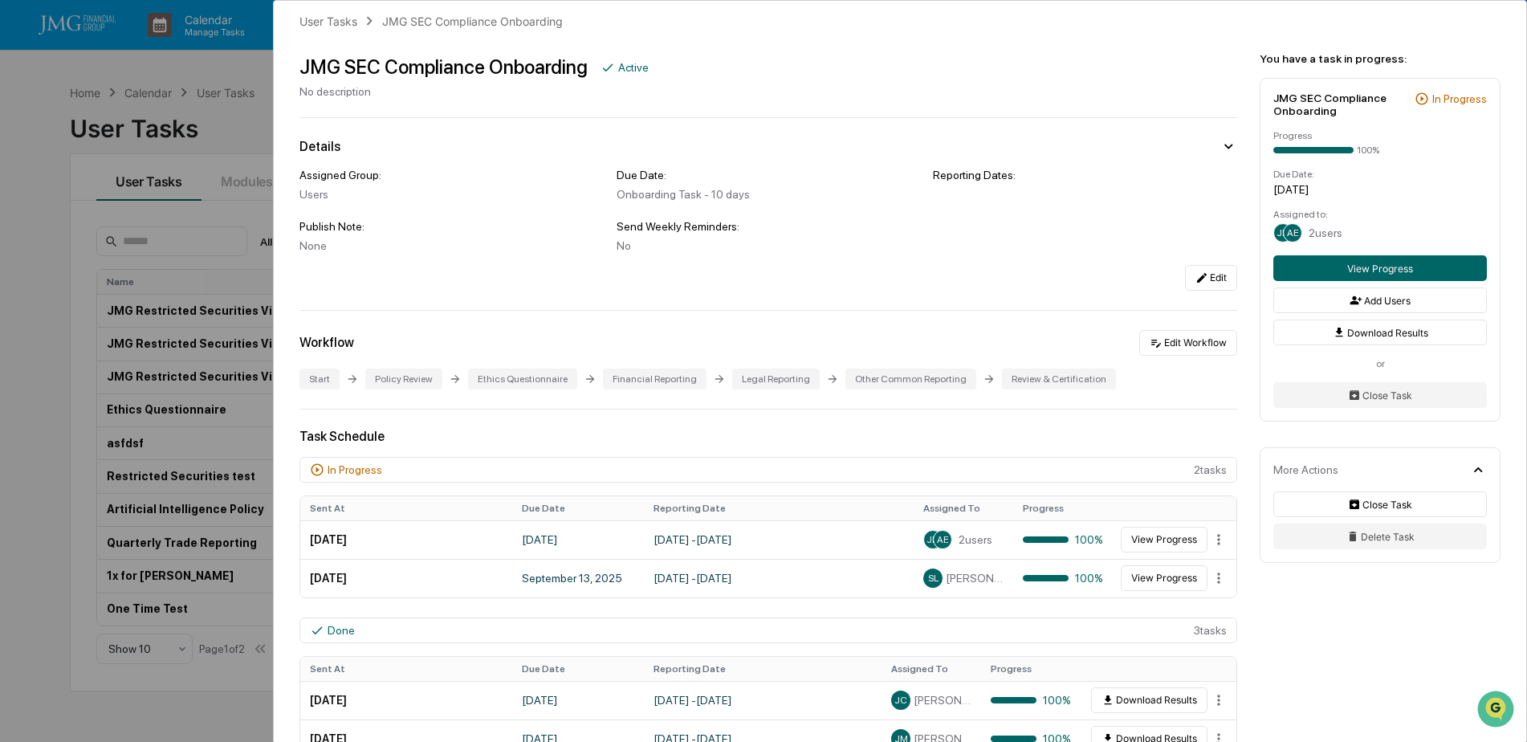
scroll to position [0, 0]
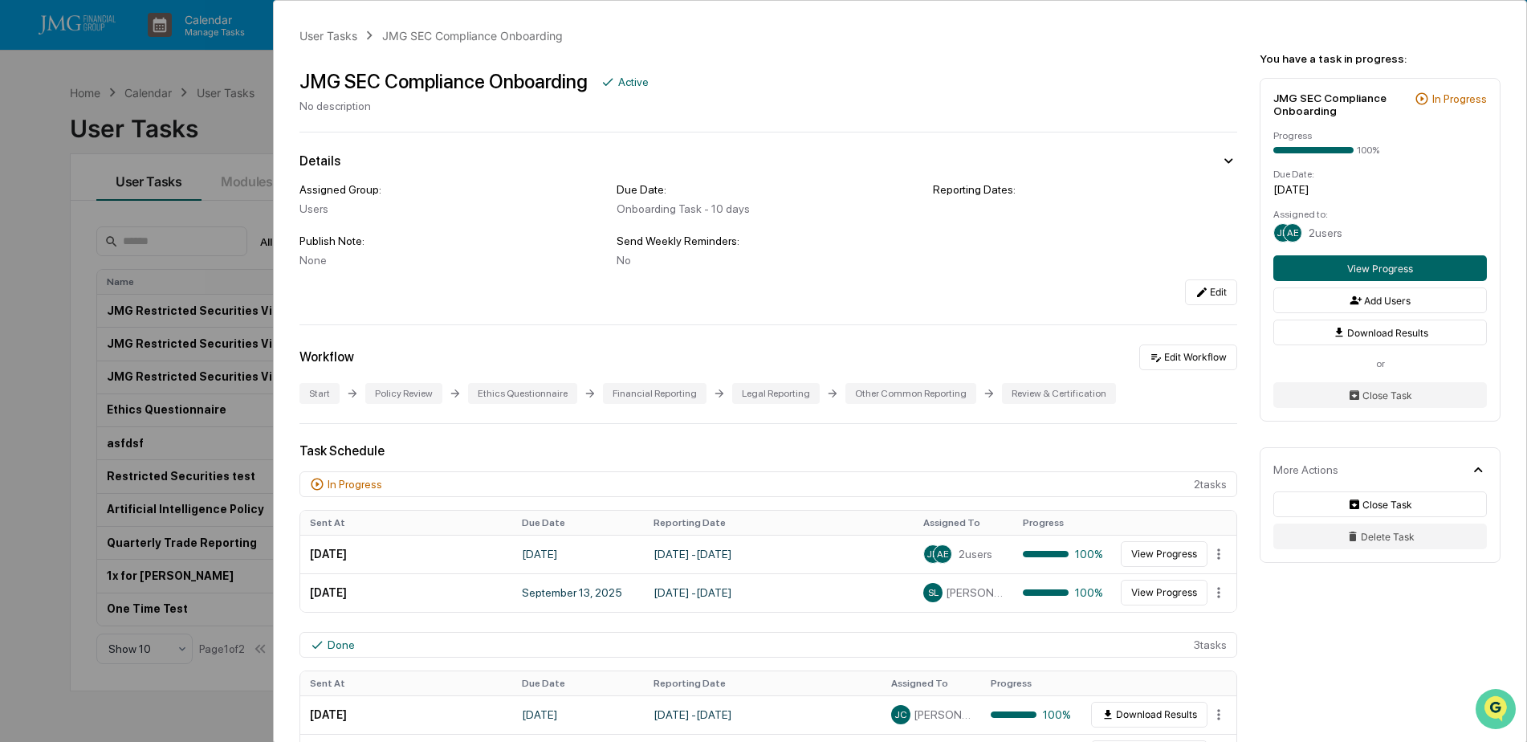
click at [1486, 710] on icon "Open customer support" at bounding box center [1496, 729] width 40 height 40
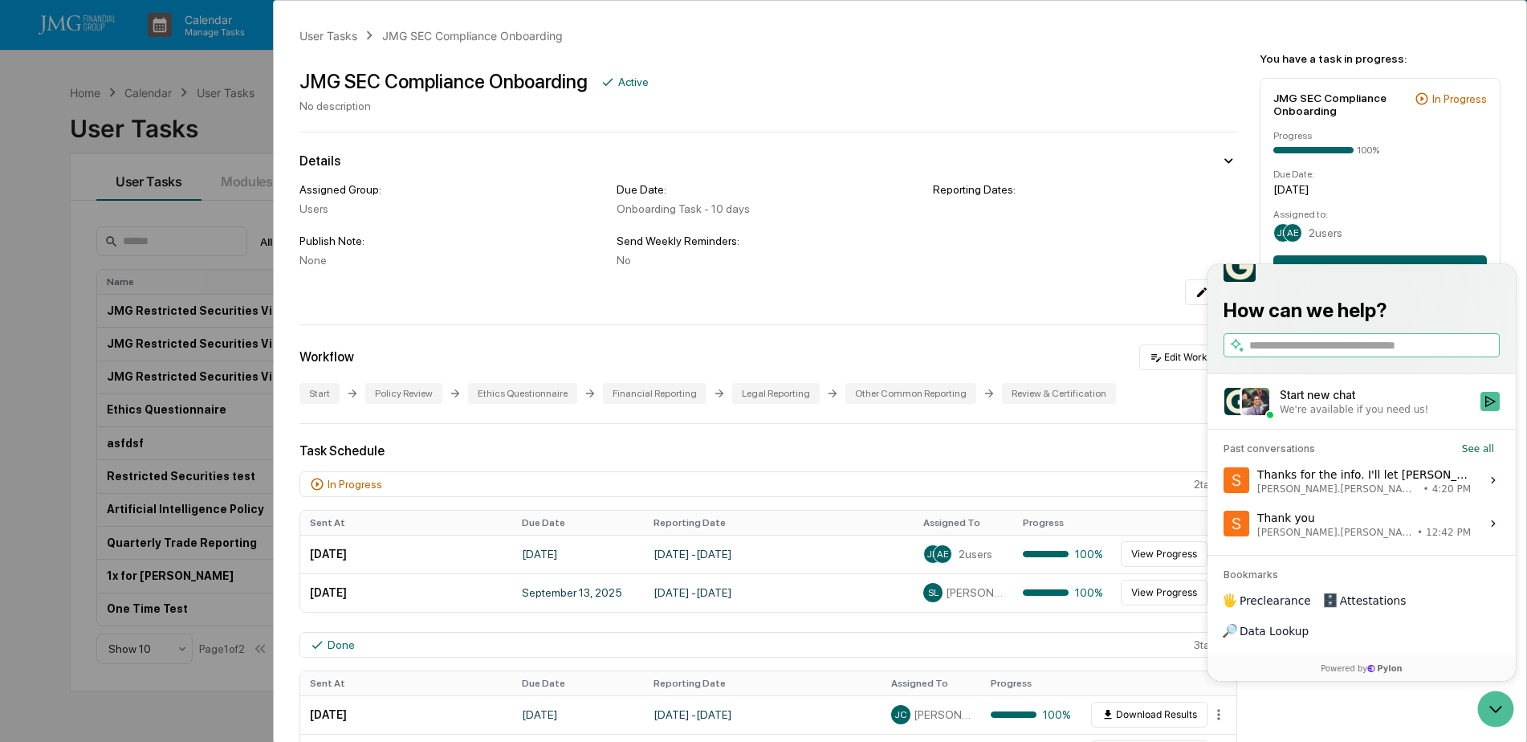
click at [1398, 495] on div "Thanks for the info. I'll let Steve know it is working correctly. Steve.Lennart…" at bounding box center [1364, 480] width 214 height 31
click at [1224, 481] on button "View issue" at bounding box center [1223, 480] width 1 height 1
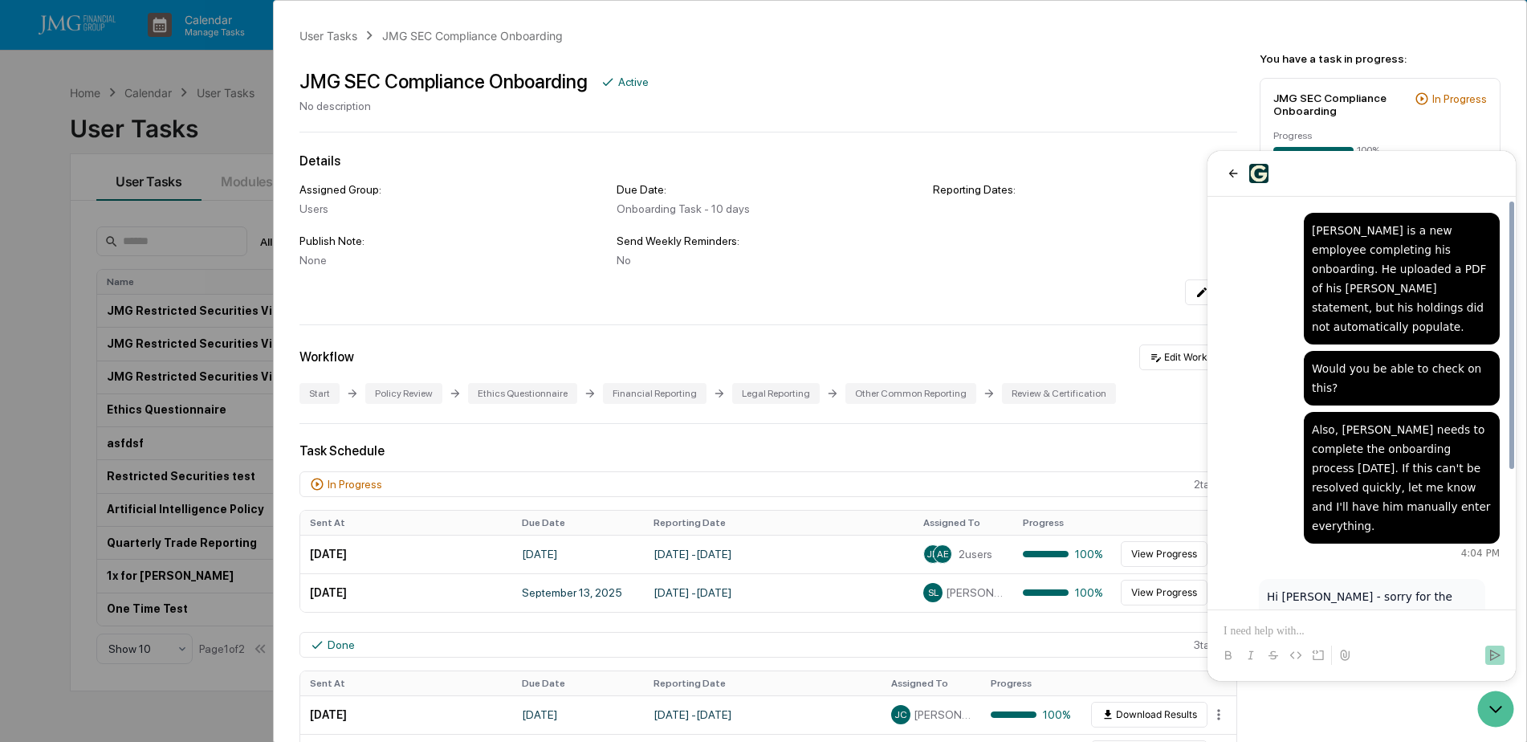
scroll to position [210, 0]
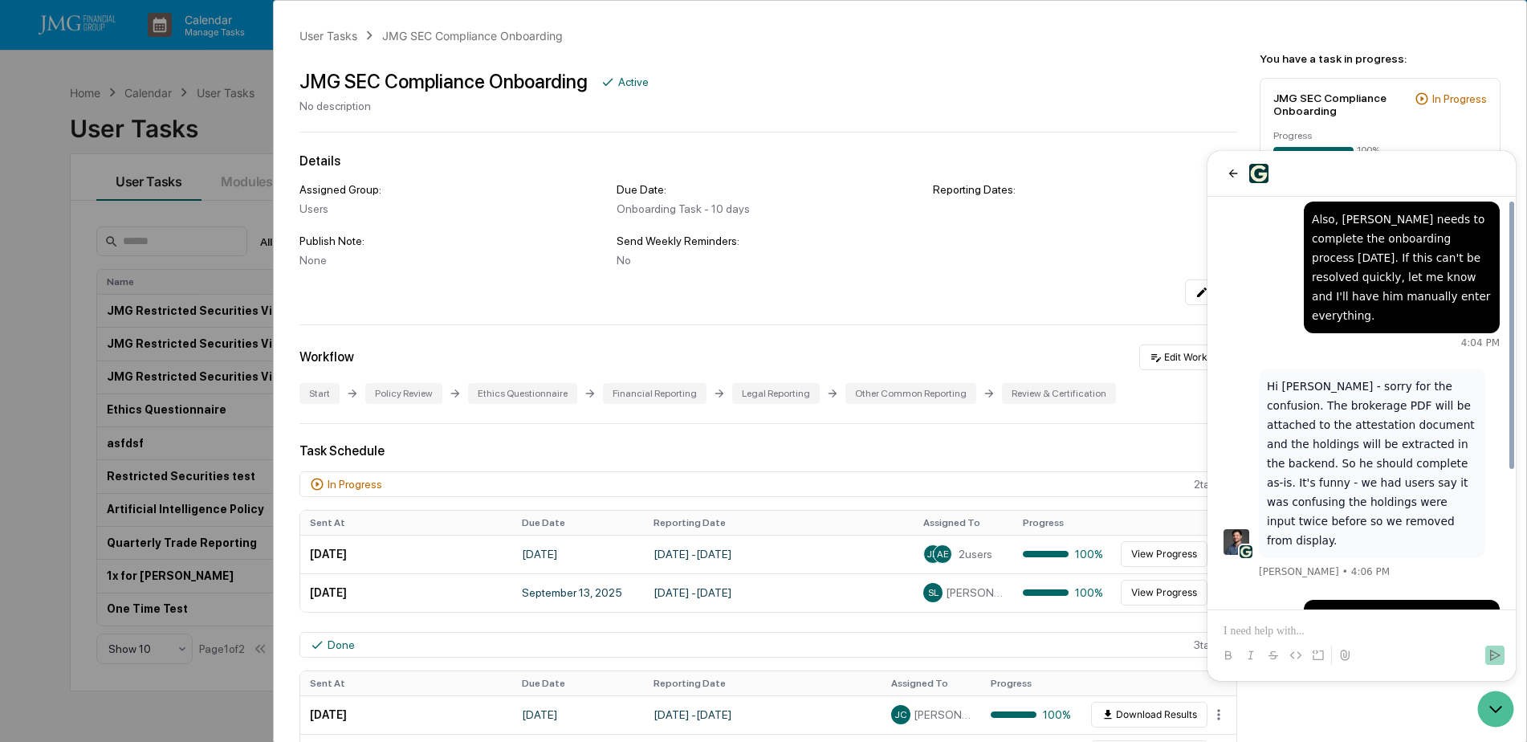
click at [1317, 632] on p at bounding box center [1362, 631] width 276 height 16
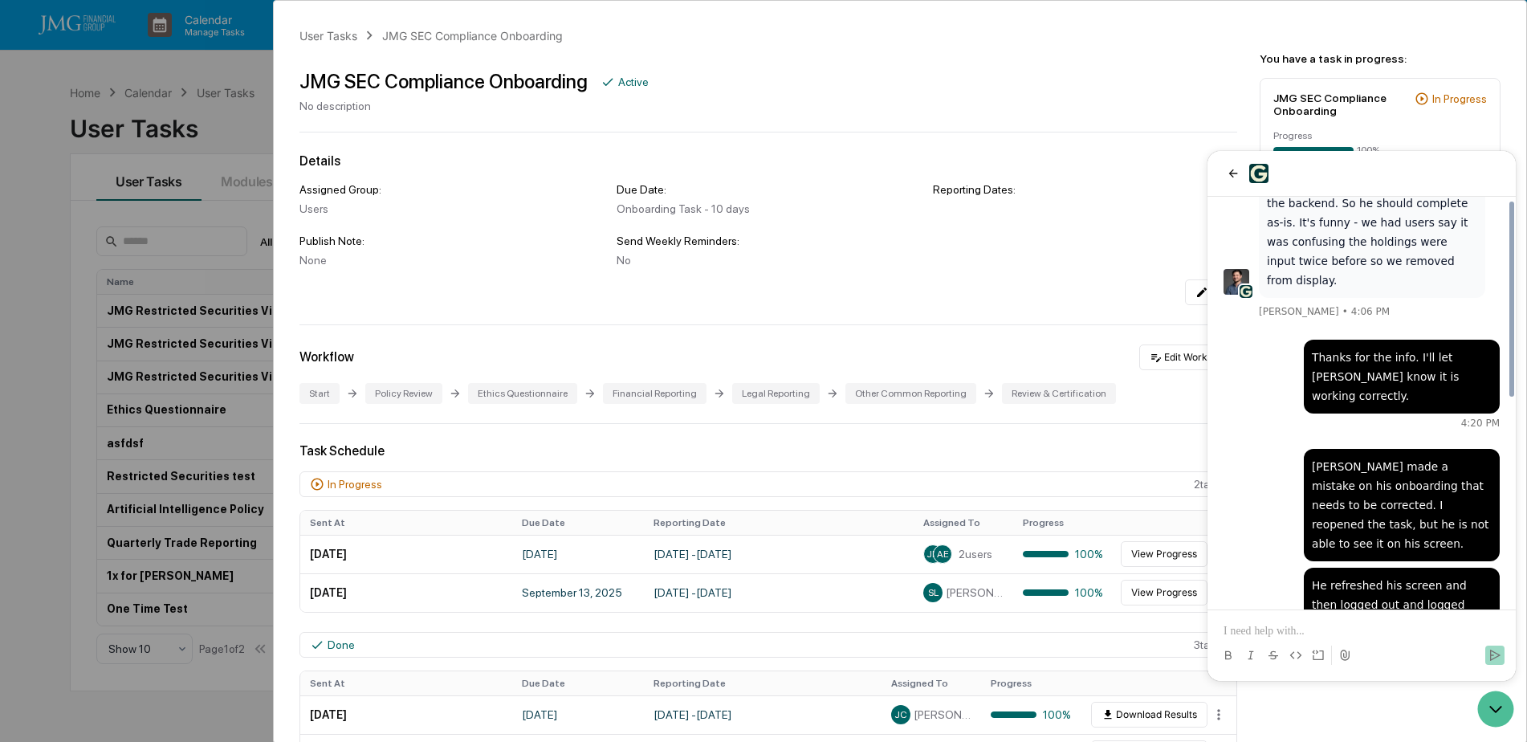
scroll to position [442, 0]
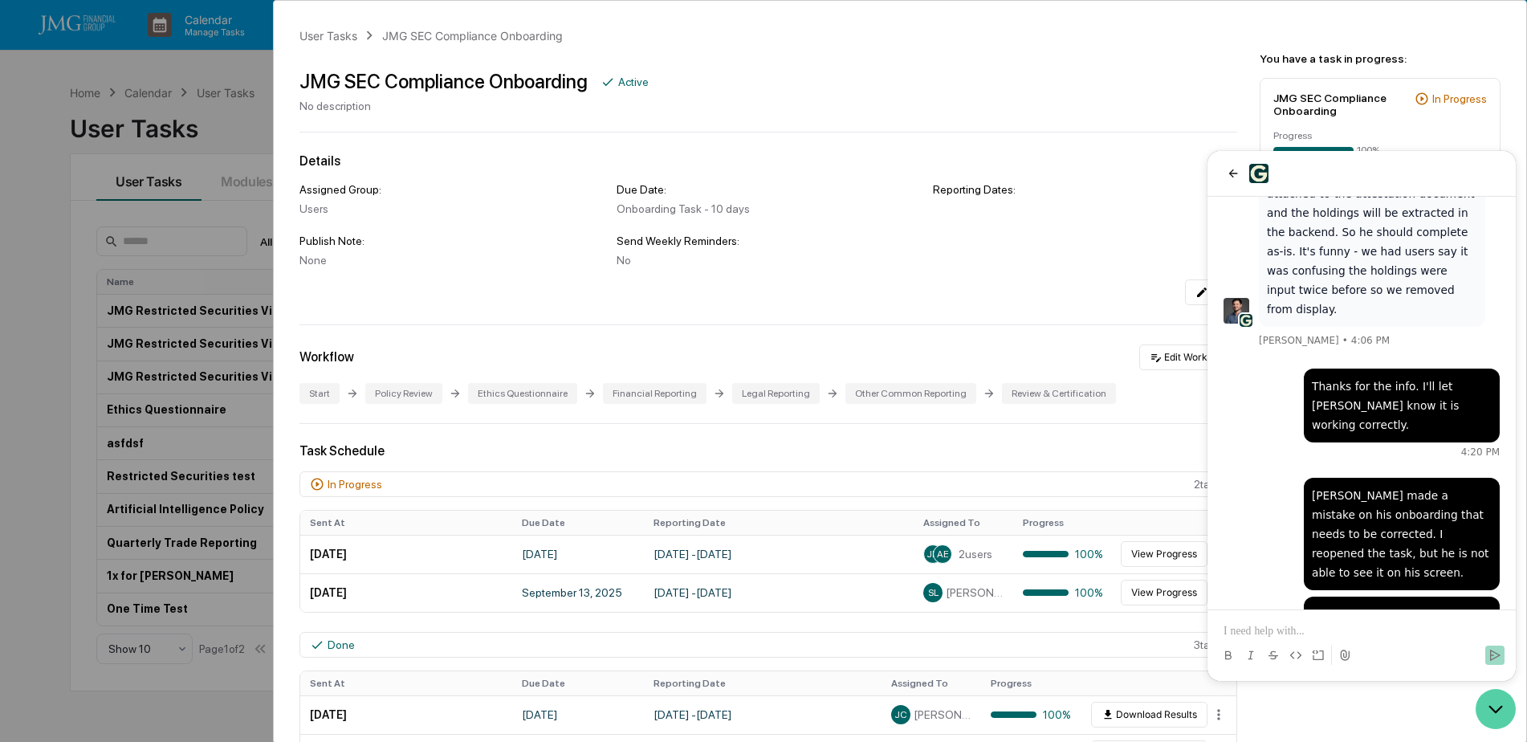
click at [1502, 715] on icon "Open customer support" at bounding box center [1496, 709] width 40 height 40
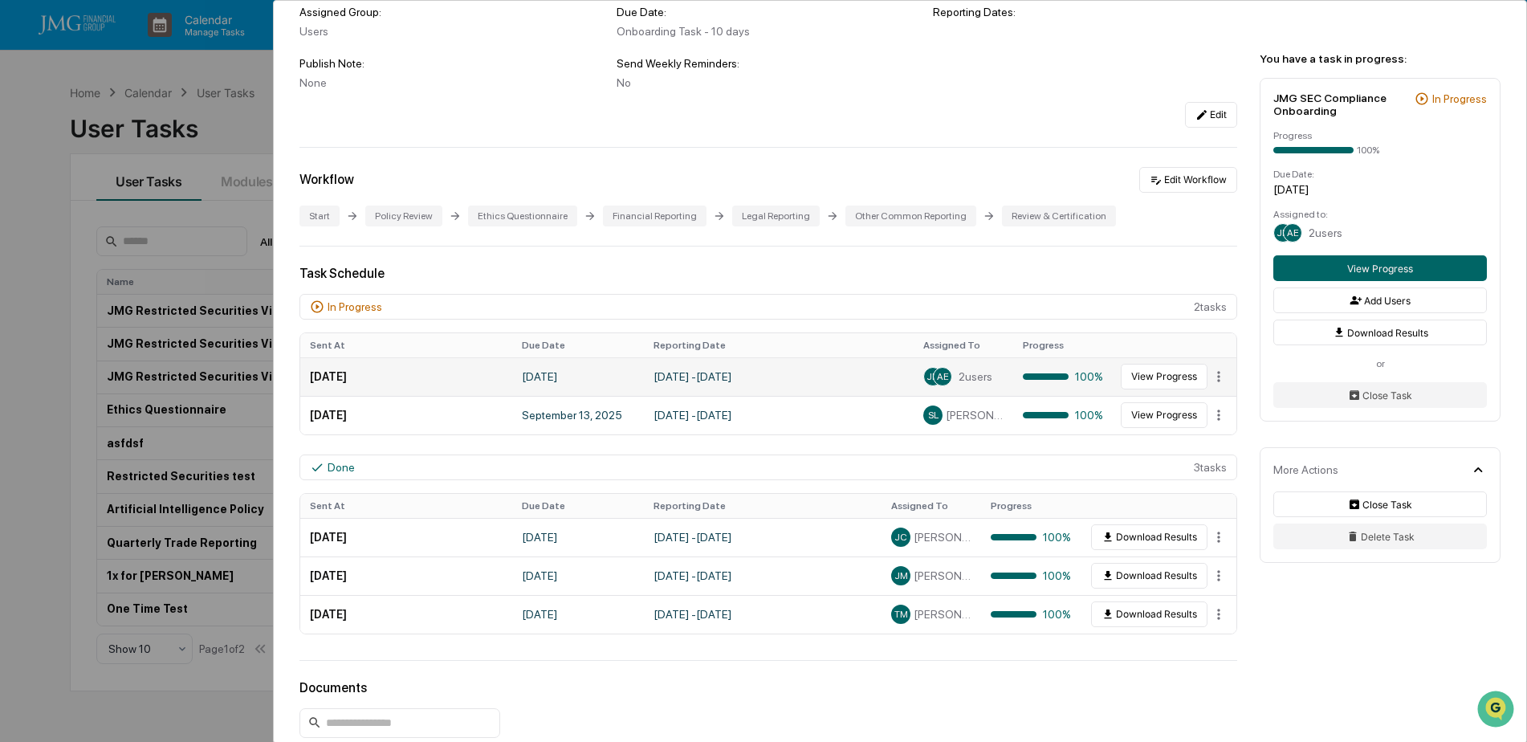
scroll to position [241, 0]
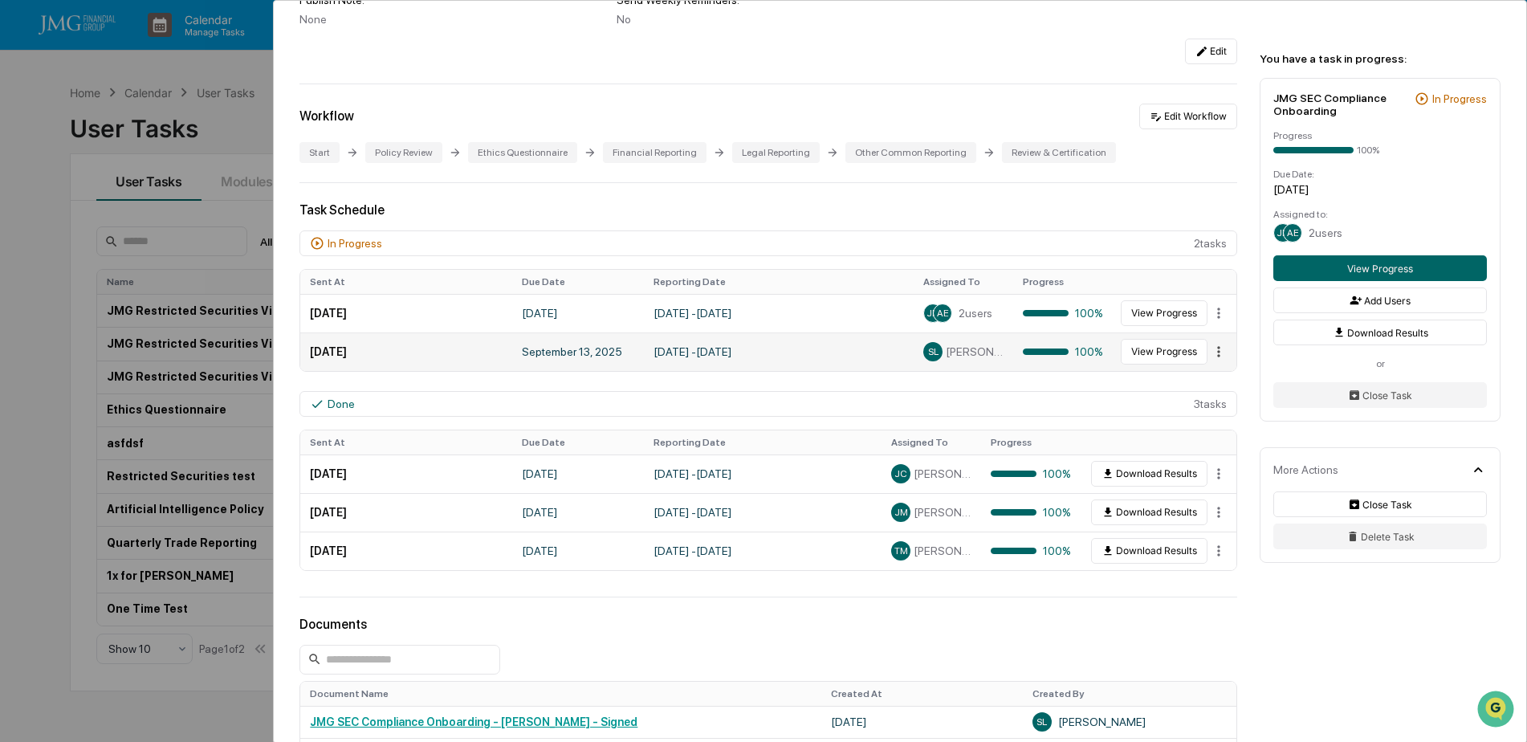
click at [1210, 349] on html "Calendar Manage Tasks Reviews Approval Management Company People, Data, Setting…" at bounding box center [763, 371] width 1527 height 742
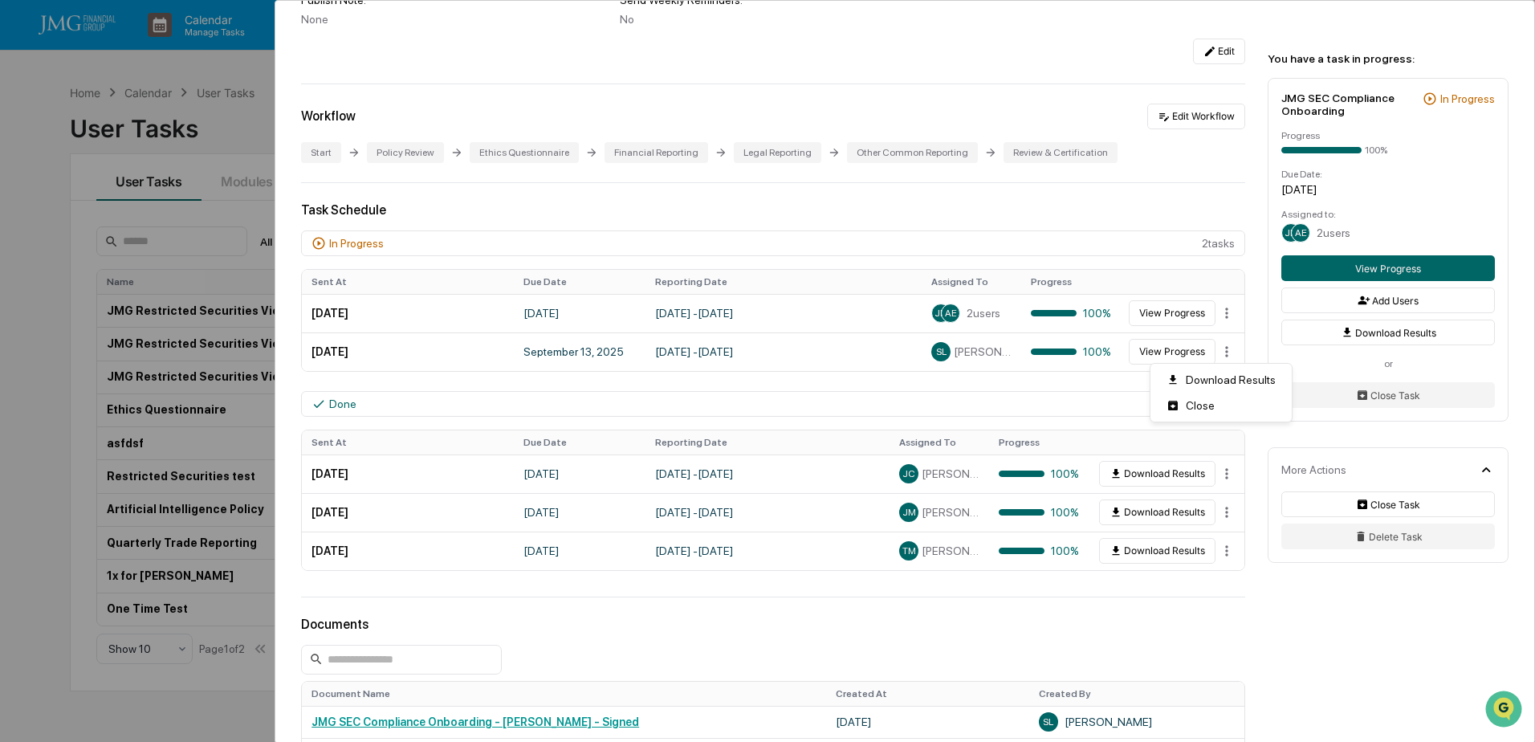
click at [1250, 298] on html "Calendar Manage Tasks Reviews Approval Management Company People, Data, Setting…" at bounding box center [767, 371] width 1535 height 742
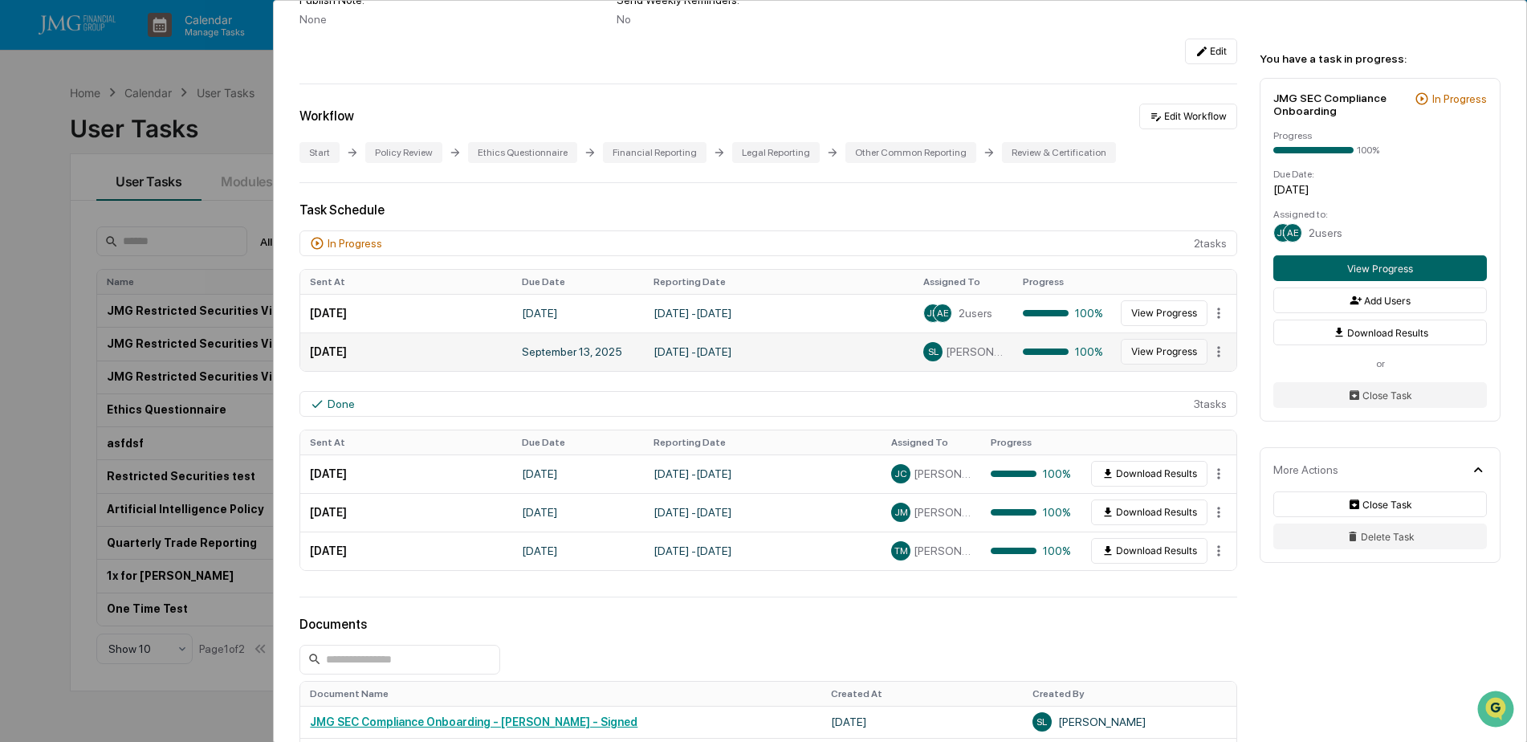
click at [1140, 352] on button "View Progress" at bounding box center [1164, 352] width 87 height 26
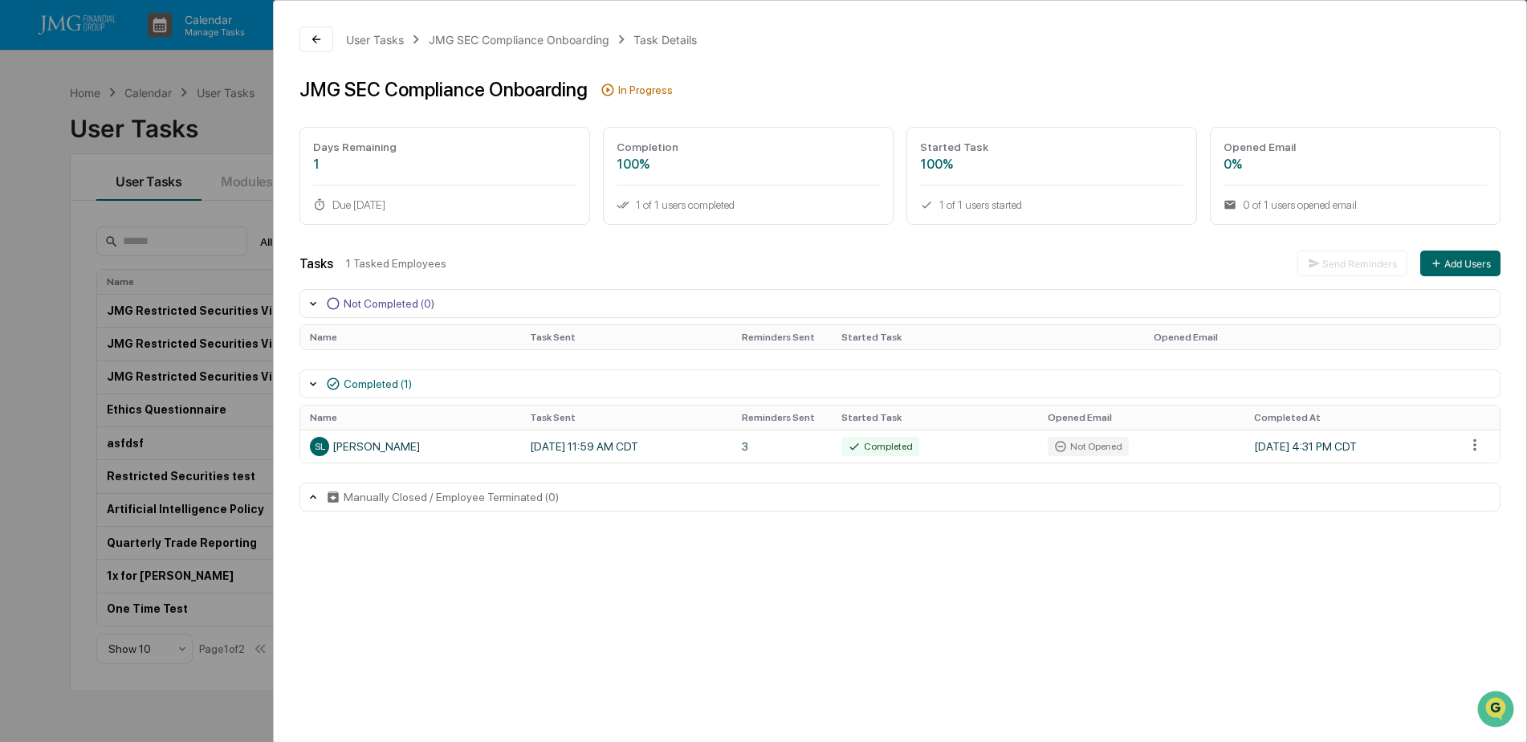
scroll to position [519, 0]
click at [1474, 446] on html "Calendar Manage Tasks Reviews Approval Management Company People, Data, Setting…" at bounding box center [763, 371] width 1527 height 742
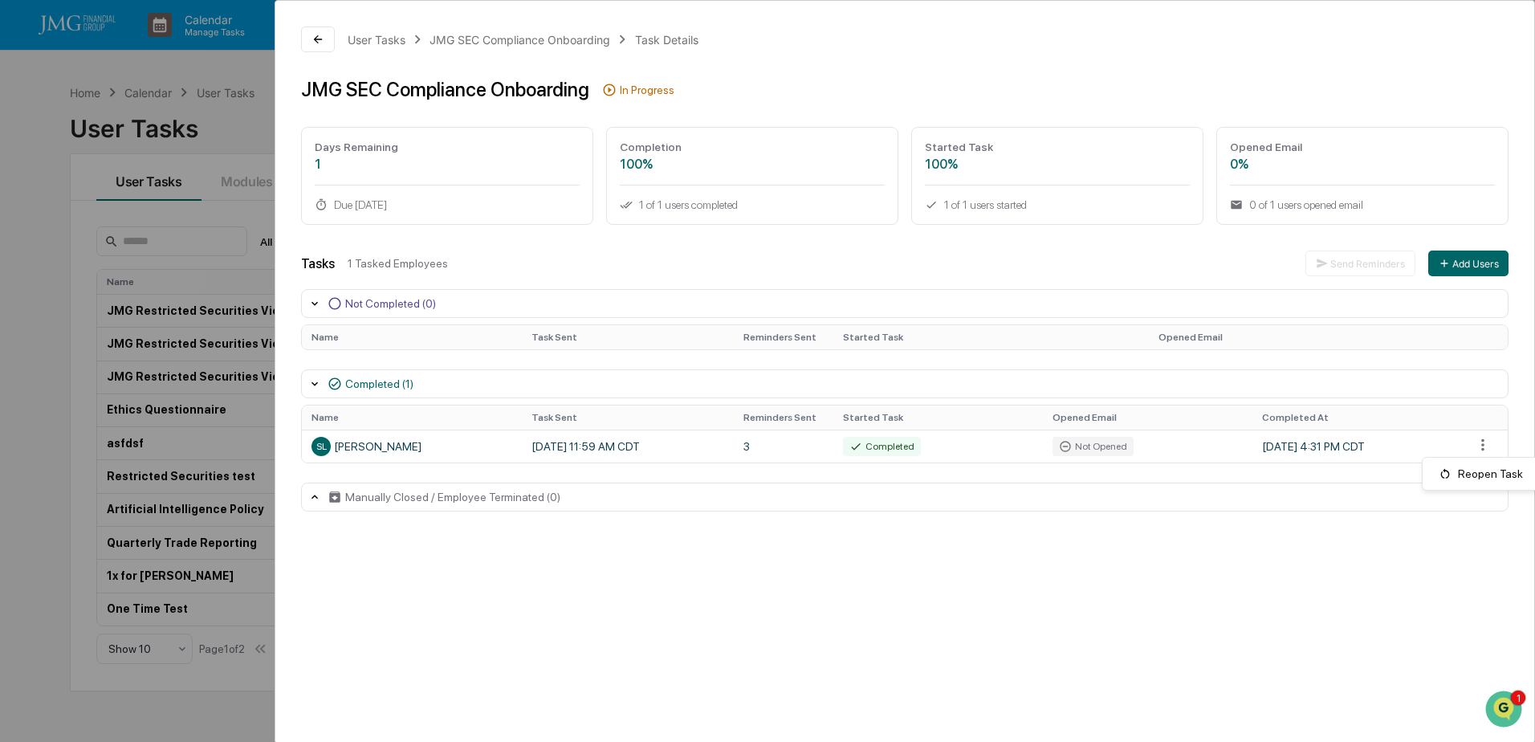
click at [1366, 542] on html "Calendar Manage Tasks Reviews Approval Management Company People, Data, Setting…" at bounding box center [767, 371] width 1535 height 742
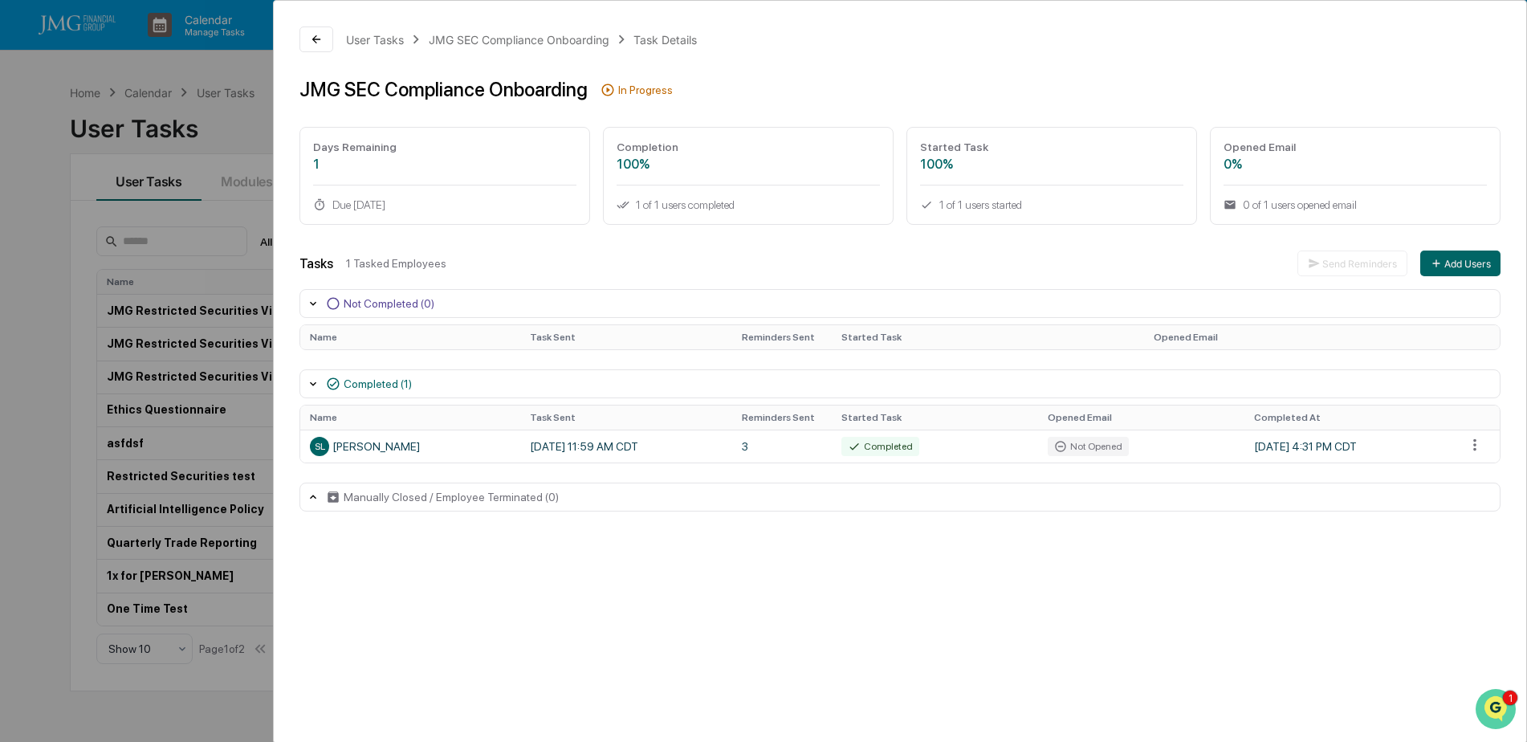
click at [1497, 712] on icon "Open customer support" at bounding box center [1496, 729] width 40 height 40
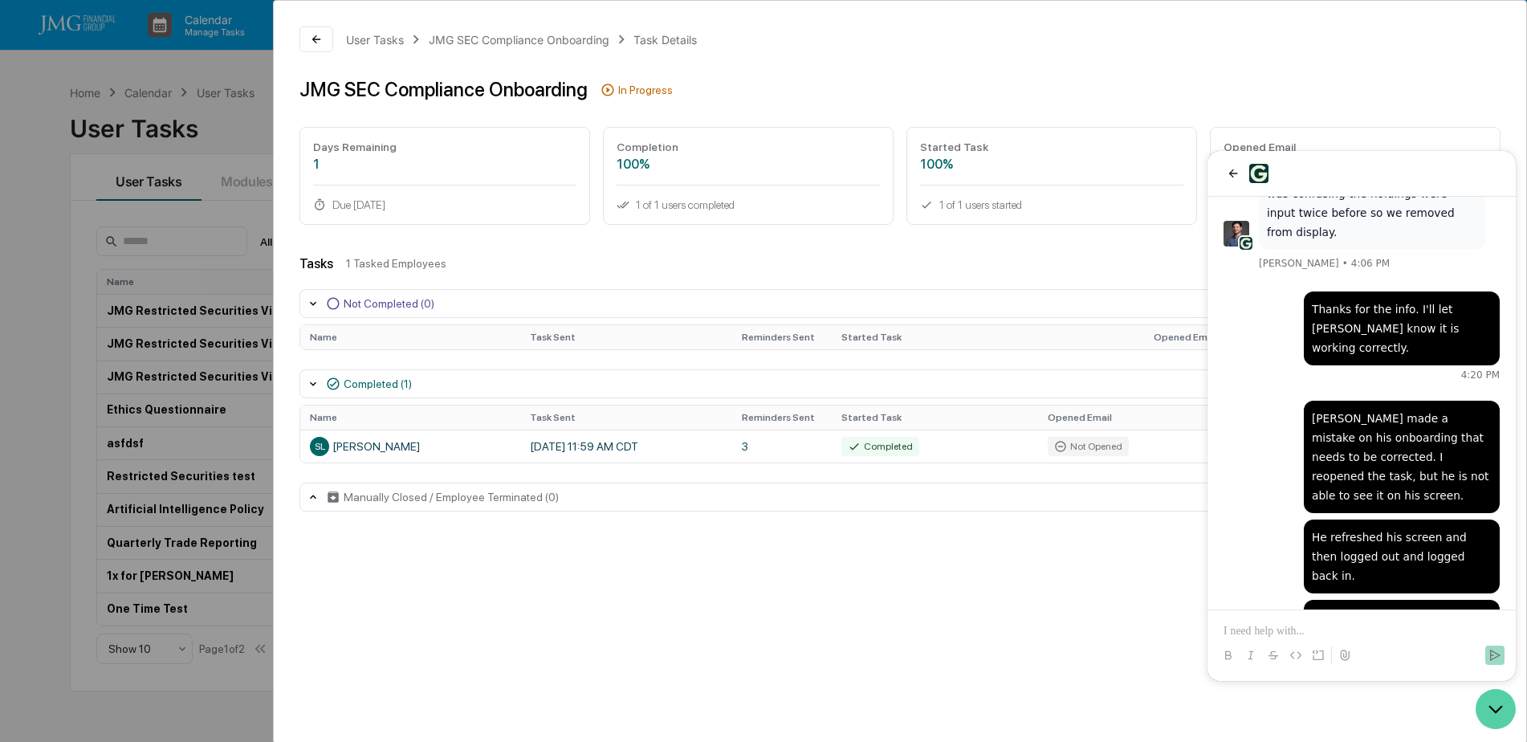
click at [1505, 713] on icon "Open customer support" at bounding box center [1496, 709] width 40 height 40
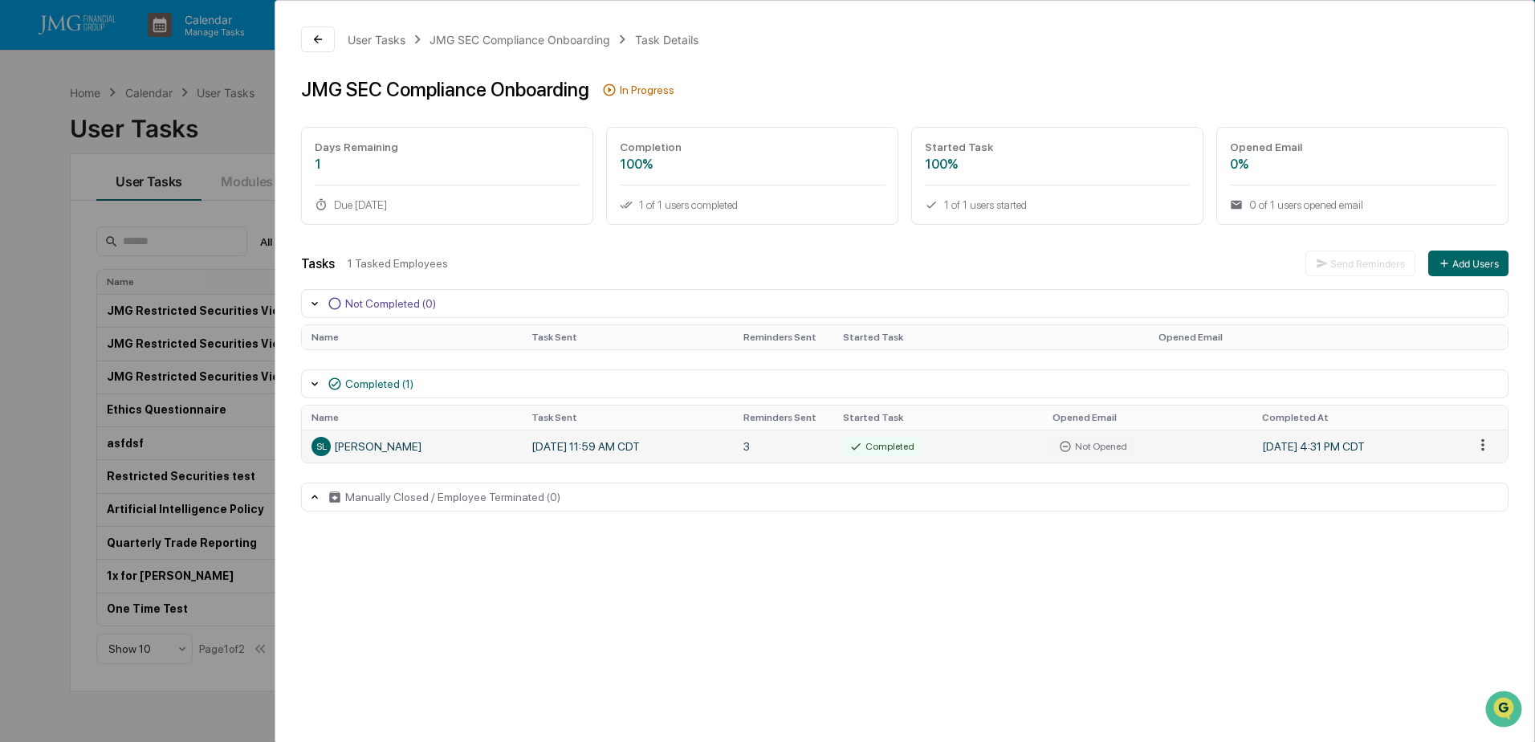
click at [1476, 444] on html "Calendar Manage Tasks Reviews Approval Management Company People, Data, Setting…" at bounding box center [767, 371] width 1535 height 742
click at [1444, 556] on html "Calendar Manage Tasks Reviews Approval Management Company People, Data, Setting…" at bounding box center [767, 371] width 1535 height 742
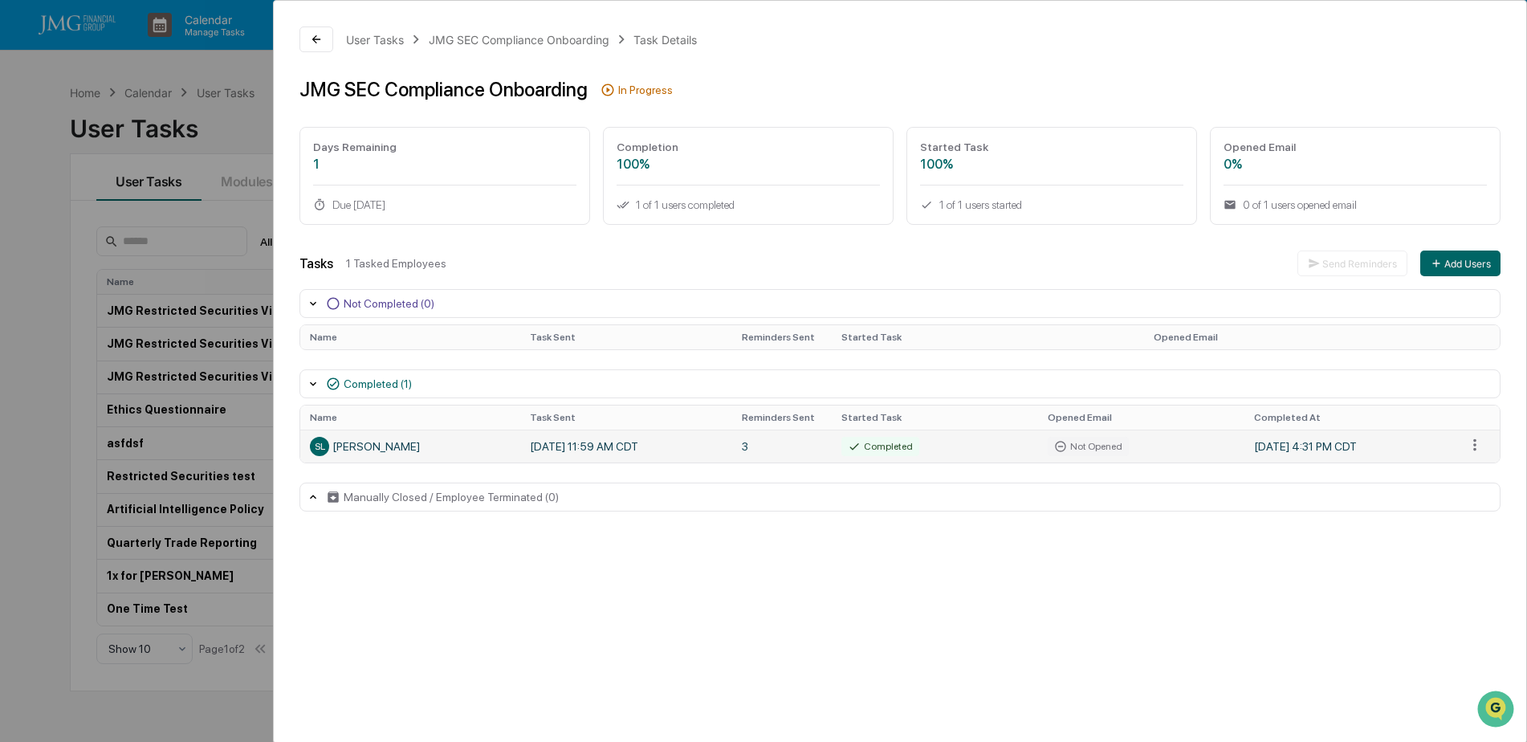
click at [1473, 435] on td at bounding box center [1477, 446] width 43 height 33
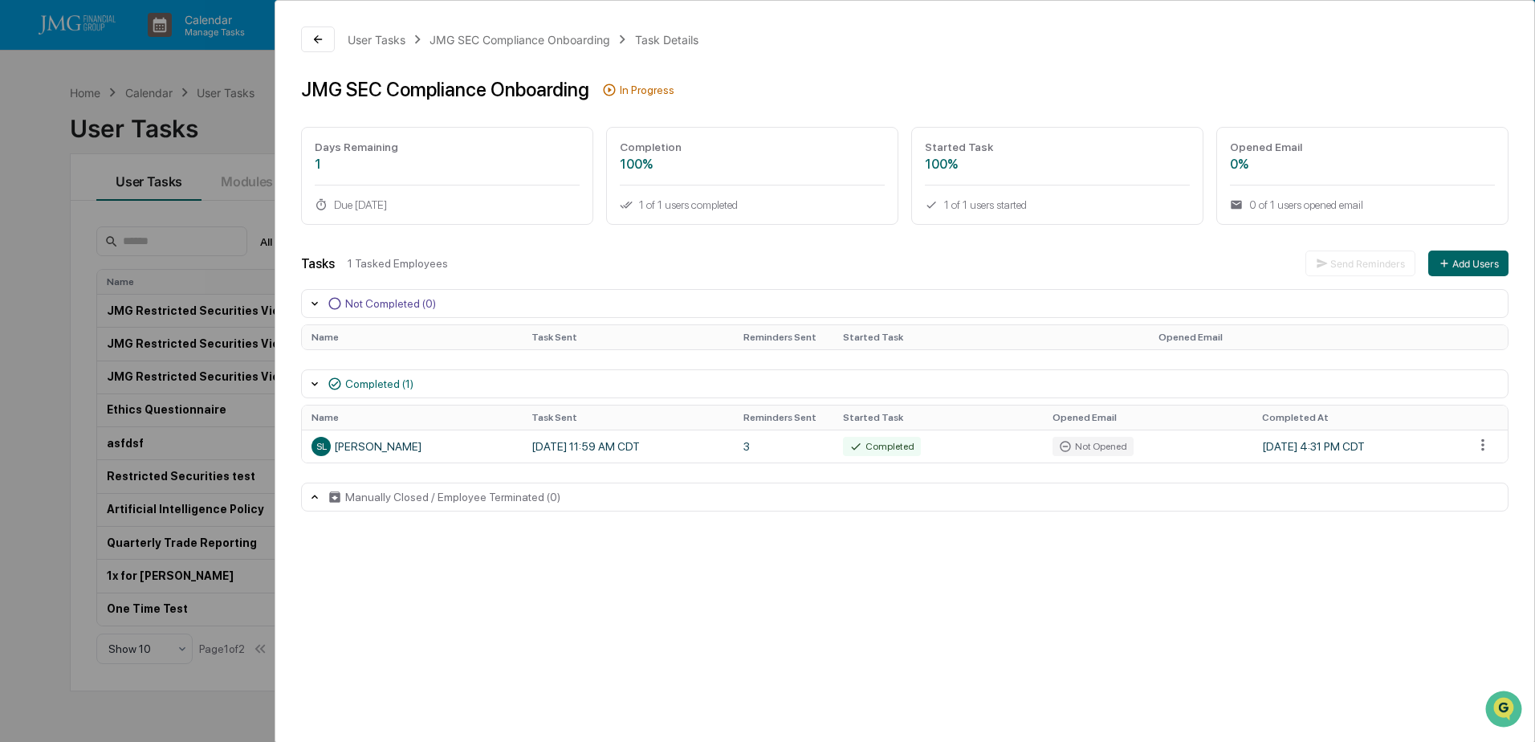
click at [1473, 439] on html "Calendar Manage Tasks Reviews Approval Management Company People, Data, Setting…" at bounding box center [767, 371] width 1535 height 742
click at [1479, 470] on div "Reopen Task" at bounding box center [1481, 474] width 110 height 26
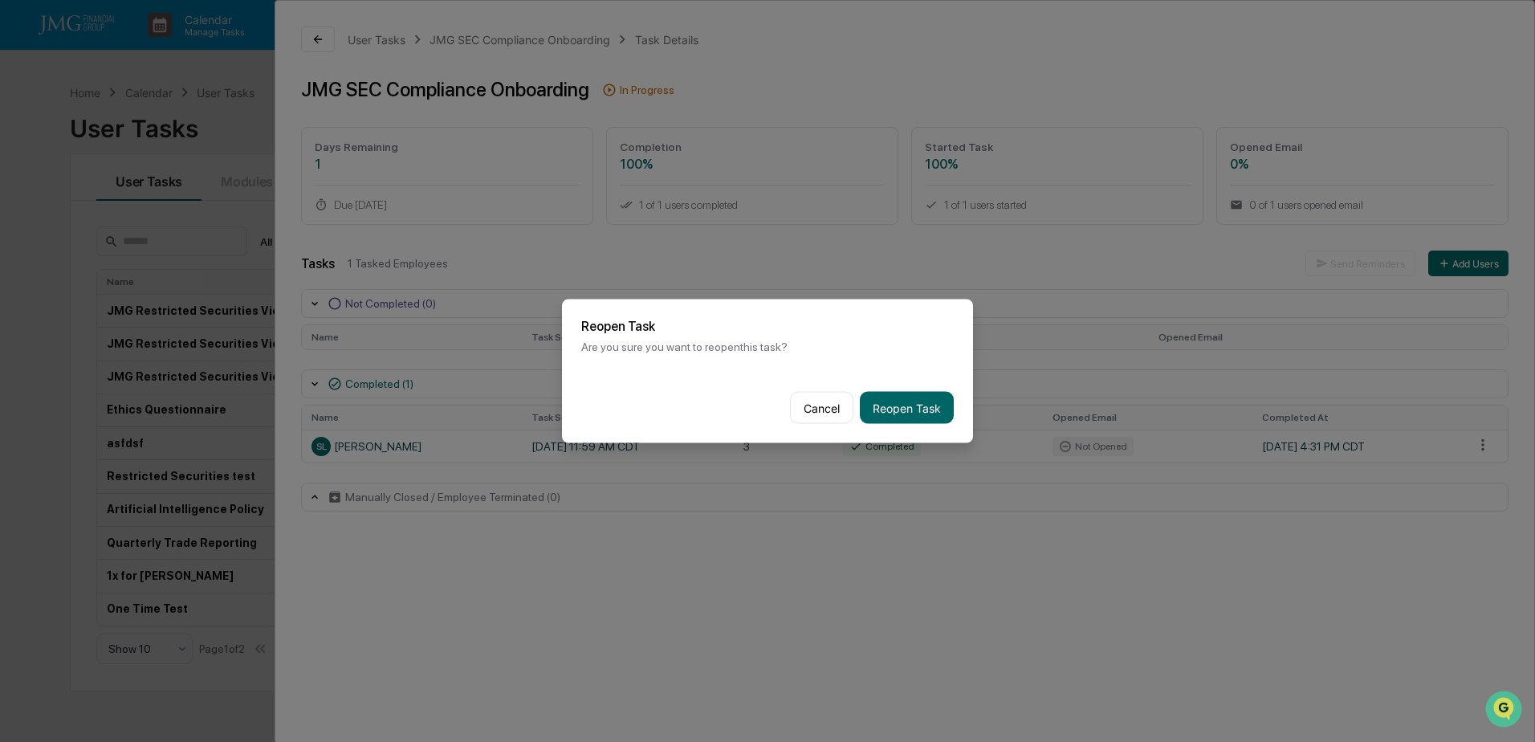
click at [938, 406] on button "Reopen Task" at bounding box center [907, 408] width 94 height 32
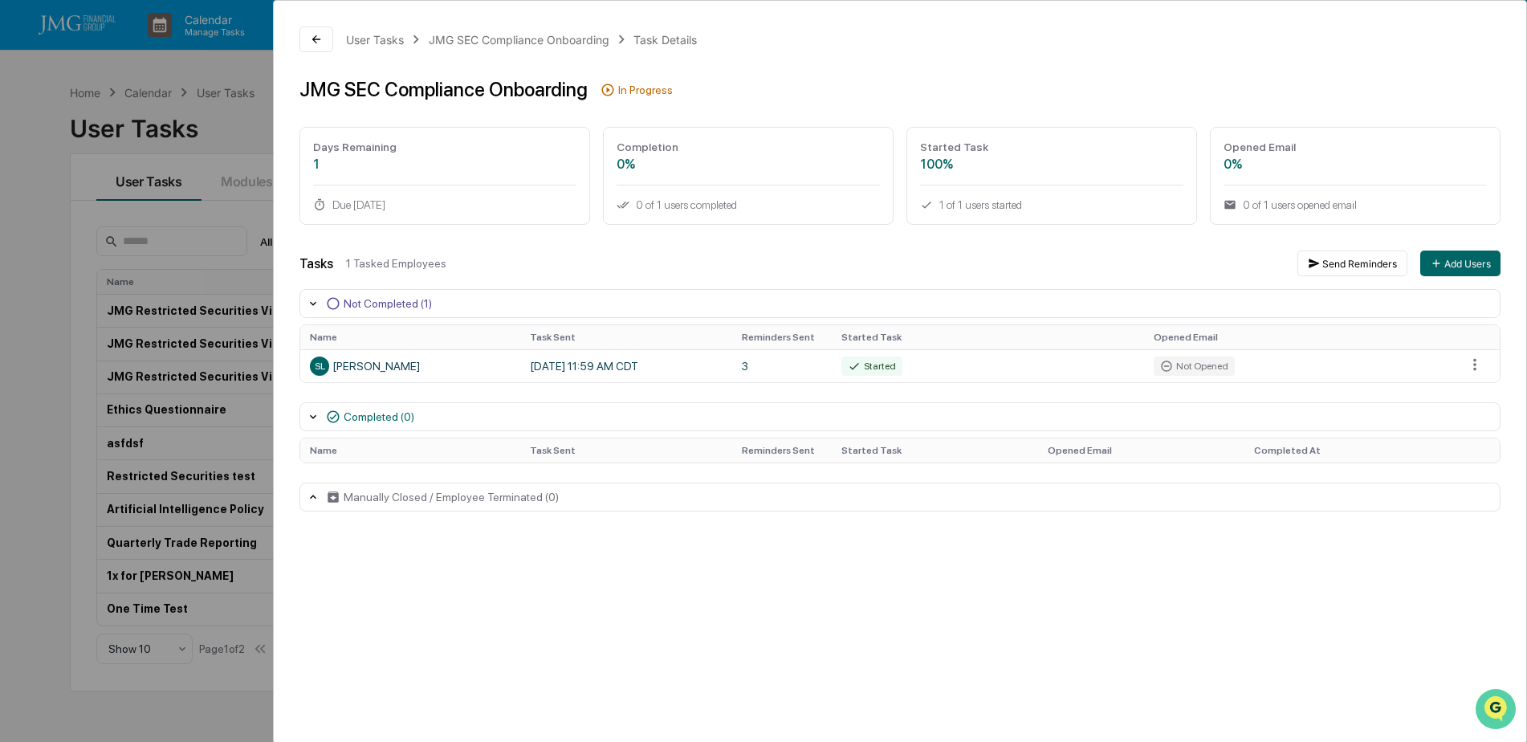
click at [1513, 706] on img "Open customer support" at bounding box center [1496, 709] width 40 height 32
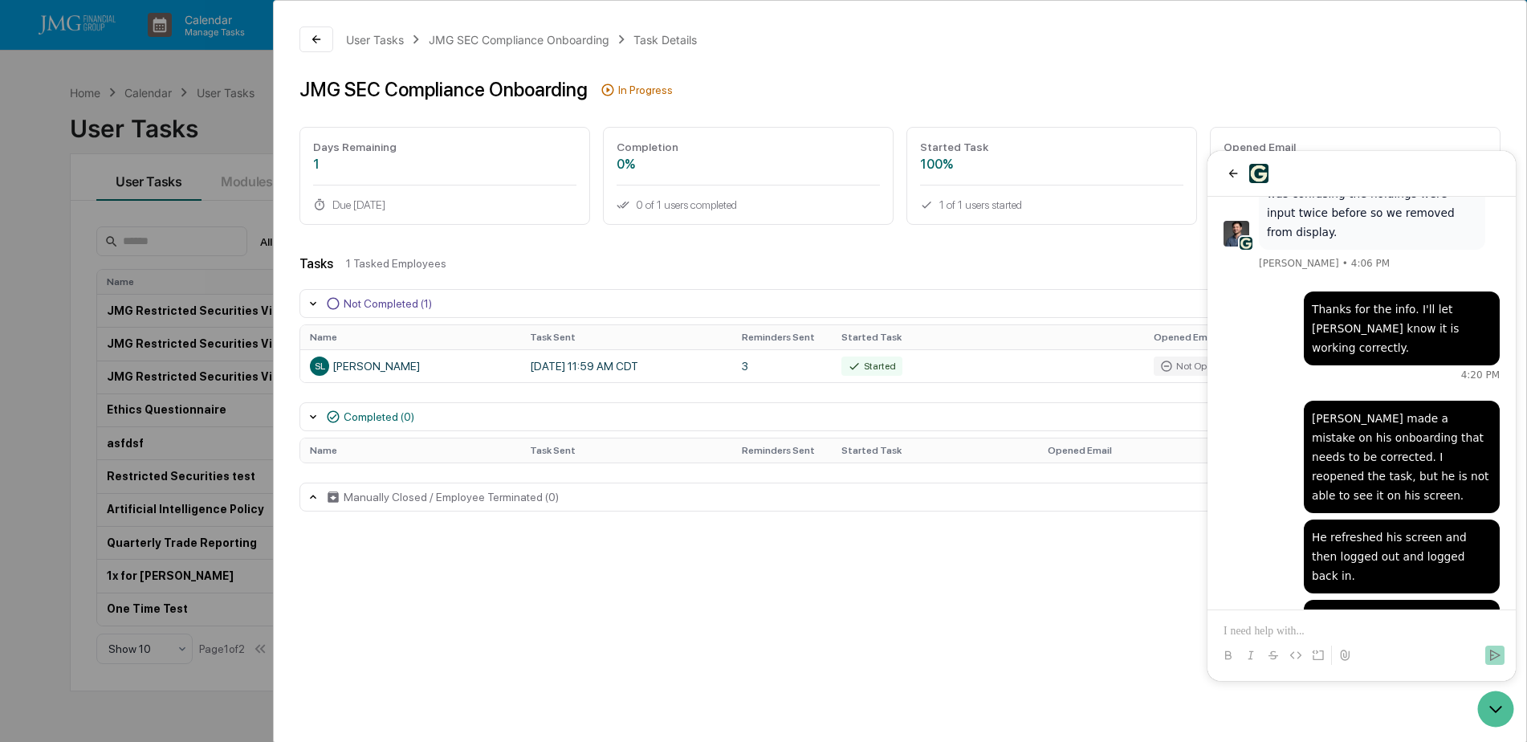
click at [1293, 628] on p at bounding box center [1362, 631] width 276 height 16
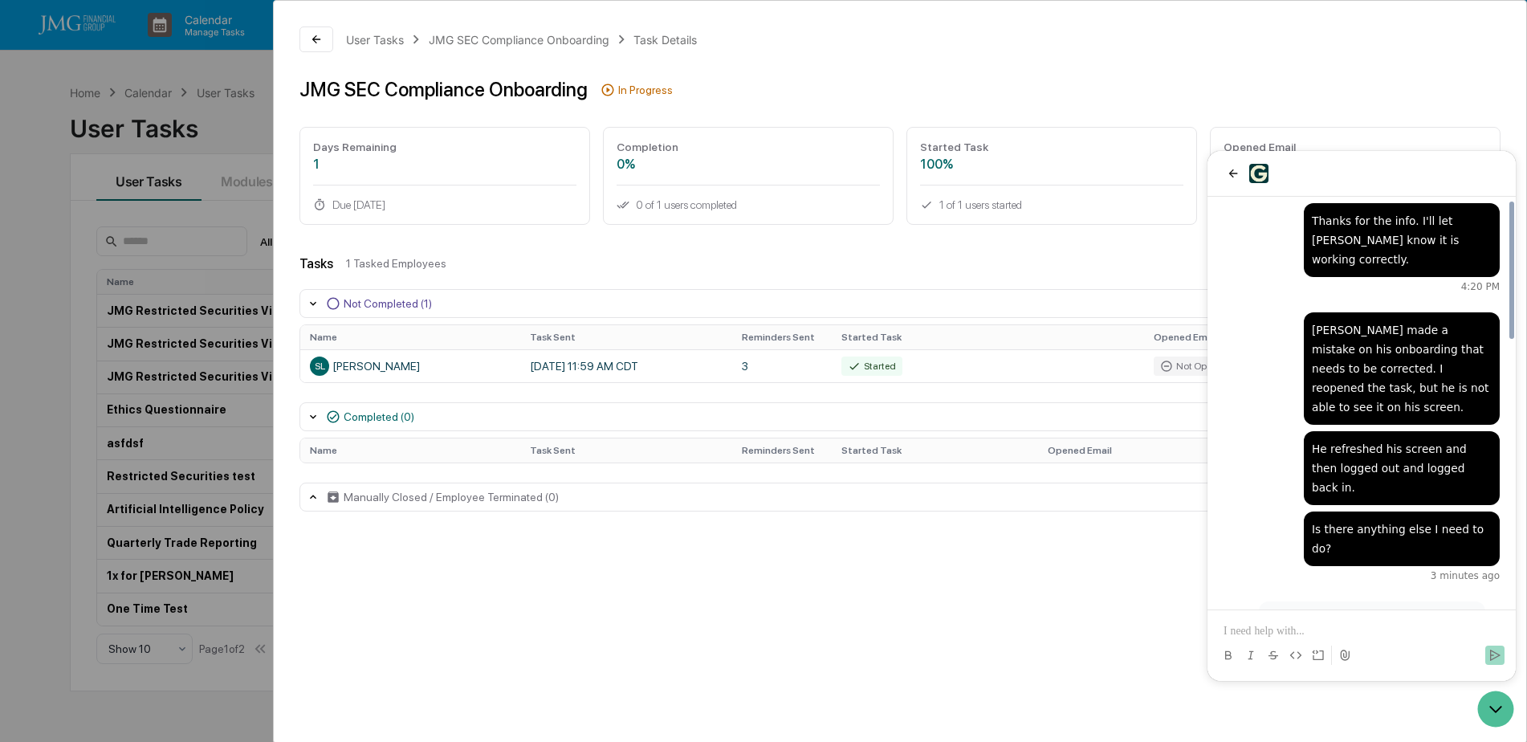
scroll to position [557, 0]
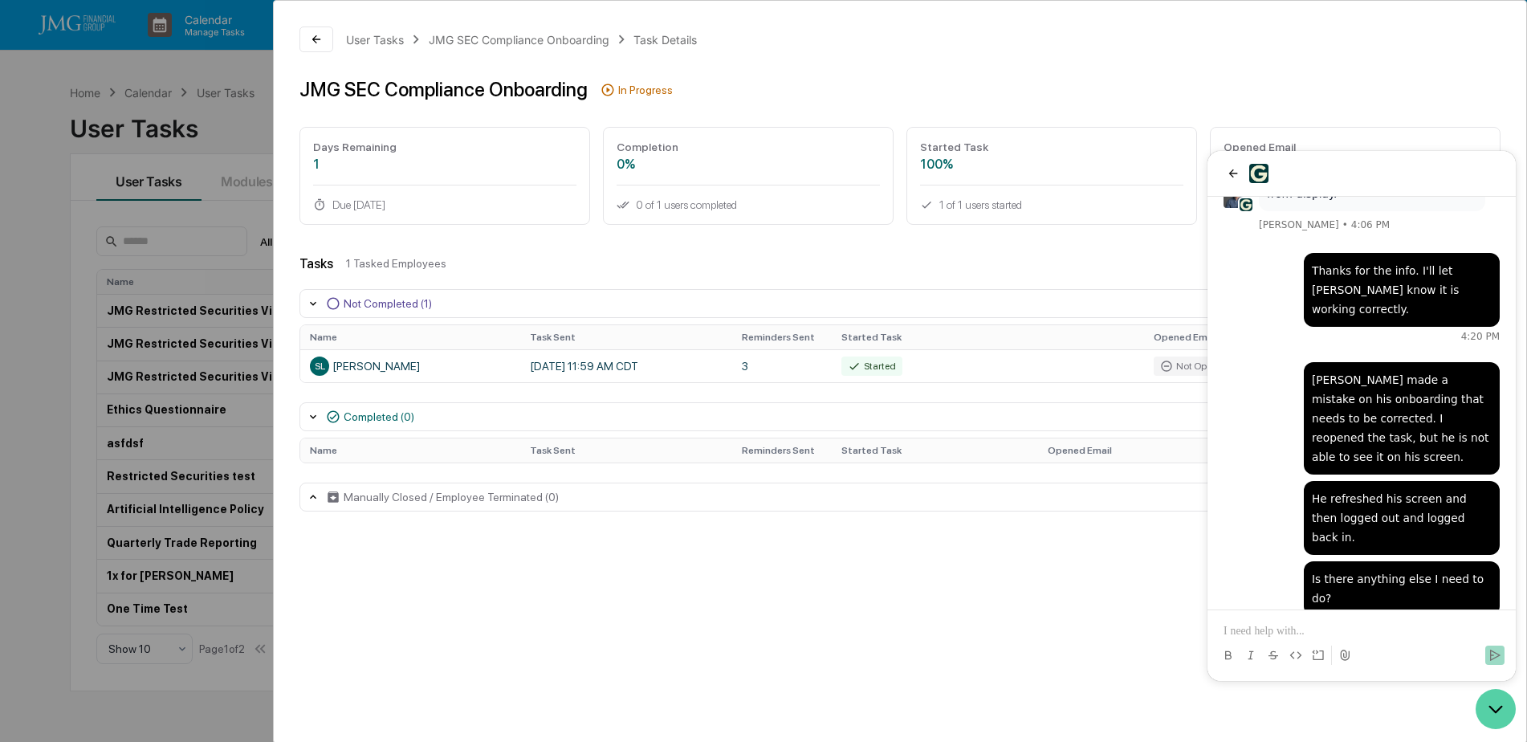
click at [1485, 712] on icon "Open customer support" at bounding box center [1496, 709] width 40 height 40
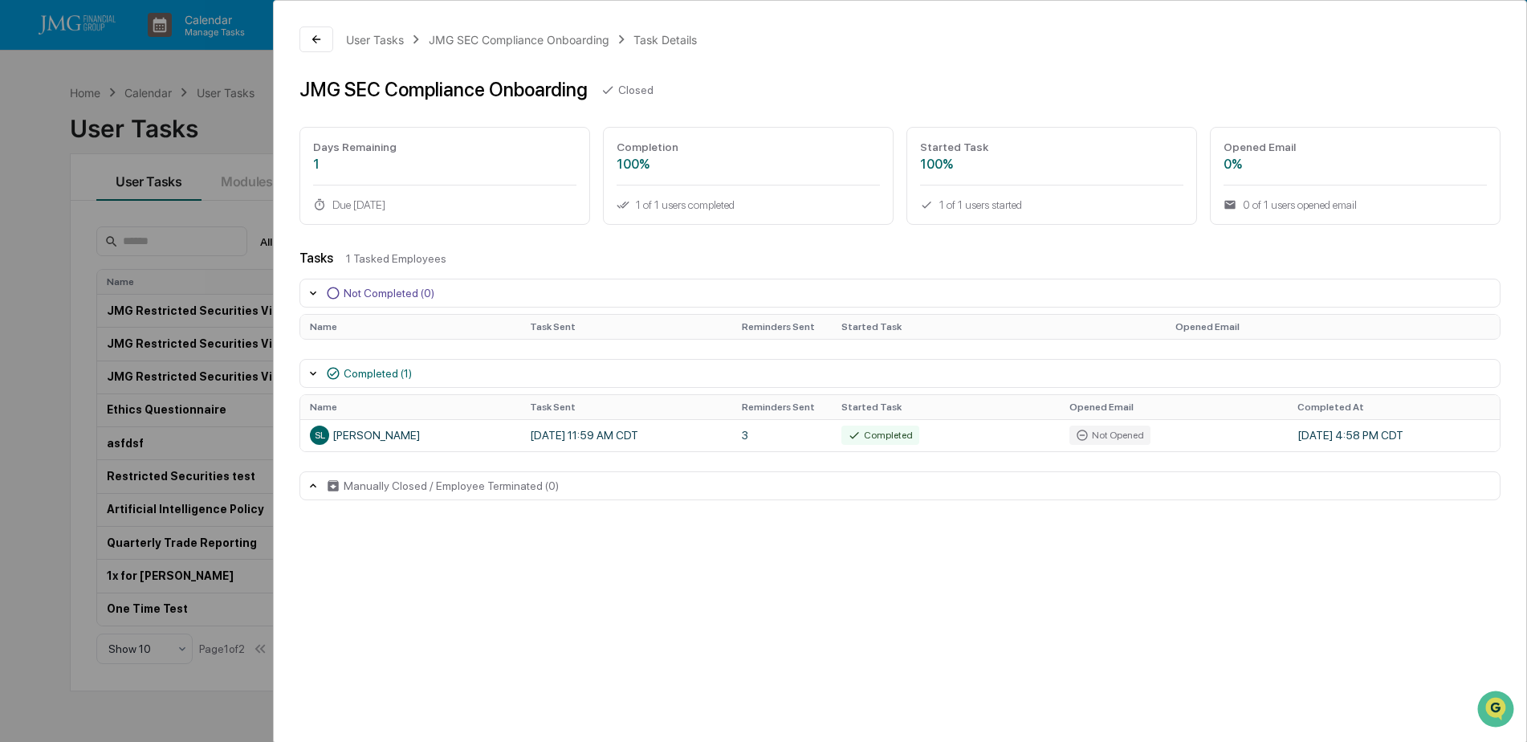
click at [230, 209] on div "User Tasks JMG SEC Compliance Onboarding Task Details JMG SEC Compliance Onboar…" at bounding box center [763, 371] width 1527 height 742
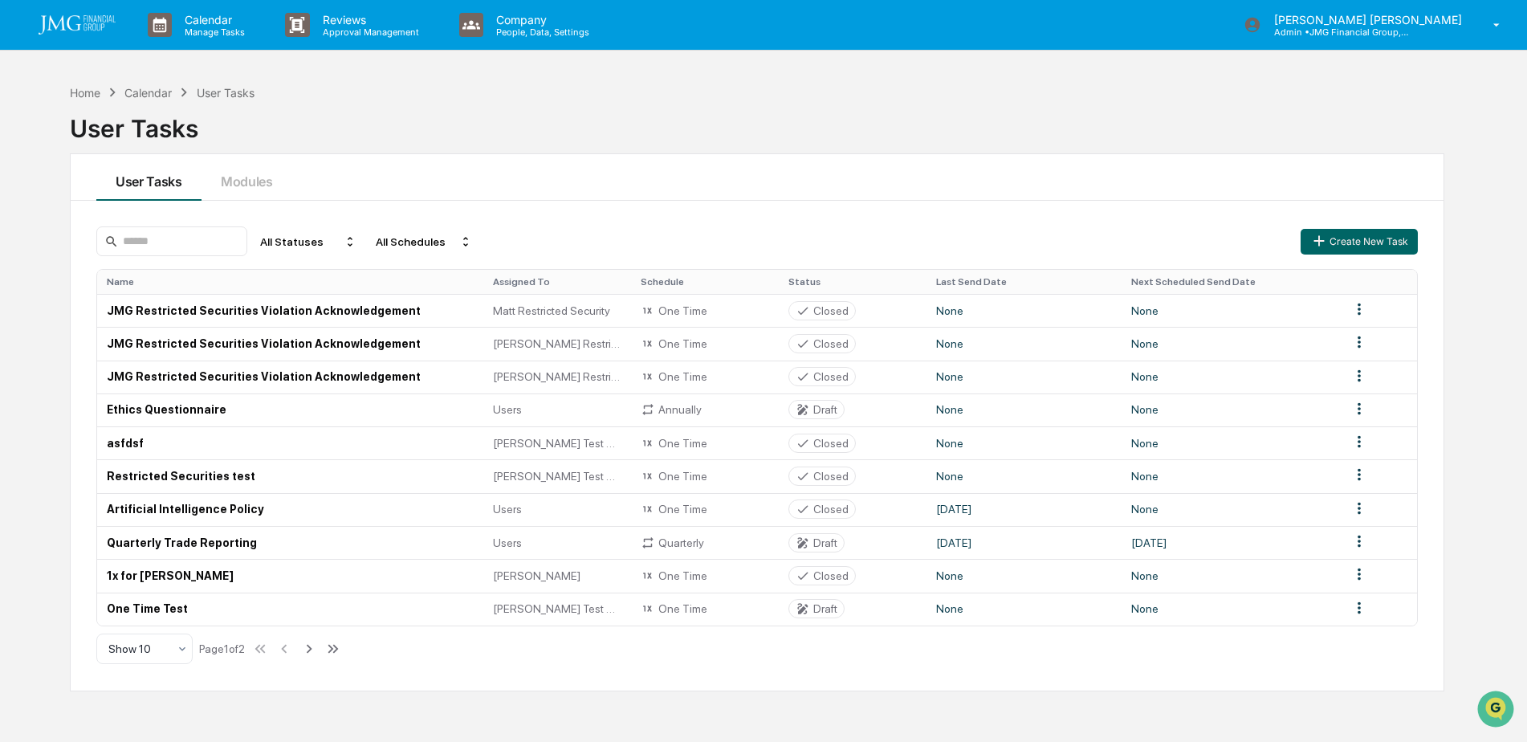
click at [312, 650] on icon at bounding box center [310, 648] width 6 height 9
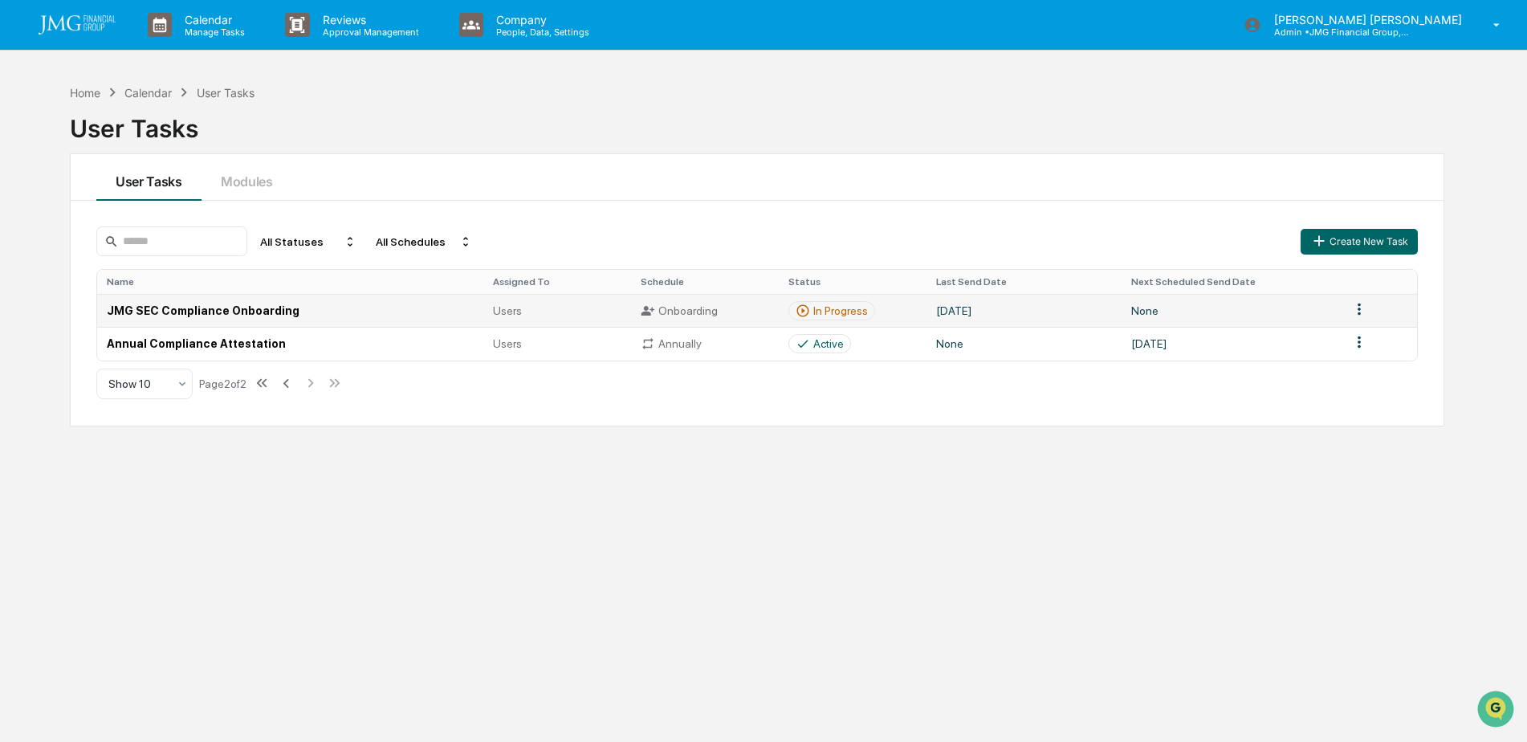
click at [870, 305] on td "In Progress" at bounding box center [853, 310] width 148 height 33
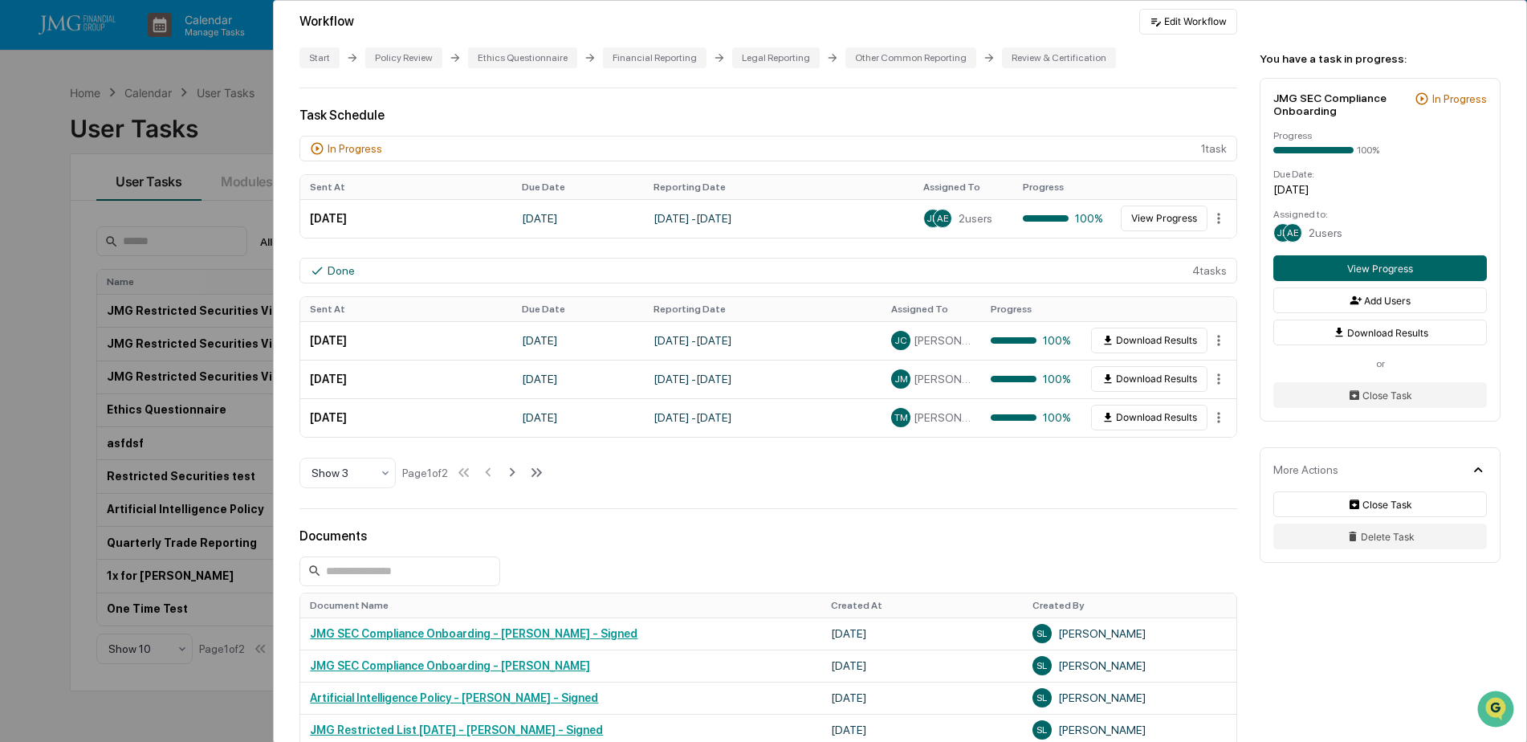
scroll to position [321, 0]
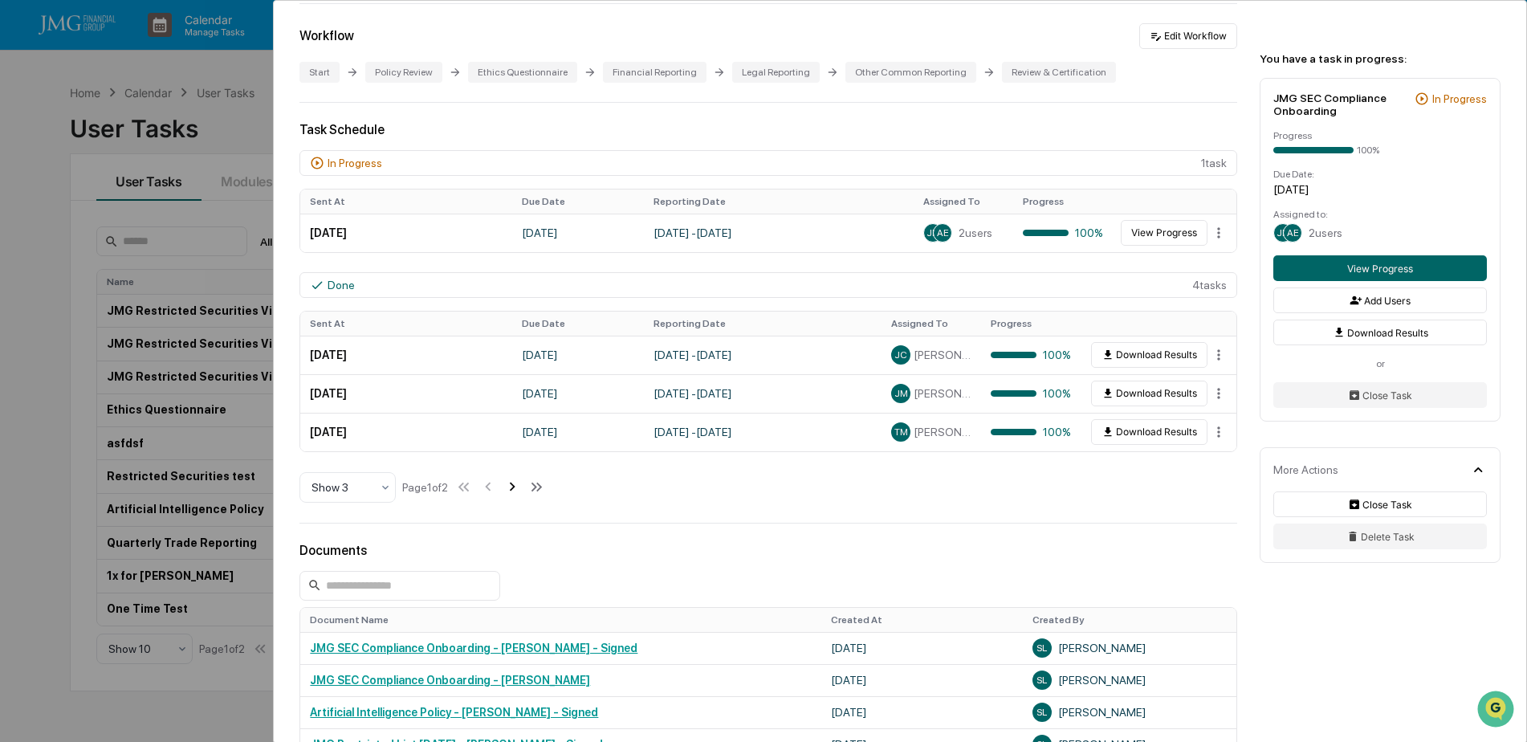
click at [514, 481] on icon at bounding box center [512, 487] width 18 height 18
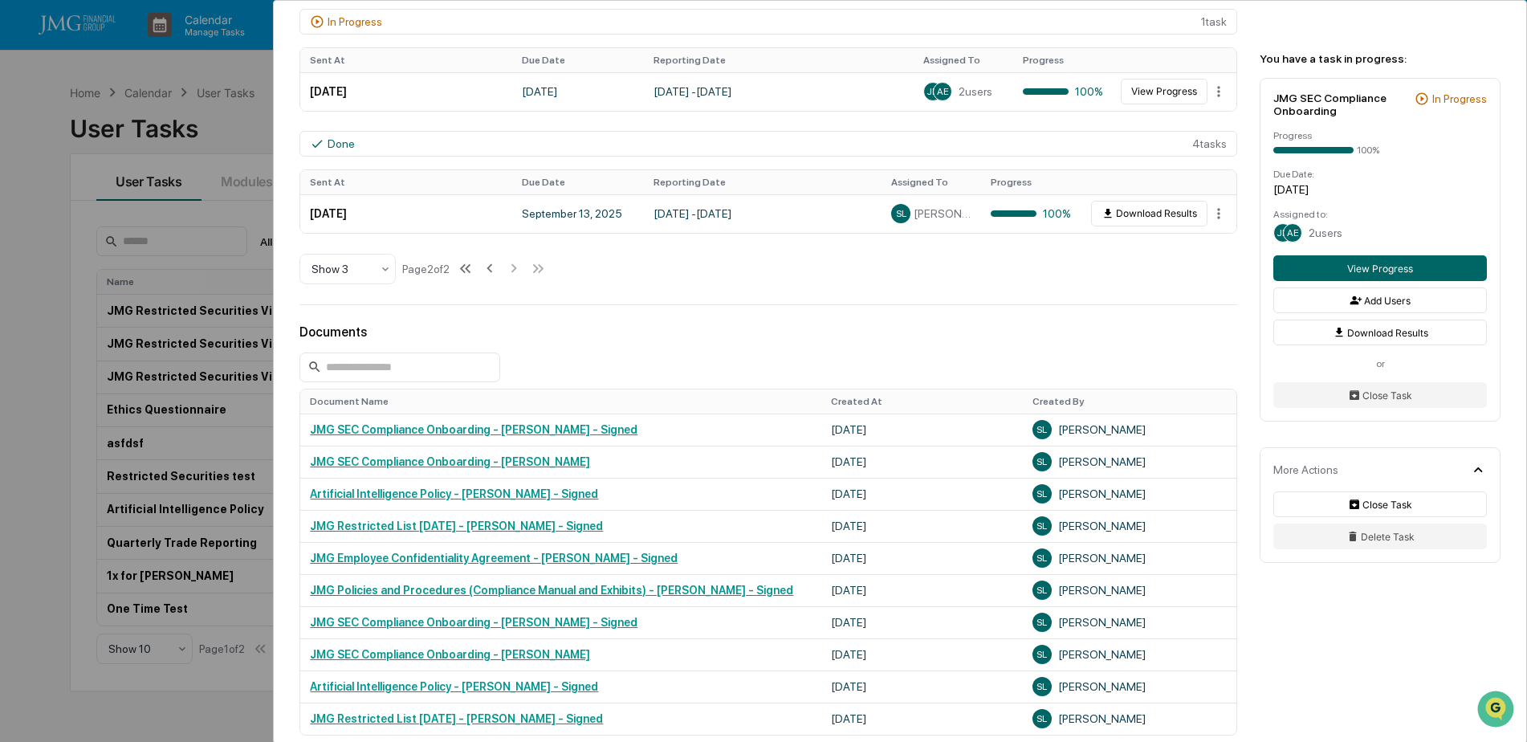
scroll to position [562, 0]
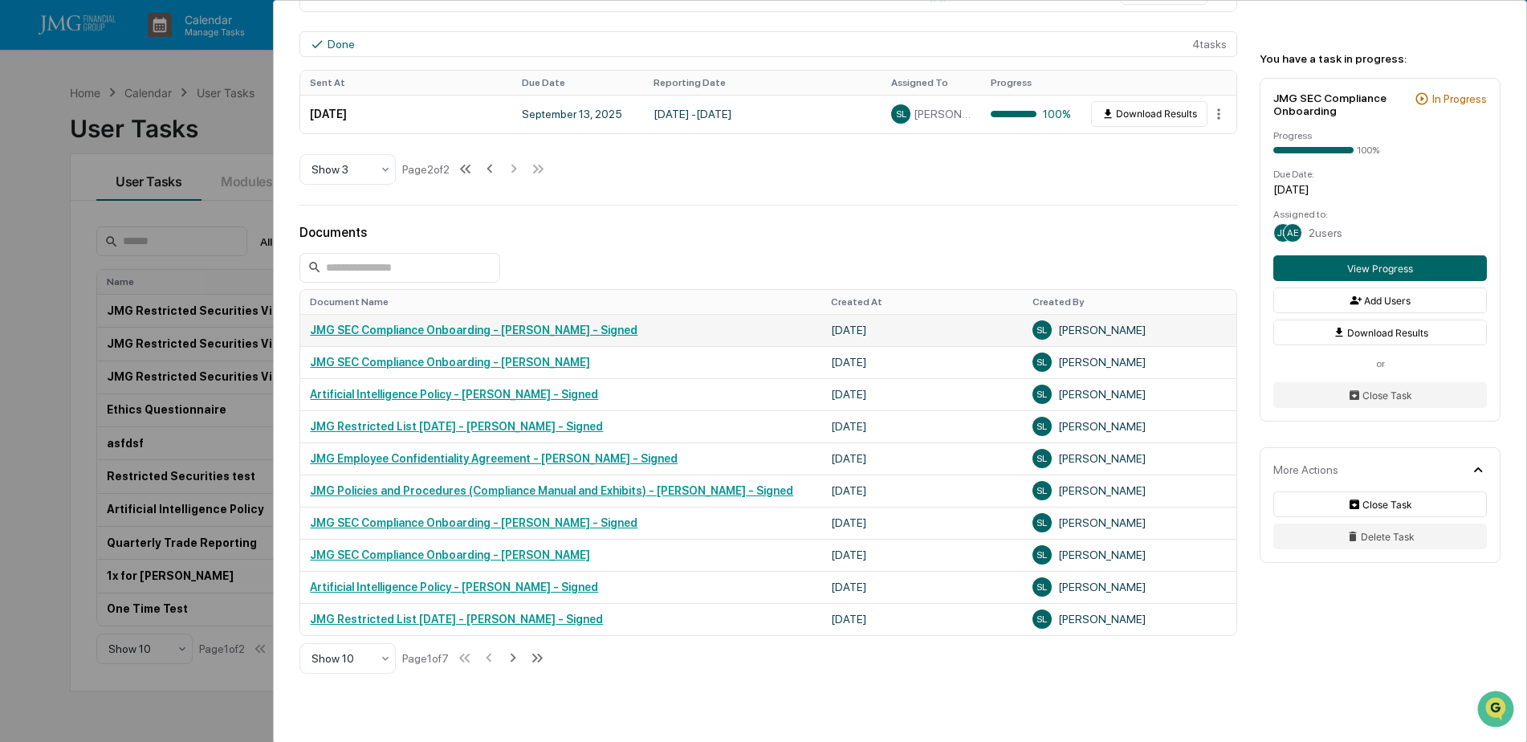
click at [597, 327] on link "JMG SEC Compliance Onboarding - [PERSON_NAME] - Signed" at bounding box center [474, 330] width 328 height 13
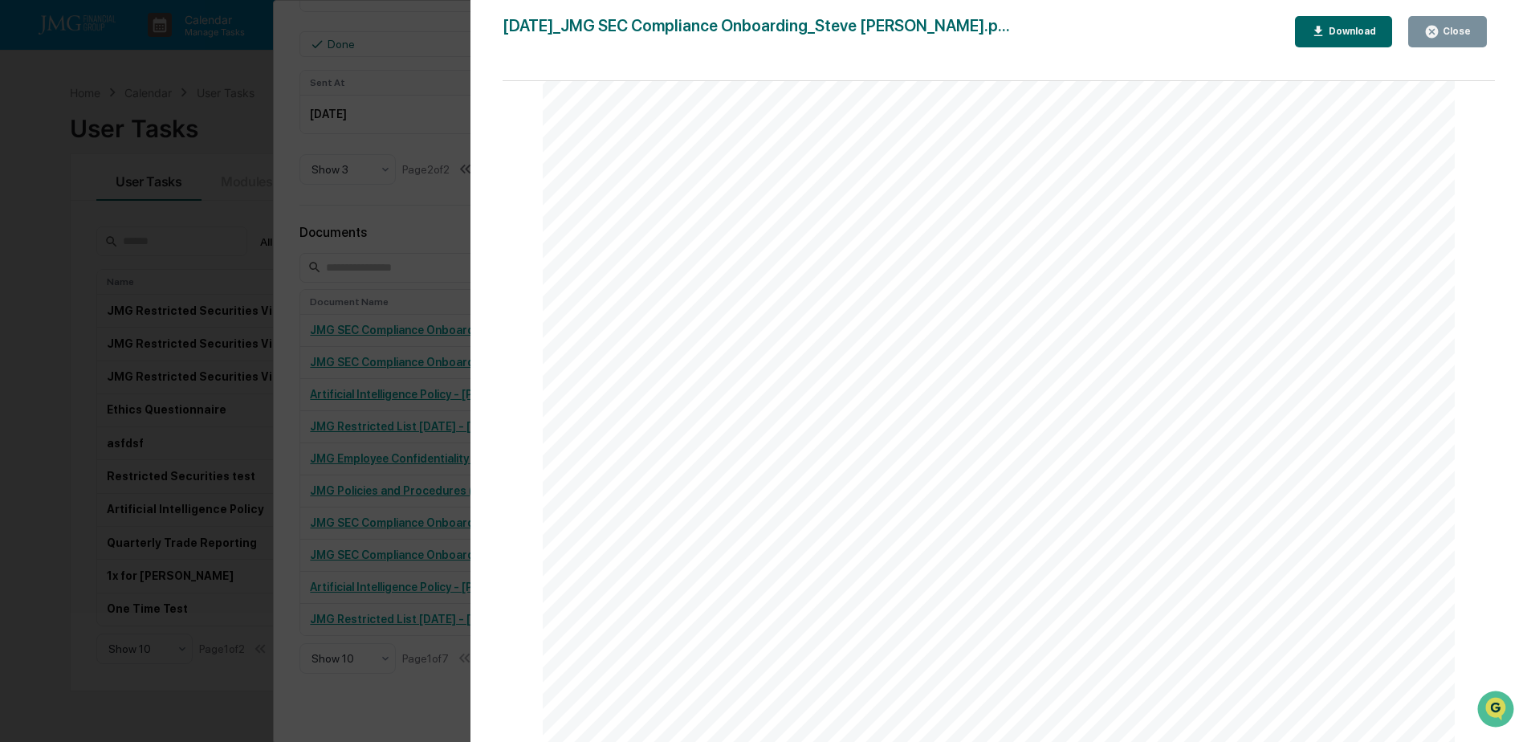
scroll to position [20955, 0]
click at [1437, 43] on button "Close" at bounding box center [1447, 31] width 79 height 31
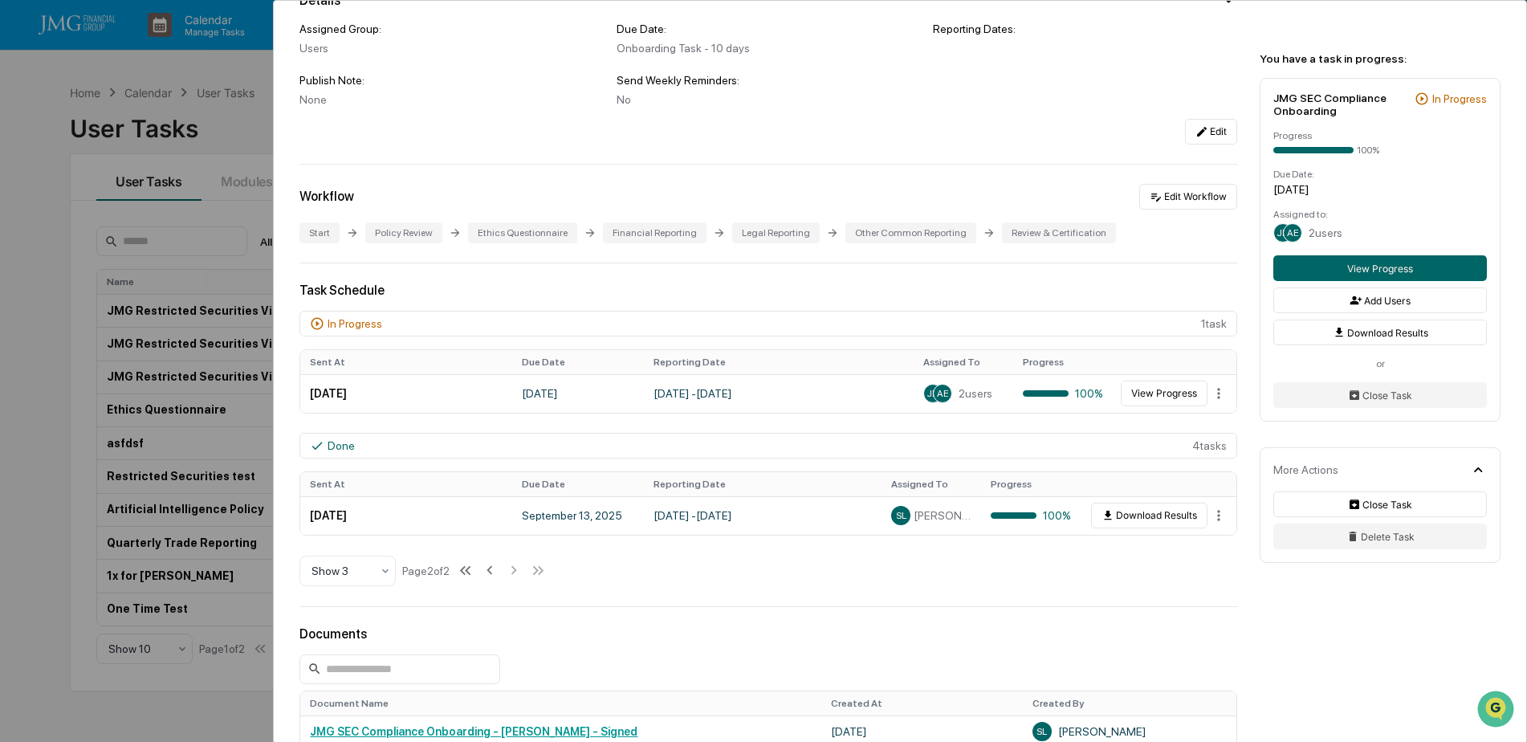
scroll to position [80, 0]
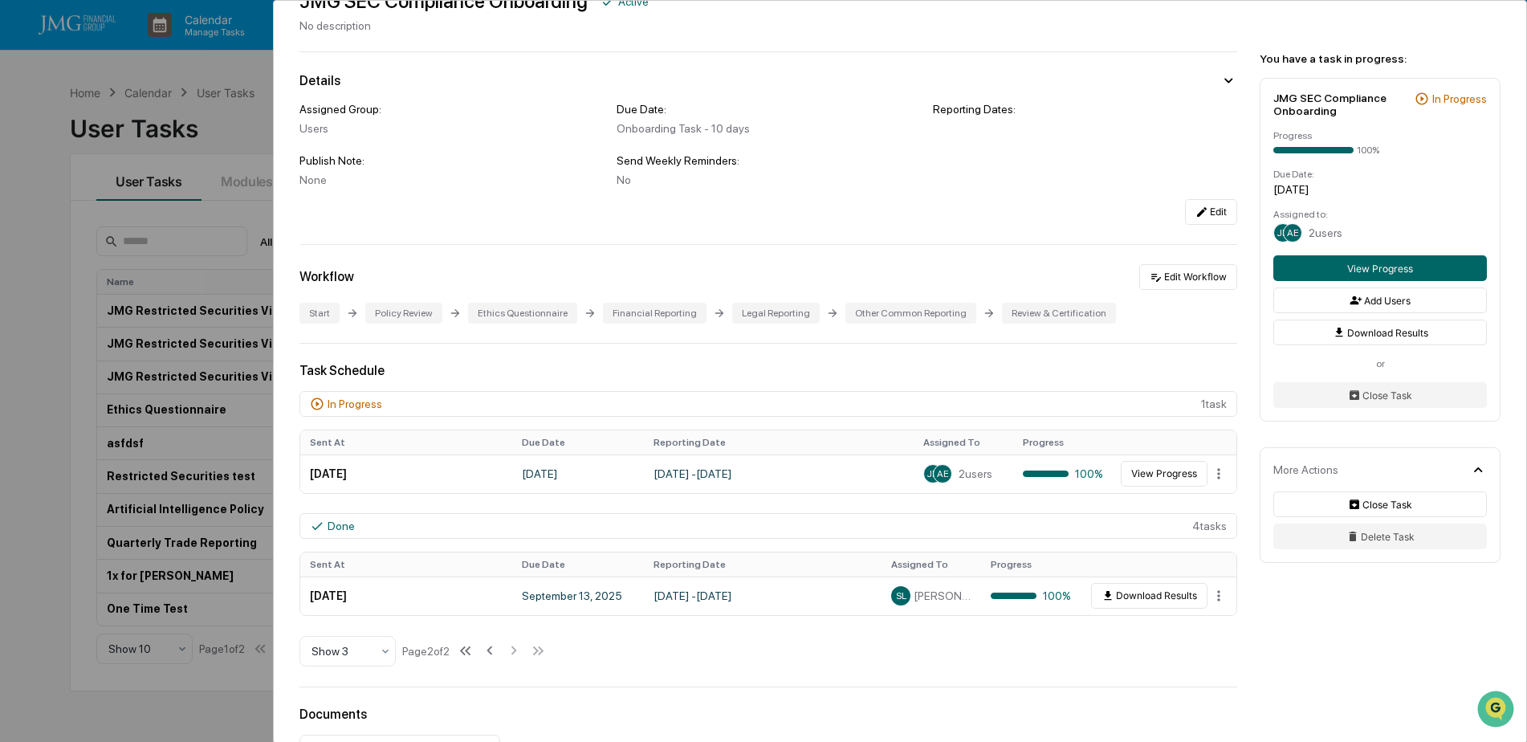
click at [225, 208] on div "User Tasks JMG SEC Compliance Onboarding JMG SEC Compliance Onboarding Active N…" at bounding box center [763, 371] width 1527 height 742
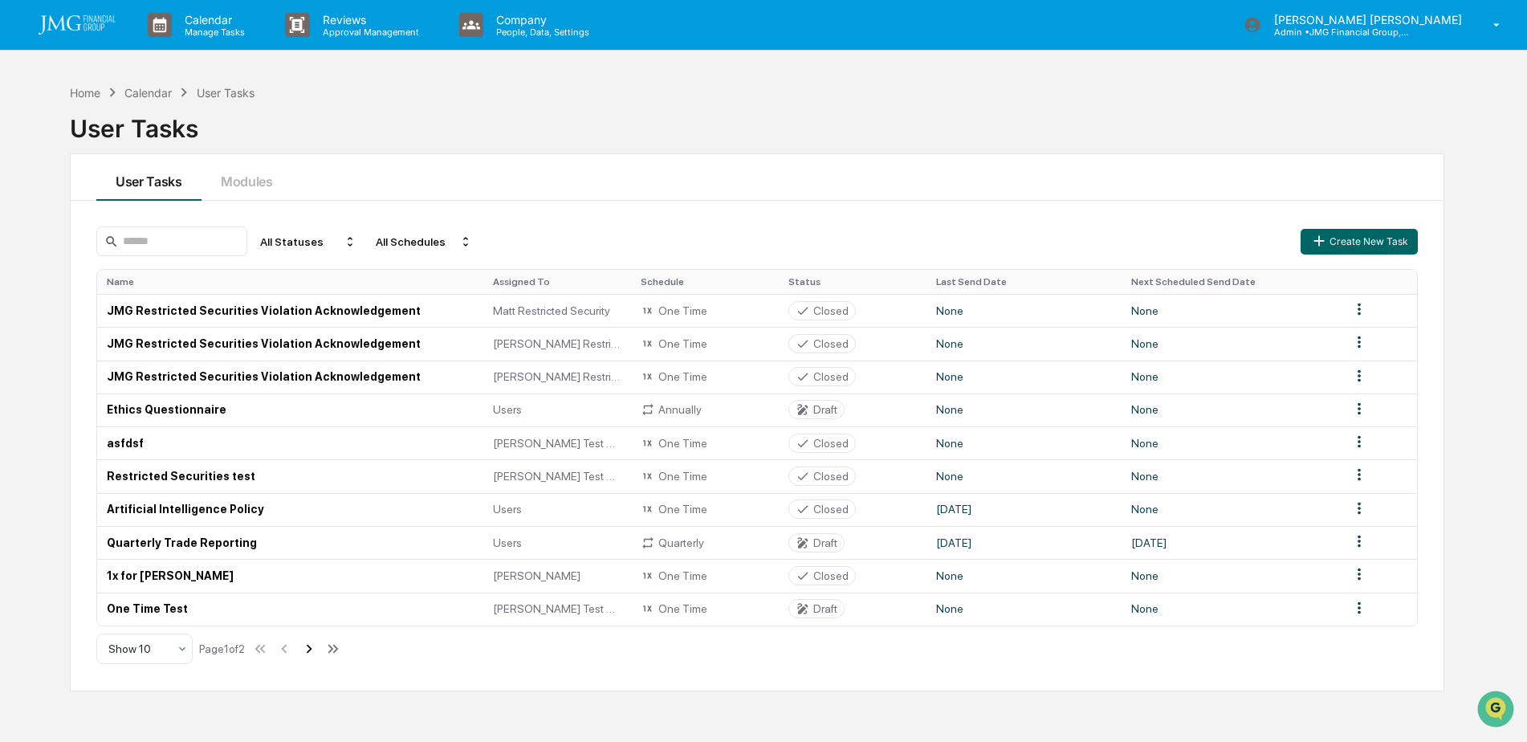
click at [312, 654] on icon at bounding box center [309, 649] width 18 height 18
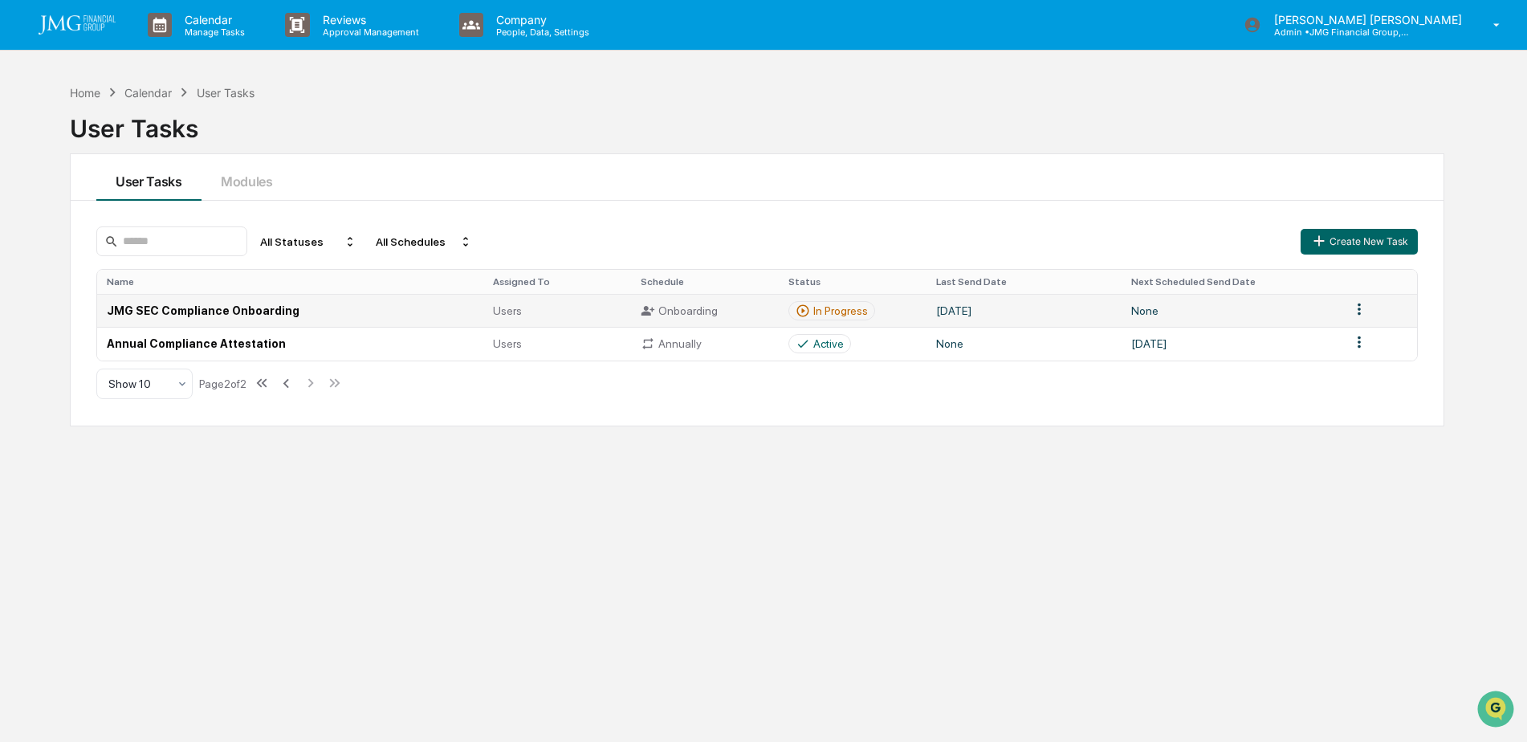
click at [845, 309] on div "In Progress" at bounding box center [840, 310] width 55 height 13
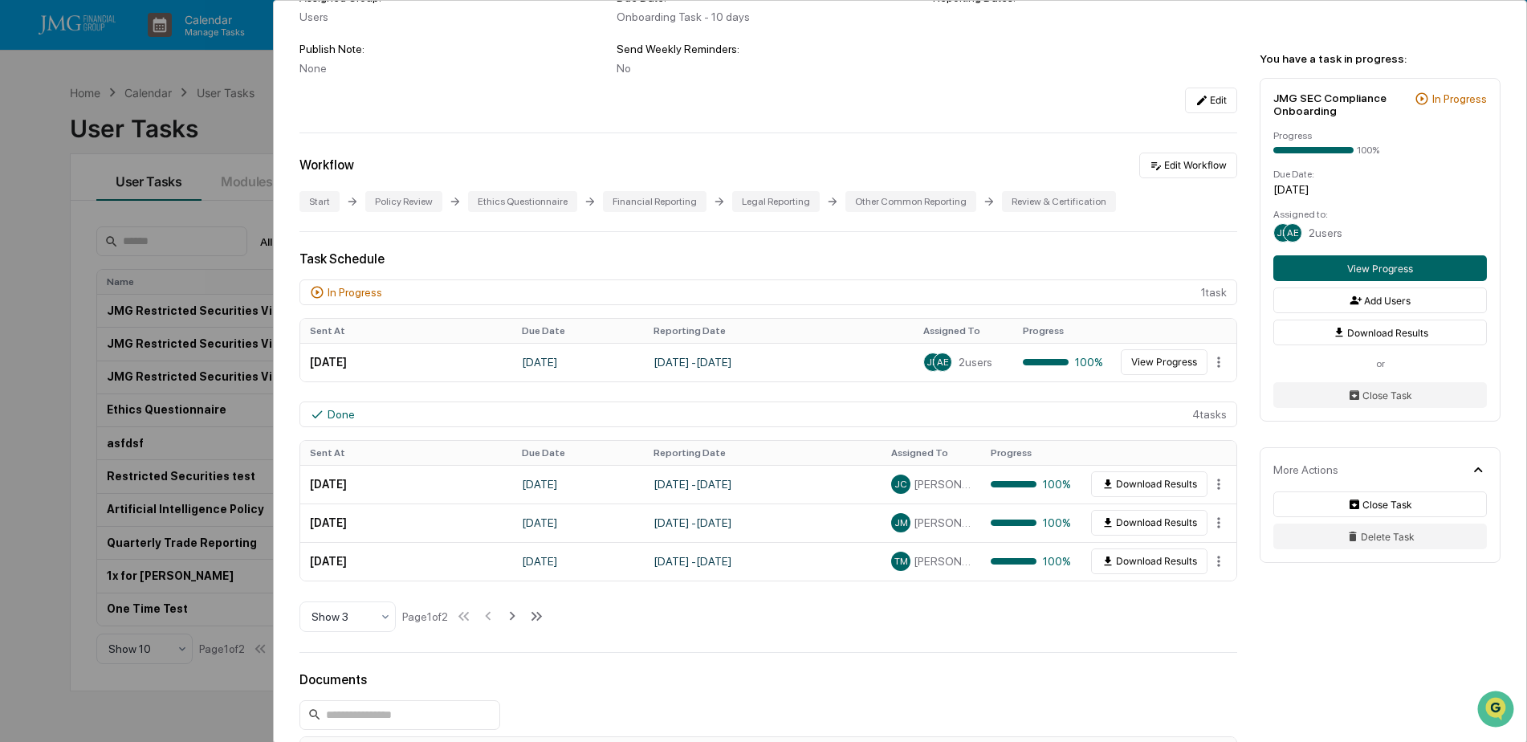
scroll to position [241, 0]
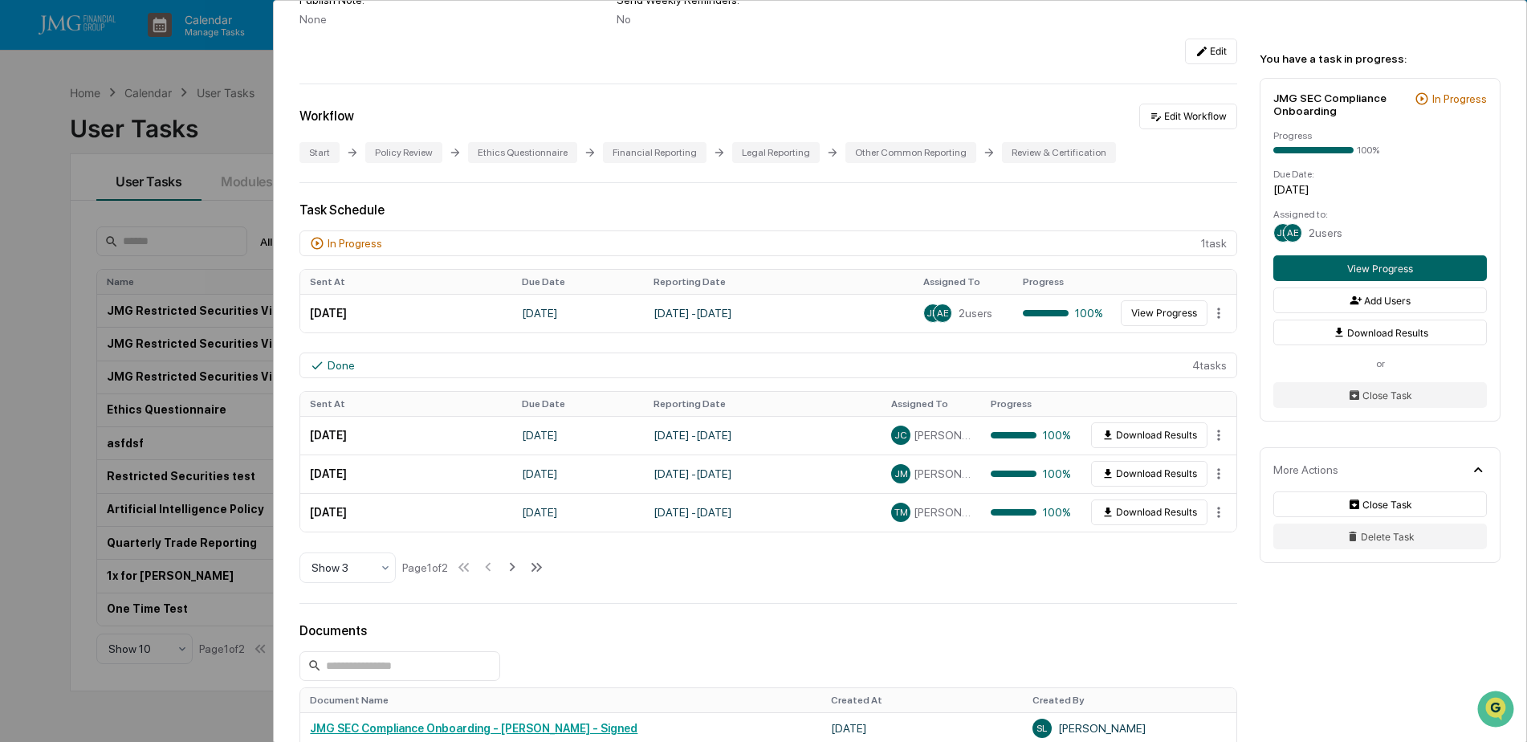
click at [518, 572] on icon at bounding box center [512, 567] width 18 height 18
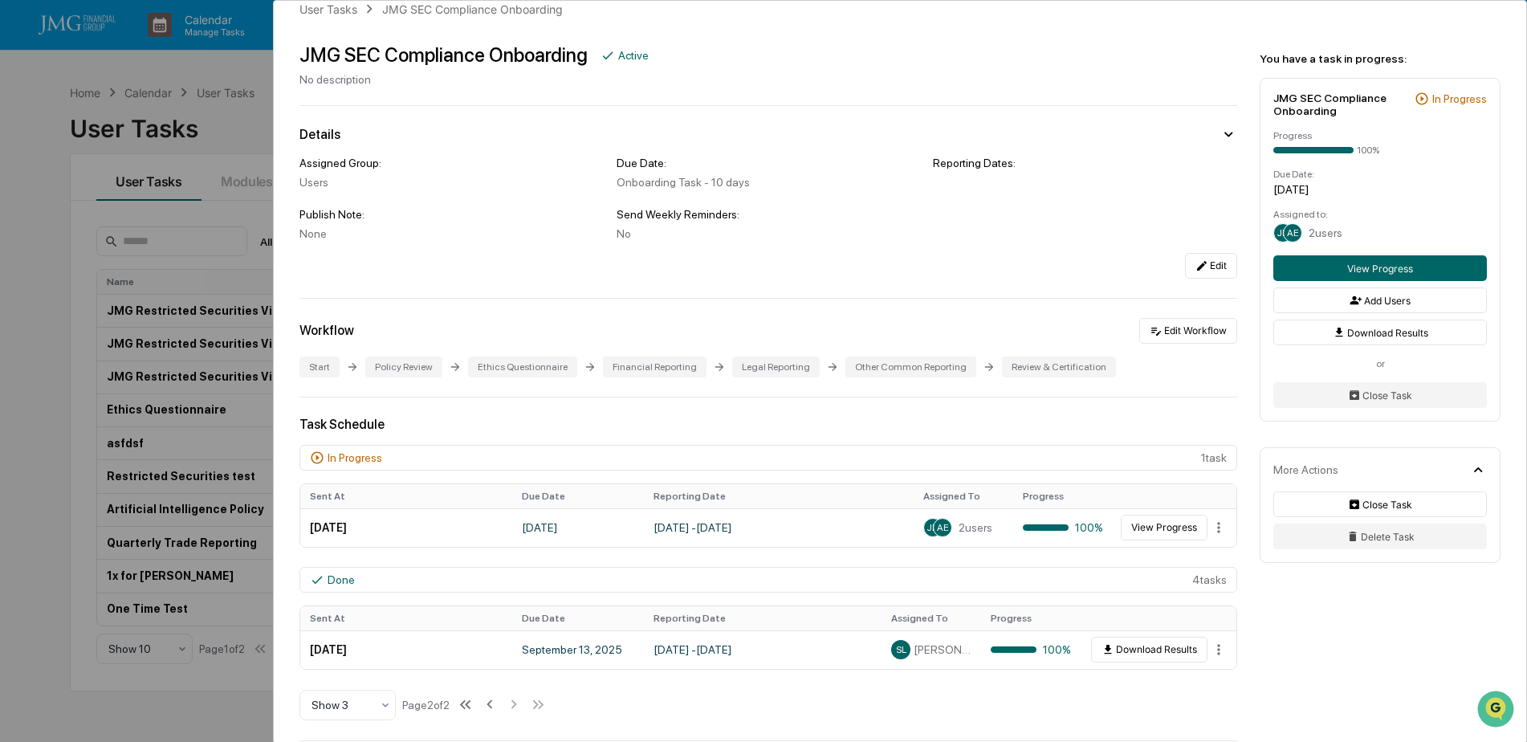
scroll to position [0, 0]
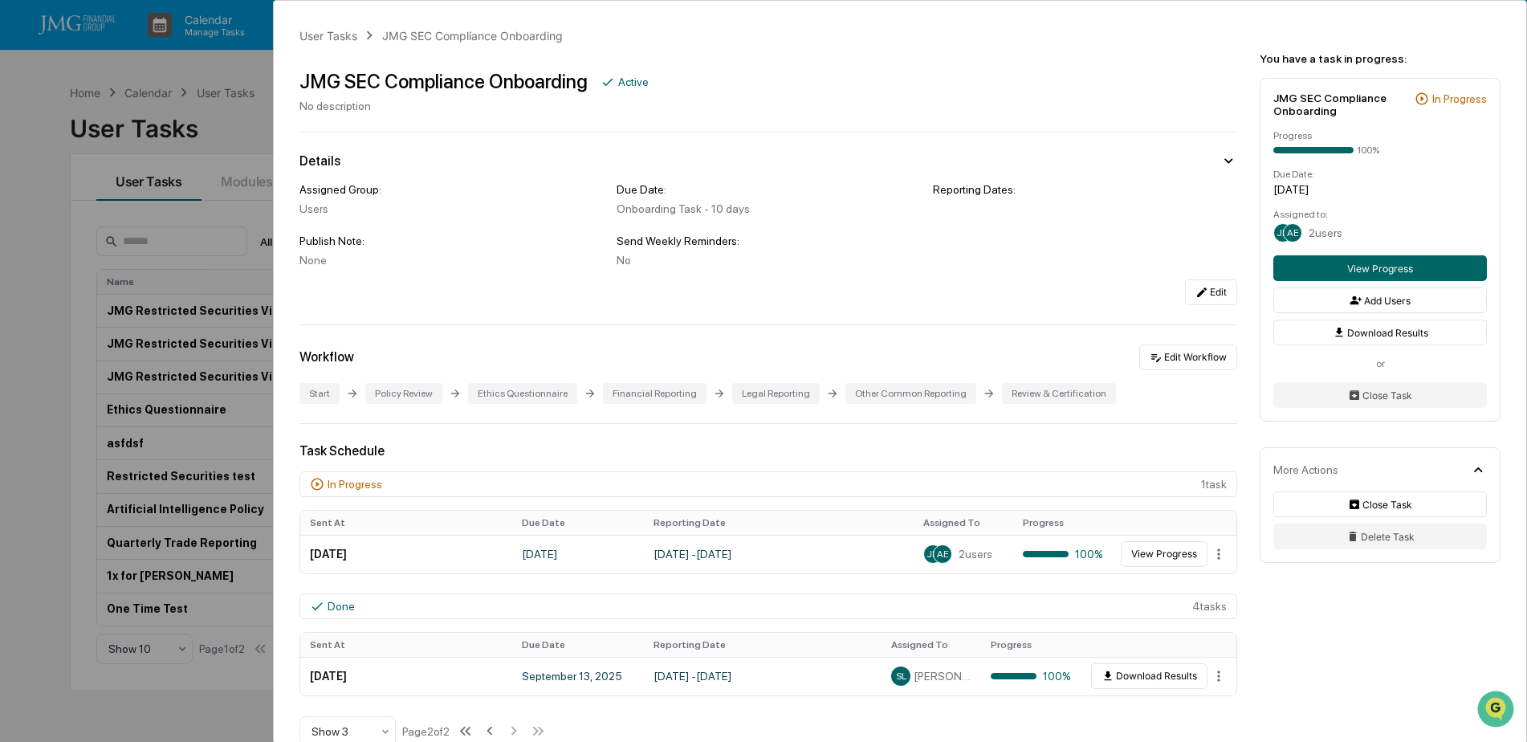
click at [234, 136] on div "User Tasks JMG SEC Compliance Onboarding JMG SEC Compliance Onboarding Active N…" at bounding box center [763, 371] width 1527 height 742
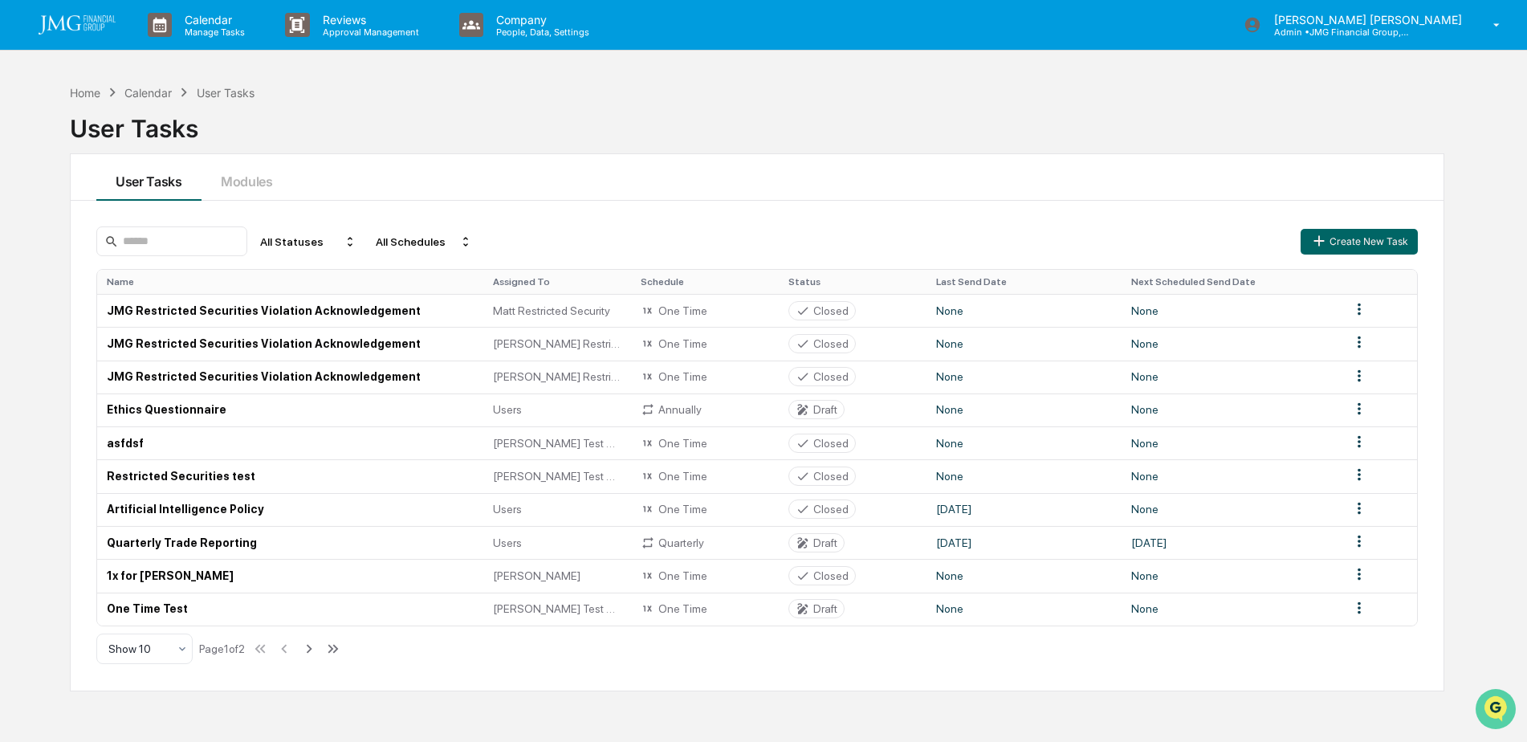
click at [1497, 702] on img "Open customer support" at bounding box center [1496, 709] width 40 height 32
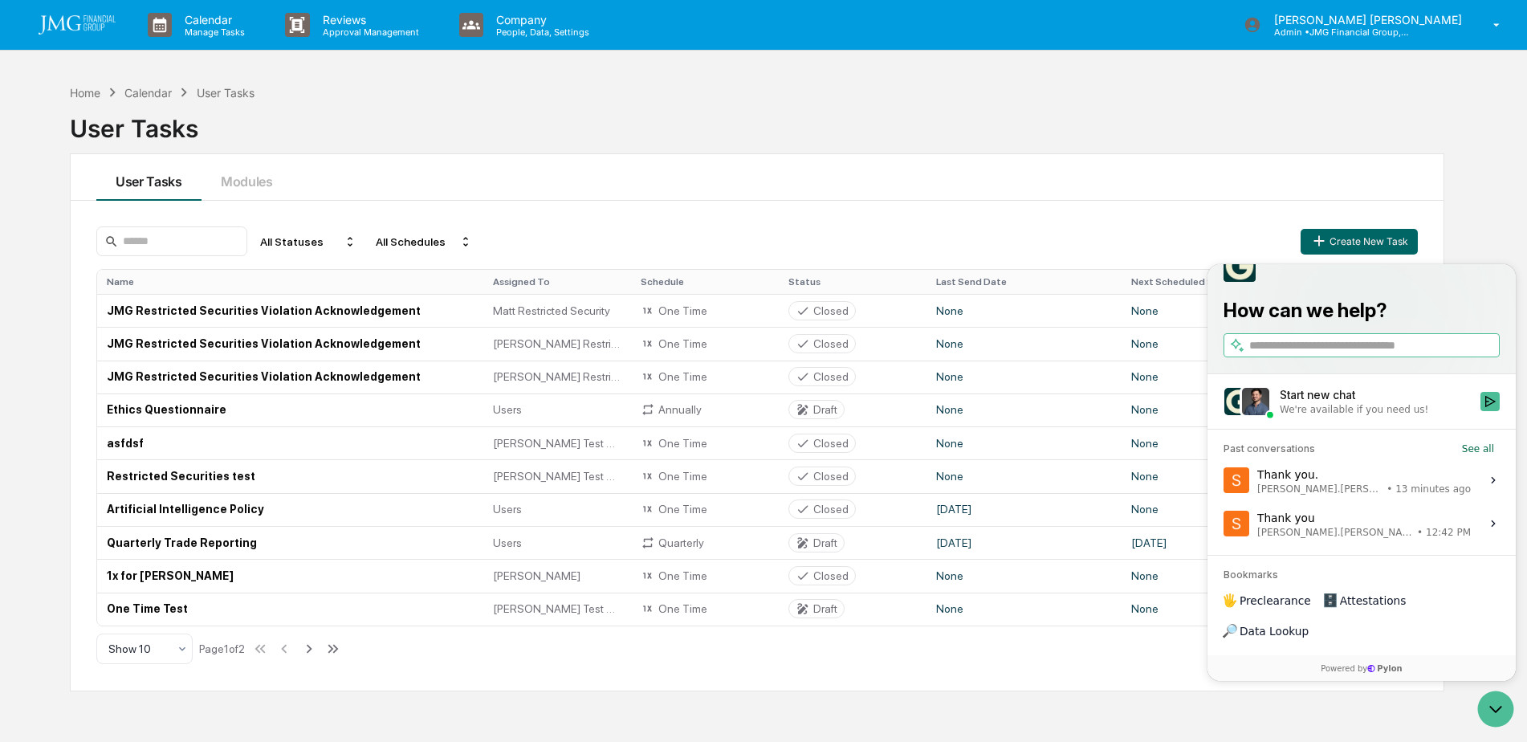
click at [1429, 502] on label "Thank you. [PERSON_NAME].[PERSON_NAME] • 13 minutes ago View issue" at bounding box center [1361, 479] width 289 height 43
click at [1224, 481] on button "View issue" at bounding box center [1223, 480] width 1 height 1
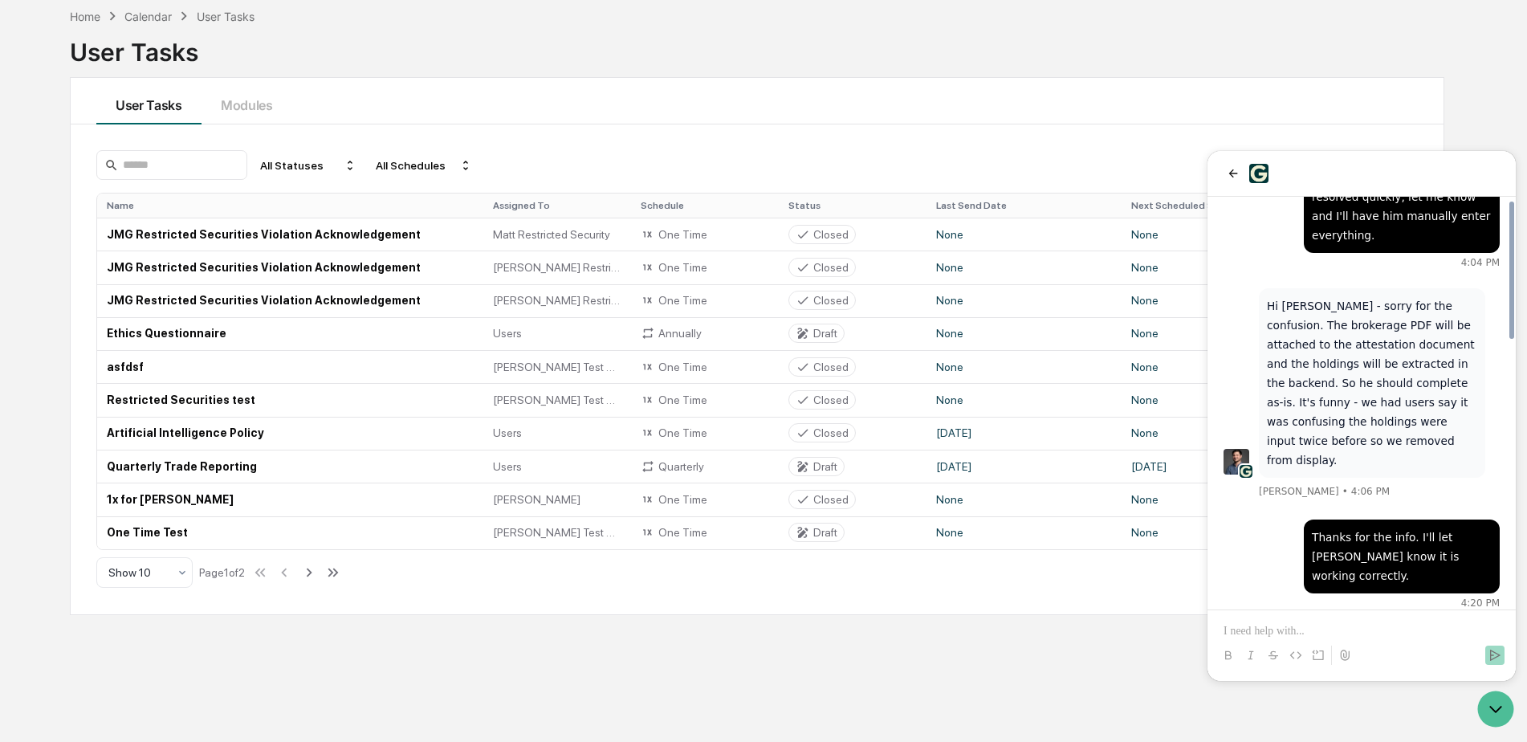
scroll to position [156, 0]
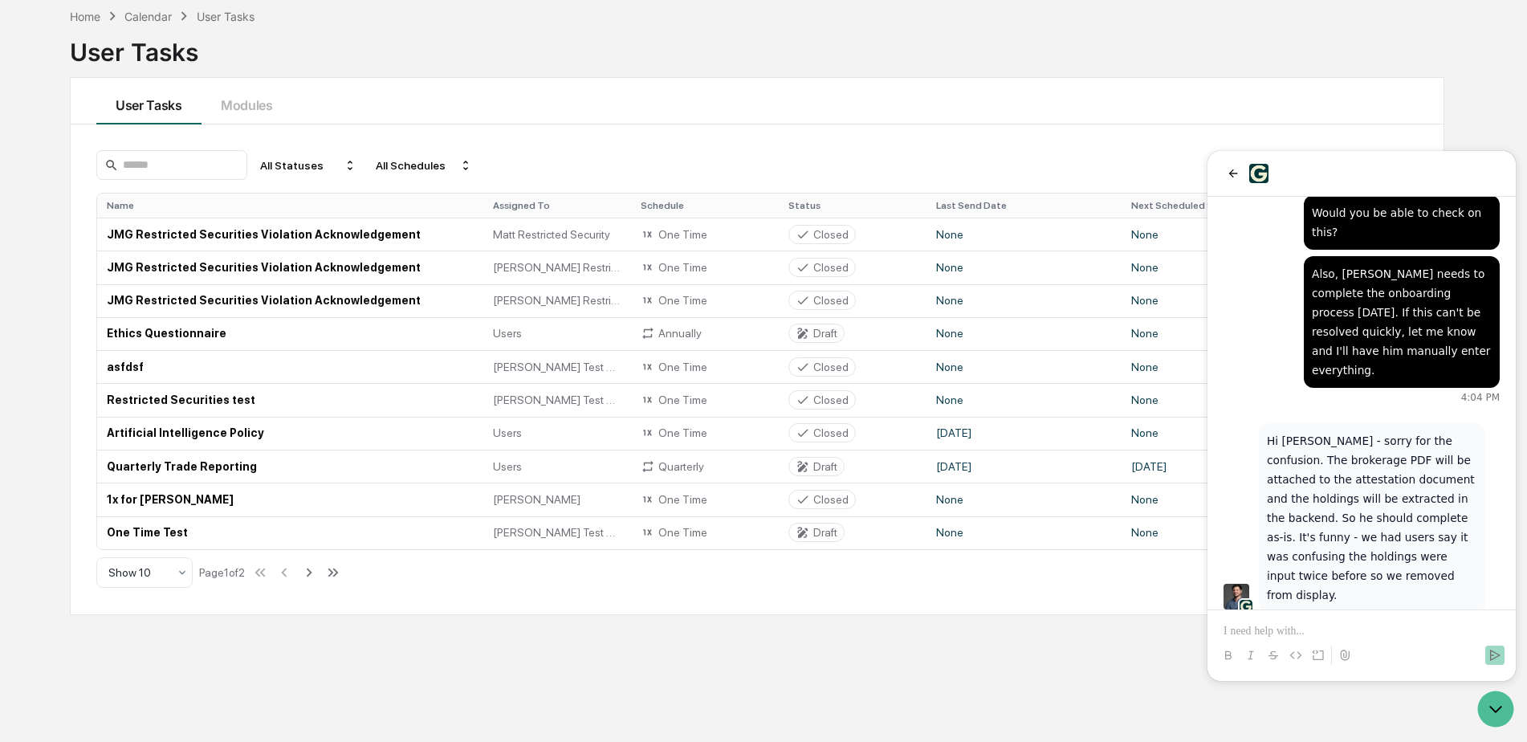
click at [1159, 656] on div "Home Calendar User Tasks User Tasks User Tasks Modules All Statuses All Schedul…" at bounding box center [757, 371] width 1423 height 742
click at [1491, 721] on icon "Open customer support" at bounding box center [1496, 709] width 40 height 40
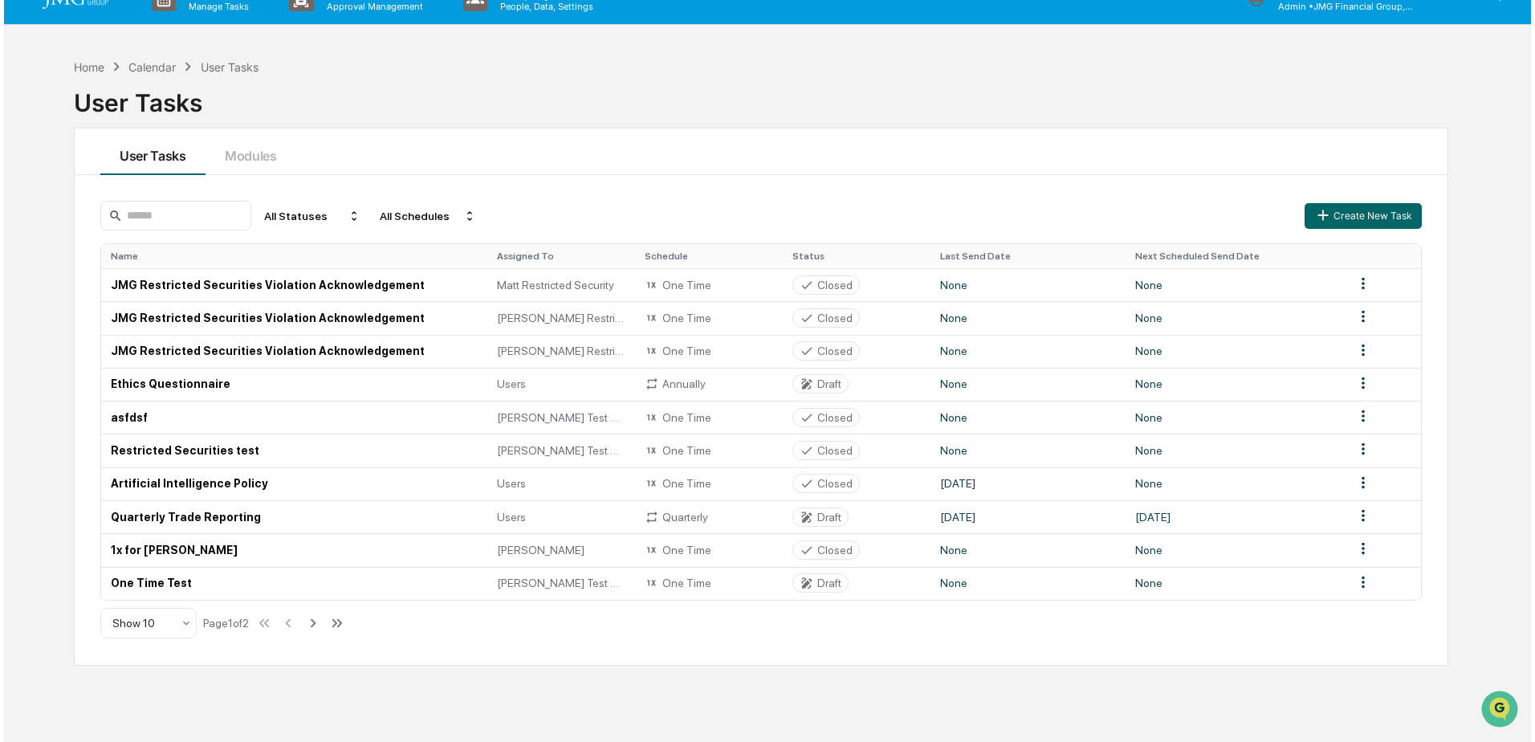
scroll to position [0, 0]
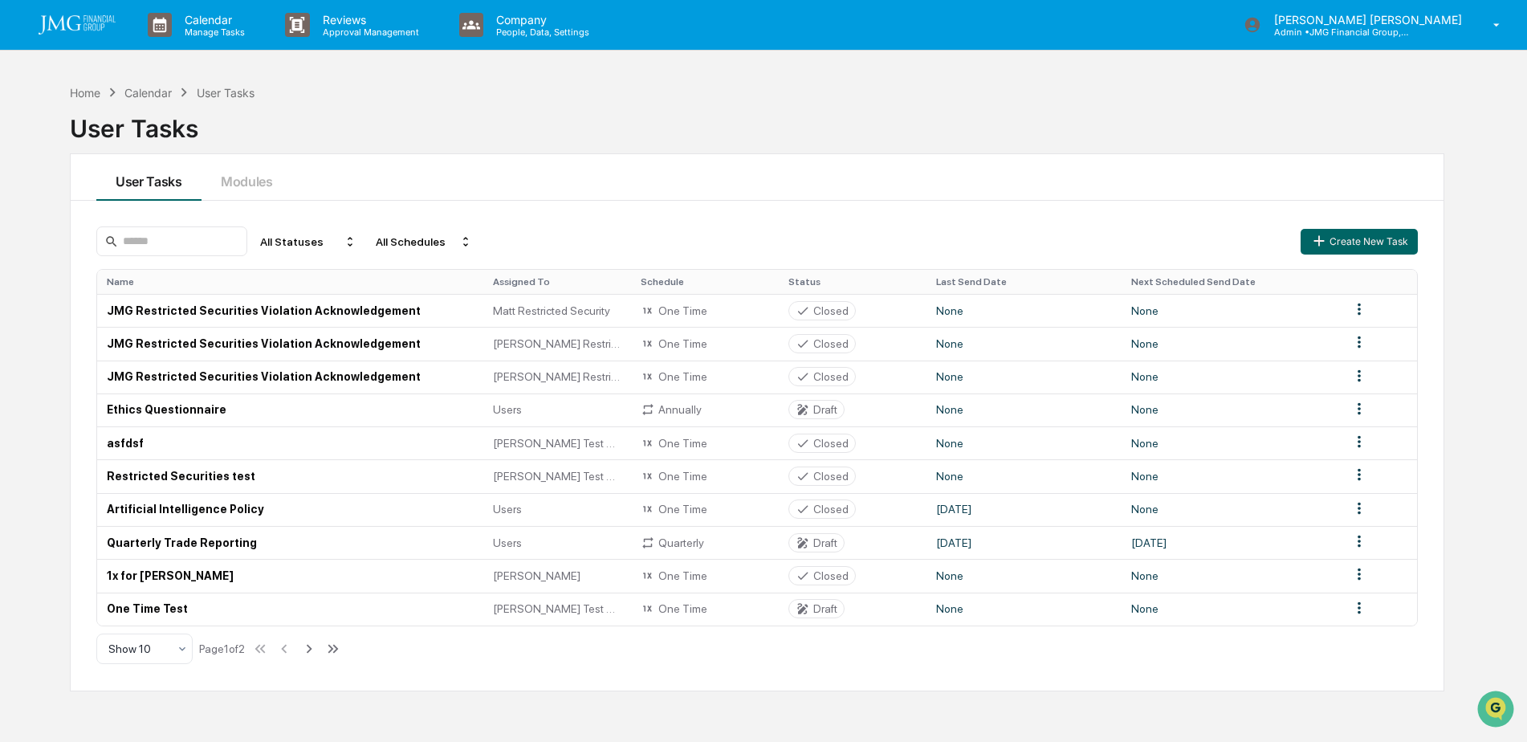
click at [1395, 53] on div "Calendar Manage Tasks Reviews Approval Management Company People, Data, Setting…" at bounding box center [763, 409] width 1527 height 818
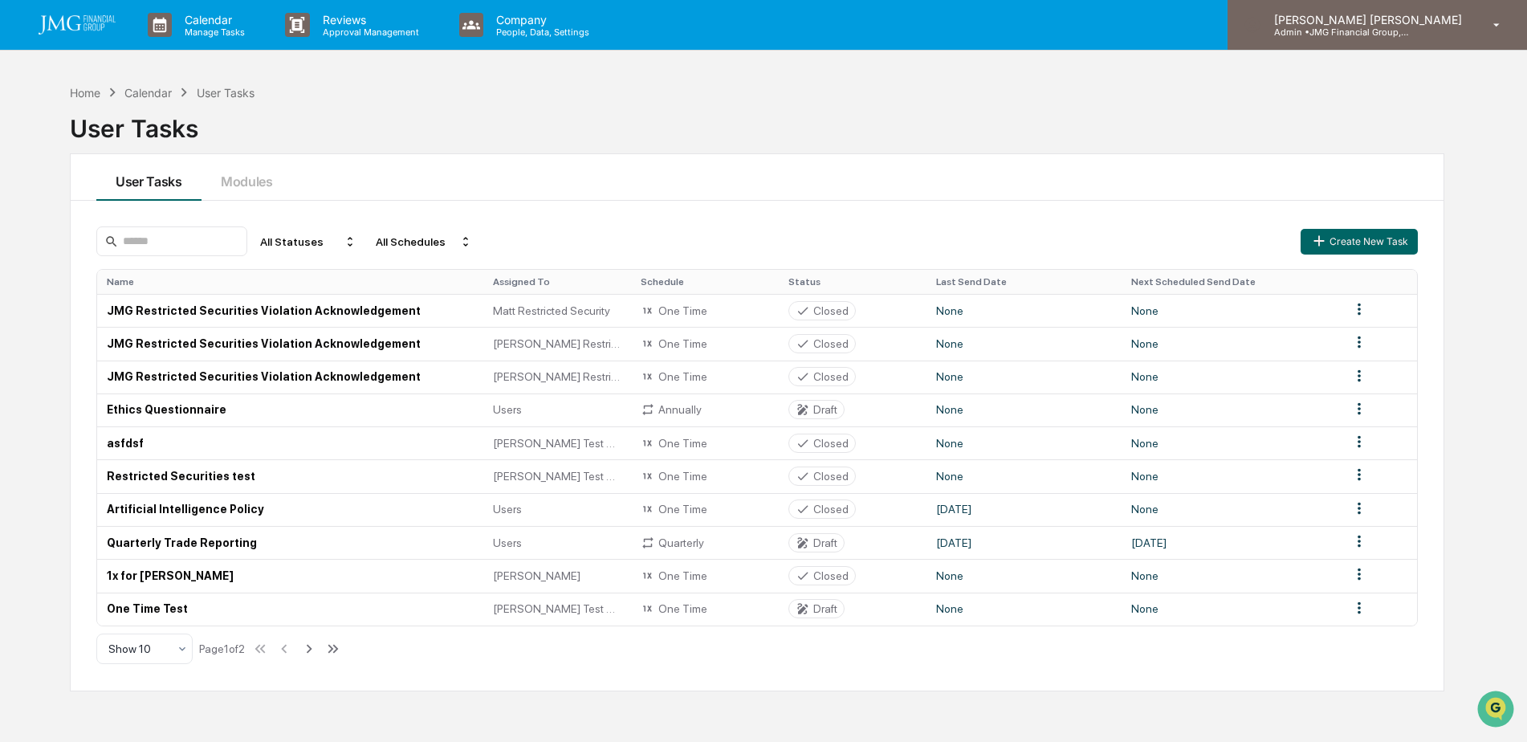
click at [1397, 37] on p "Admin • JMG Financial Group, Ltd." at bounding box center [1335, 31] width 149 height 11
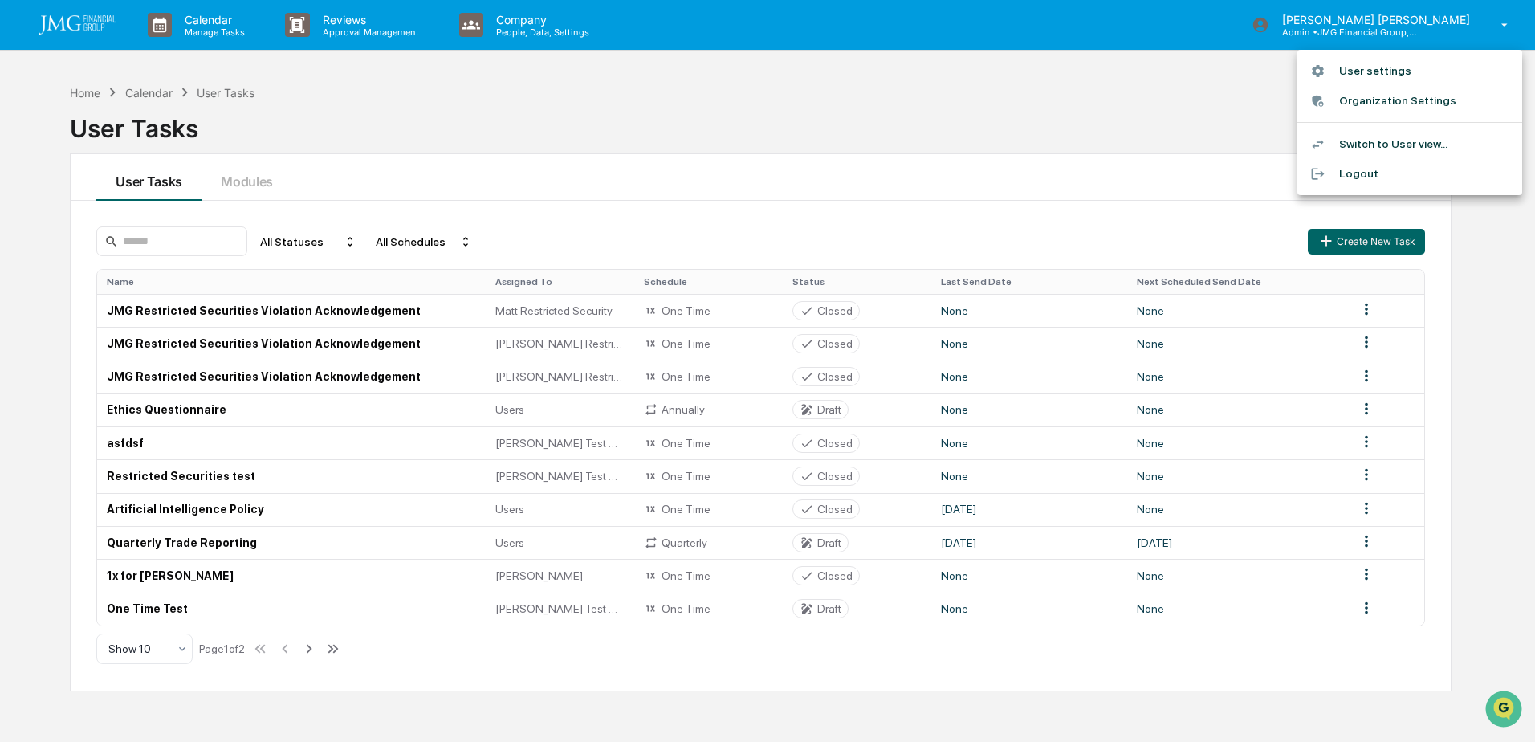
click at [1374, 167] on li "Logout" at bounding box center [1409, 174] width 225 height 30
